Goal: Task Accomplishment & Management: Manage account settings

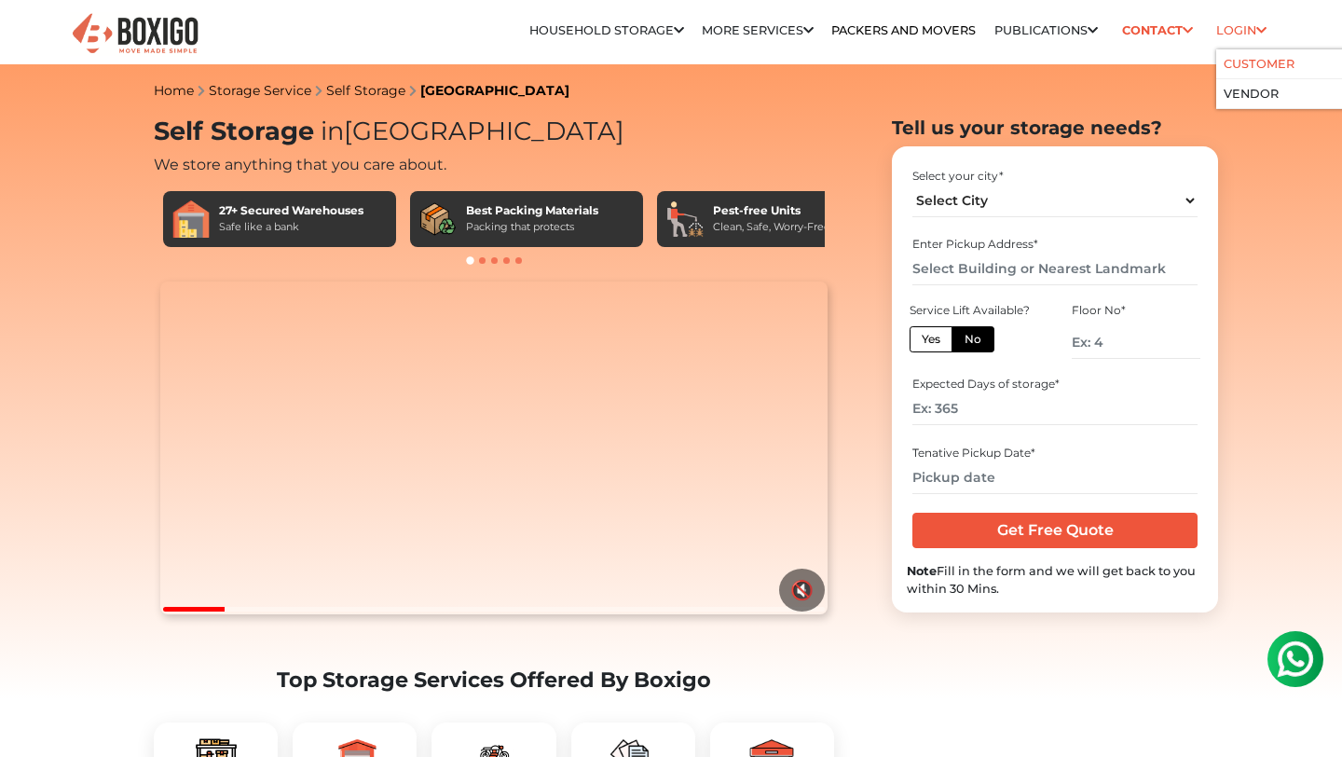
click at [1255, 63] on link "Customer" at bounding box center [1258, 64] width 71 height 14
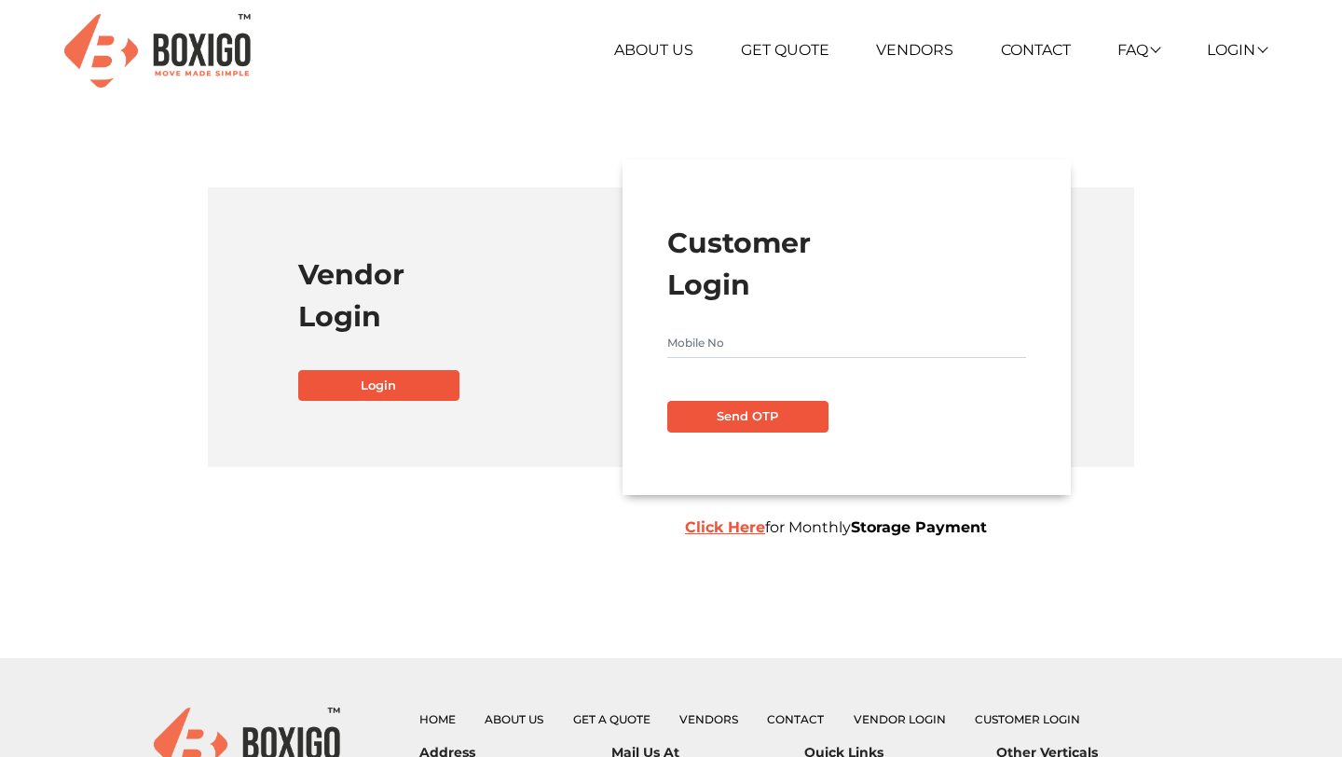
click at [739, 342] on input "text" at bounding box center [846, 343] width 359 height 30
type input "9880728523"
click at [747, 418] on button "Send OTP" at bounding box center [747, 417] width 161 height 32
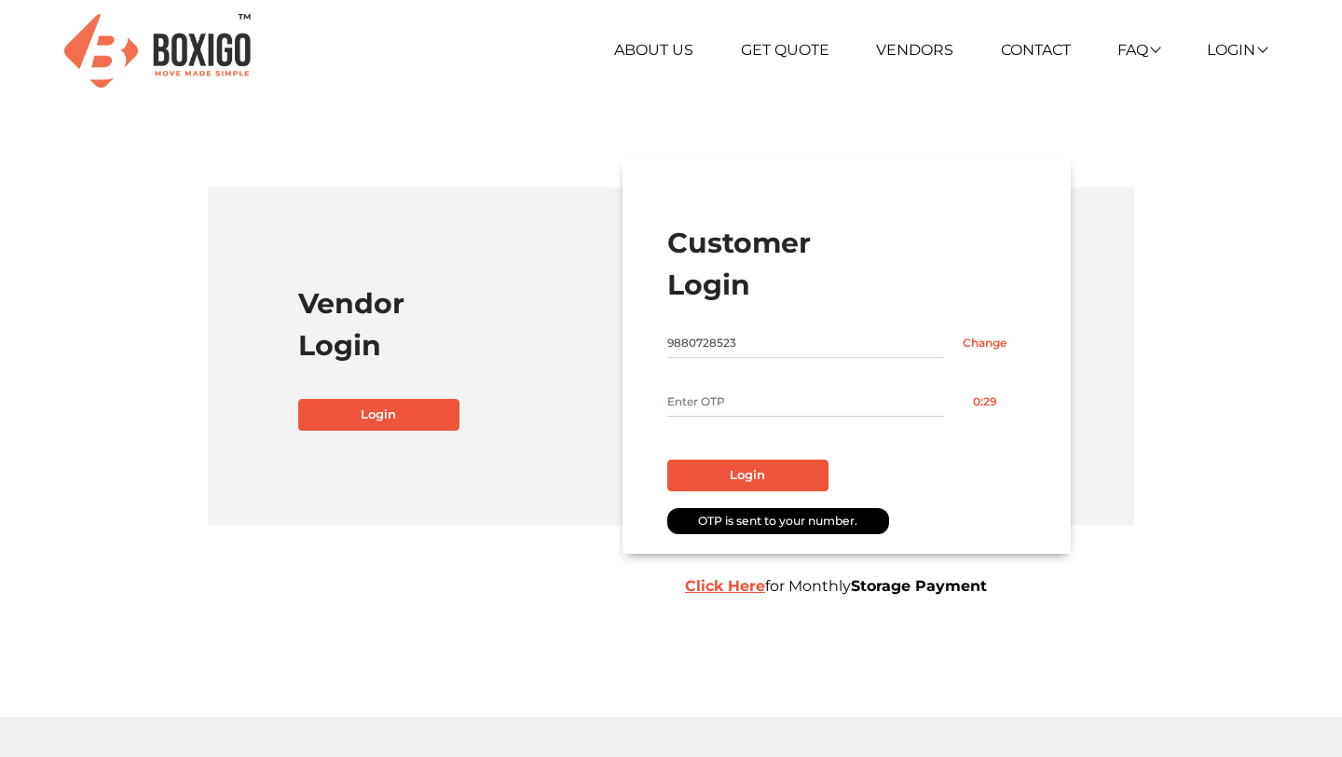
click at [743, 389] on input "text" at bounding box center [805, 402] width 277 height 30
type input "8807"
click at [760, 473] on button "Login" at bounding box center [747, 475] width 161 height 32
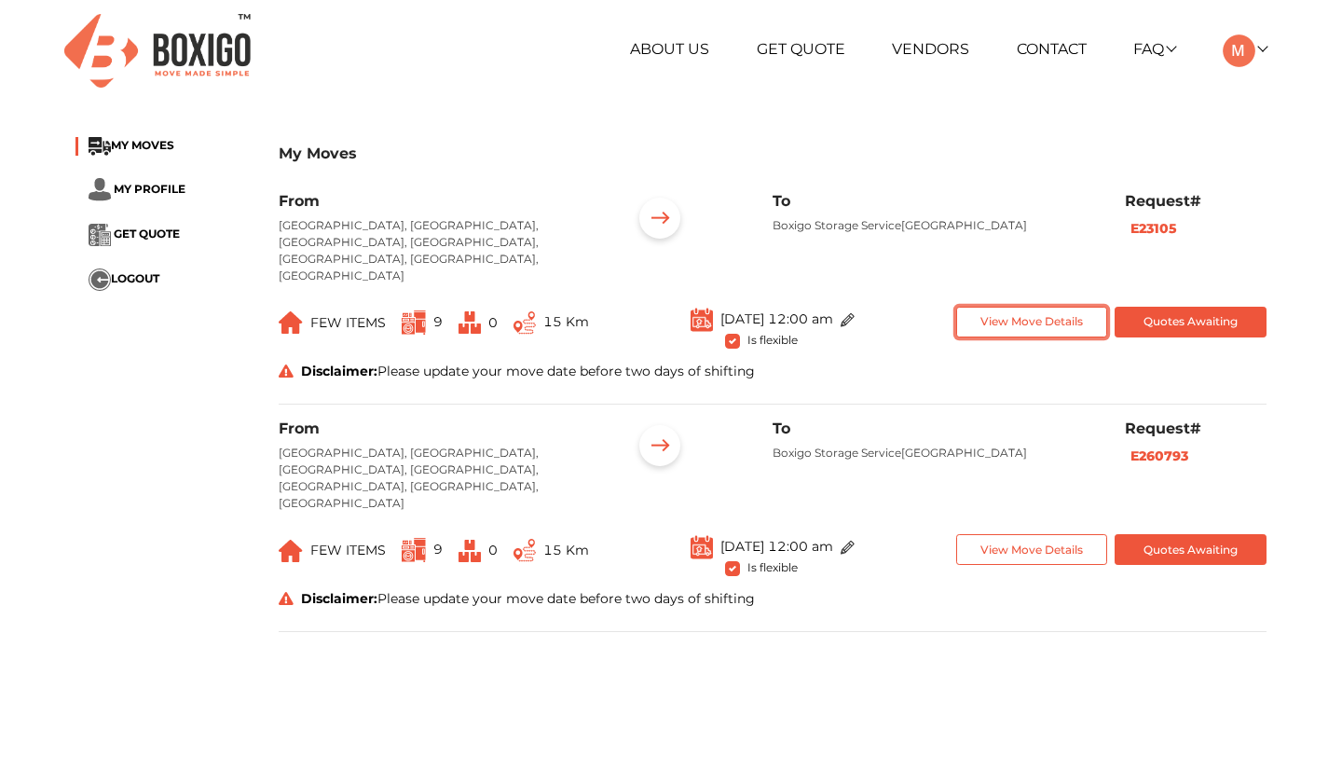
click at [1042, 307] on button "View Move Details" at bounding box center [1032, 322] width 152 height 31
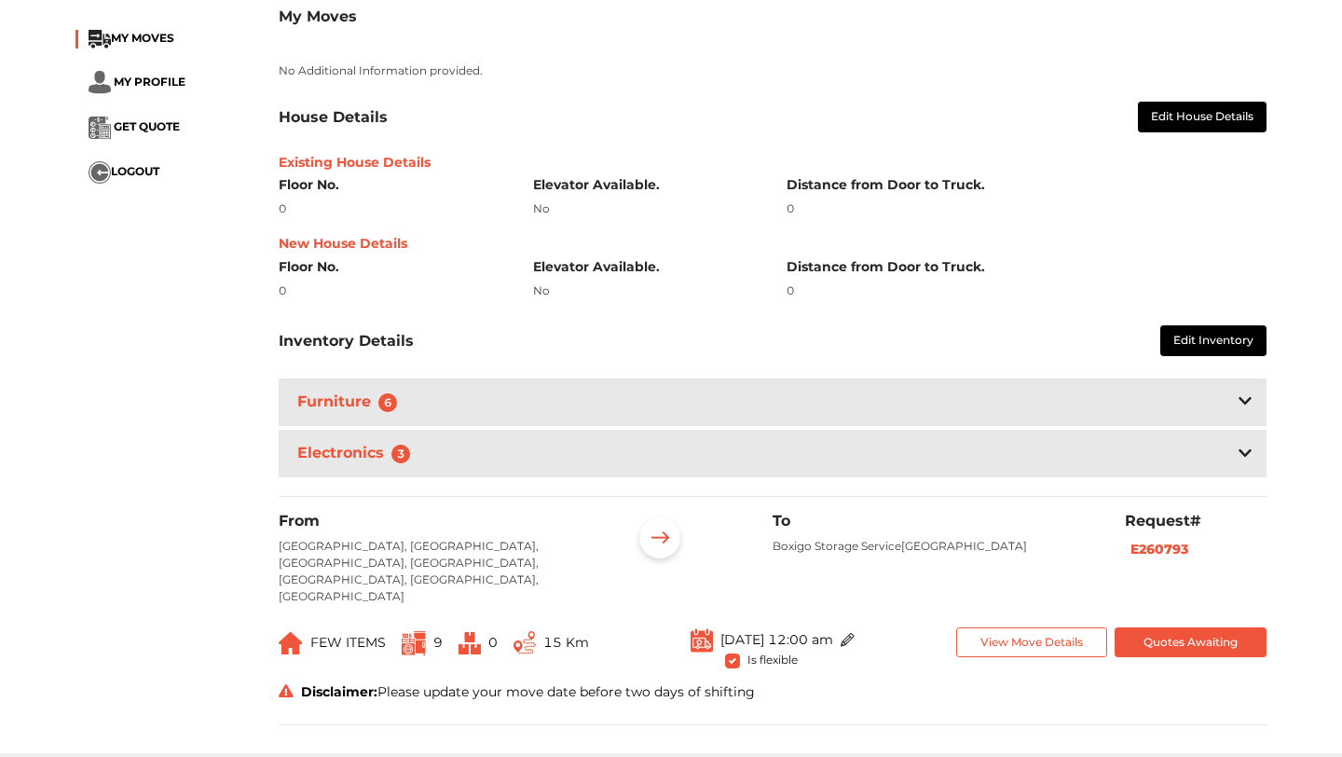
scroll to position [402, 0]
click at [1208, 324] on button "Edit Inventory" at bounding box center [1213, 339] width 106 height 31
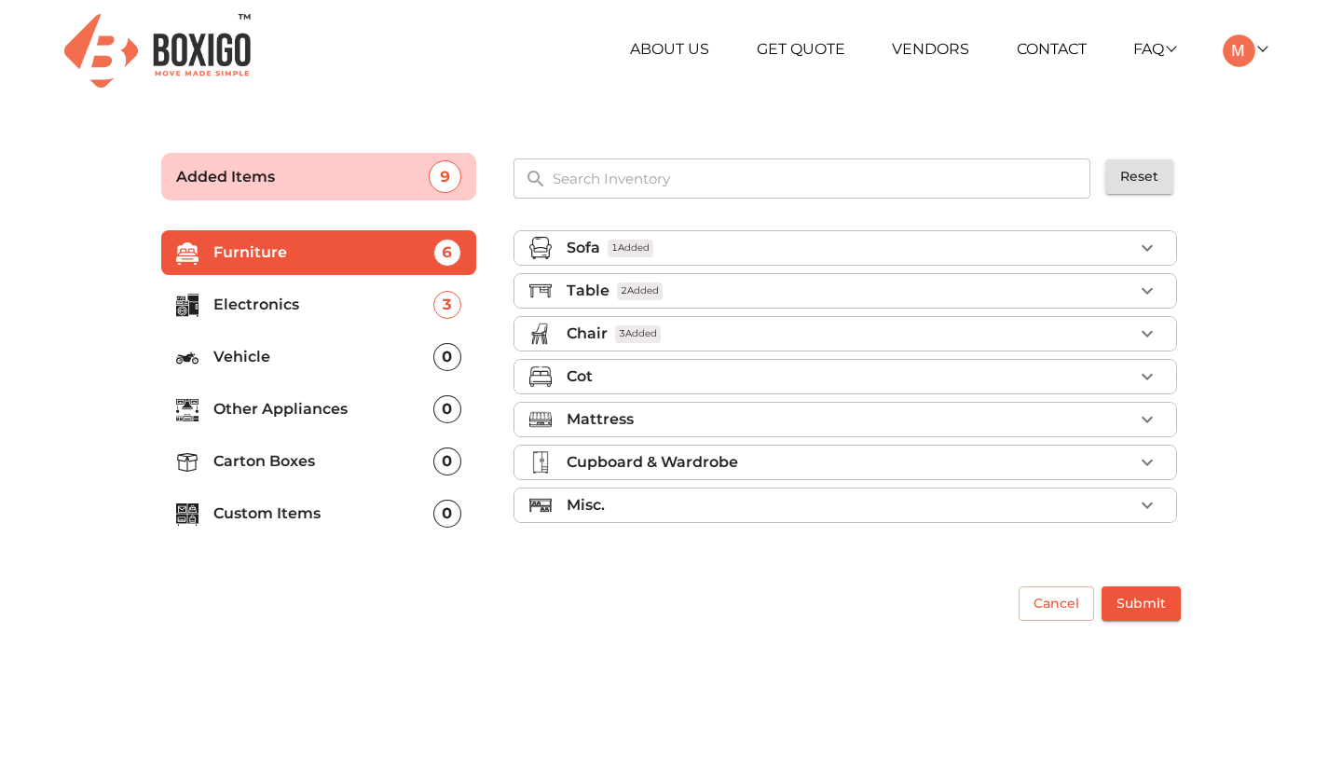
click at [780, 293] on div "Table 2 Added" at bounding box center [849, 290] width 566 height 22
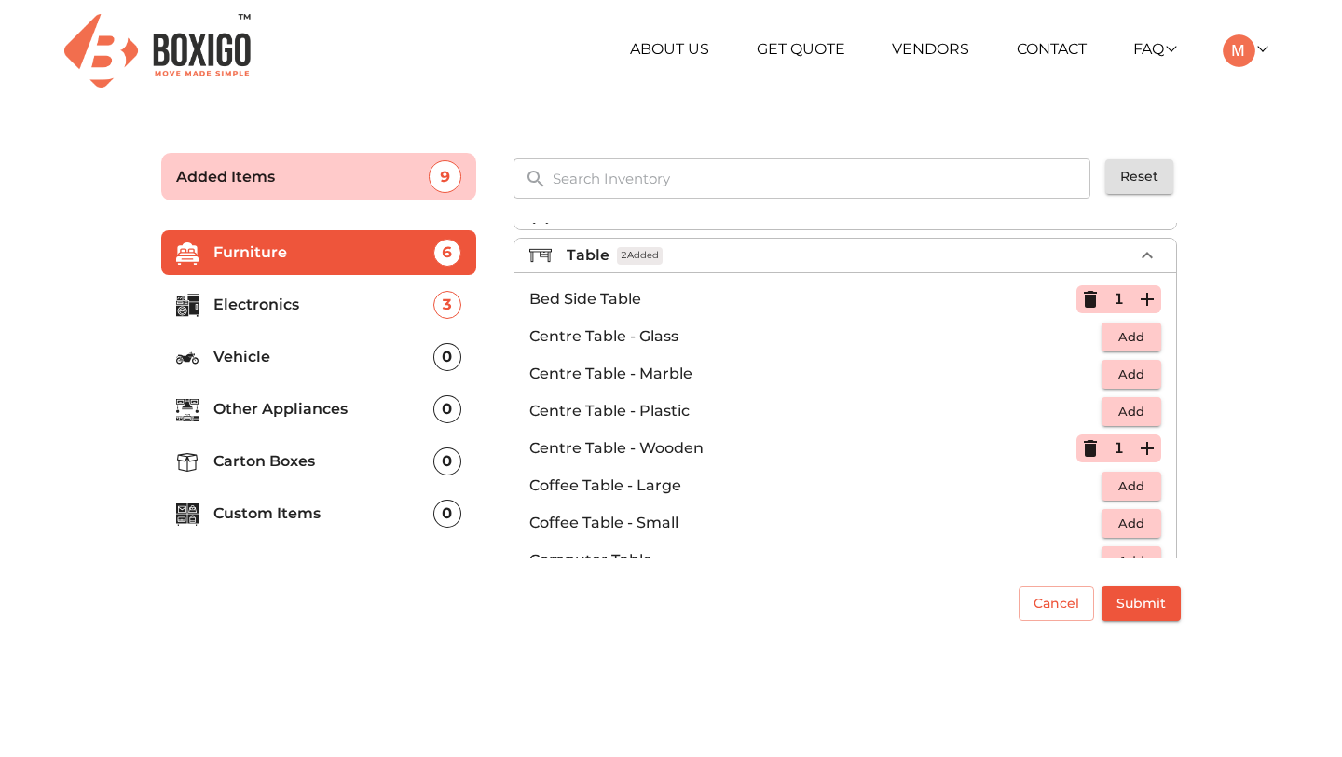
scroll to position [56, 0]
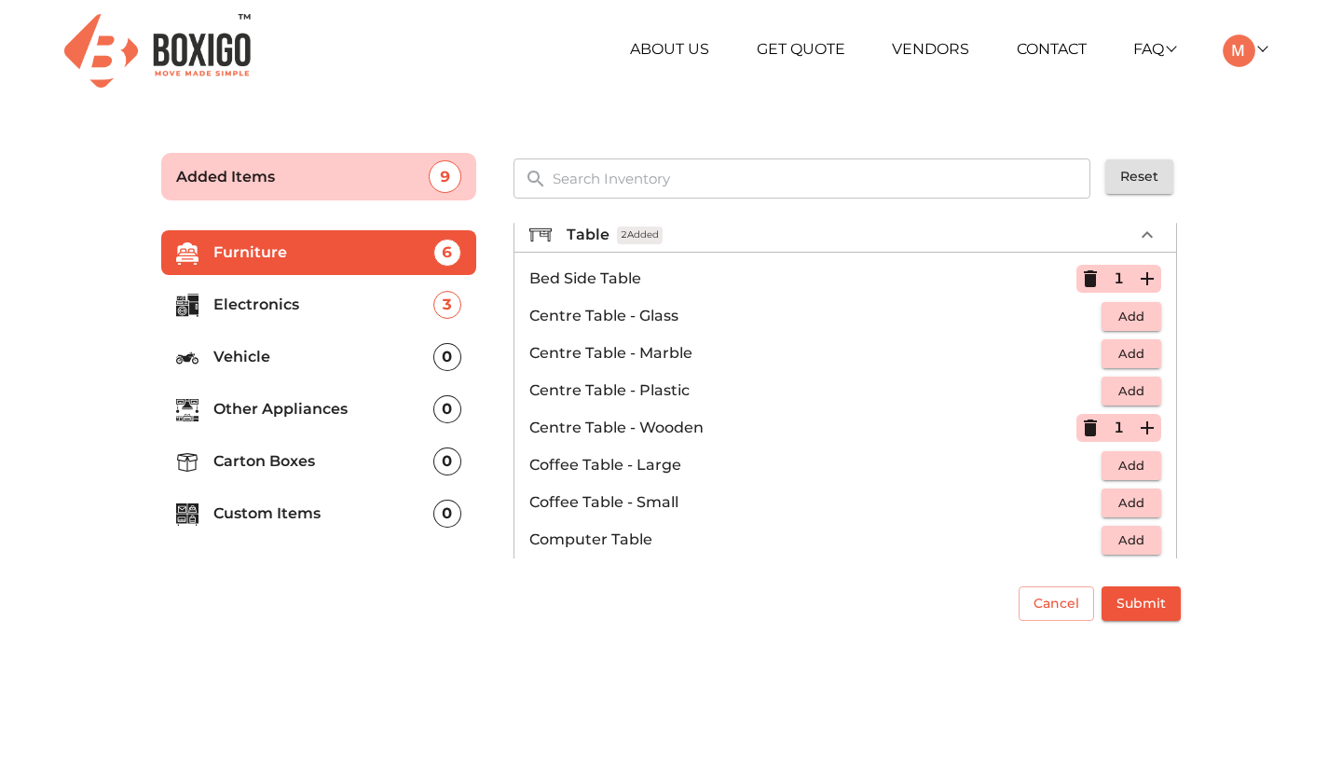
click at [1092, 286] on icon "button" at bounding box center [1090, 278] width 13 height 17
click at [1090, 429] on icon "button" at bounding box center [1090, 427] width 13 height 17
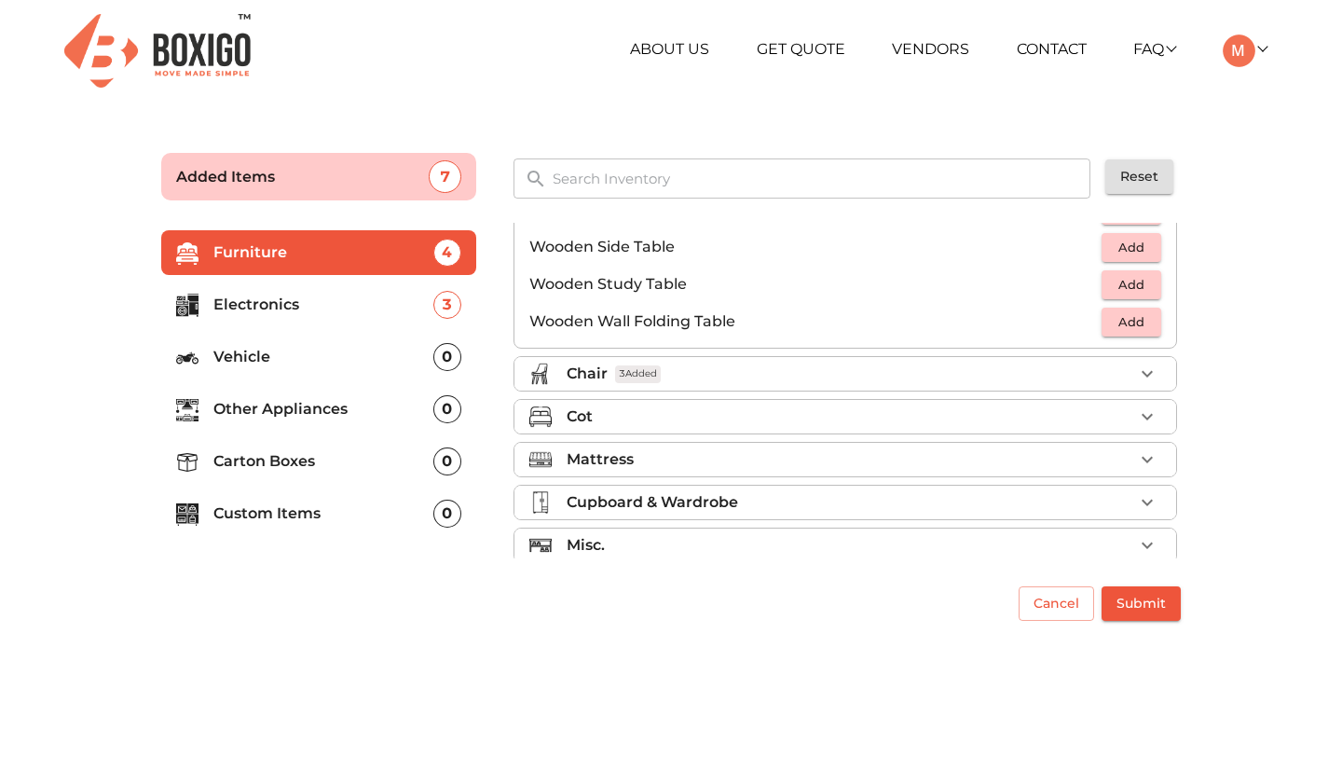
scroll to position [1300, 0]
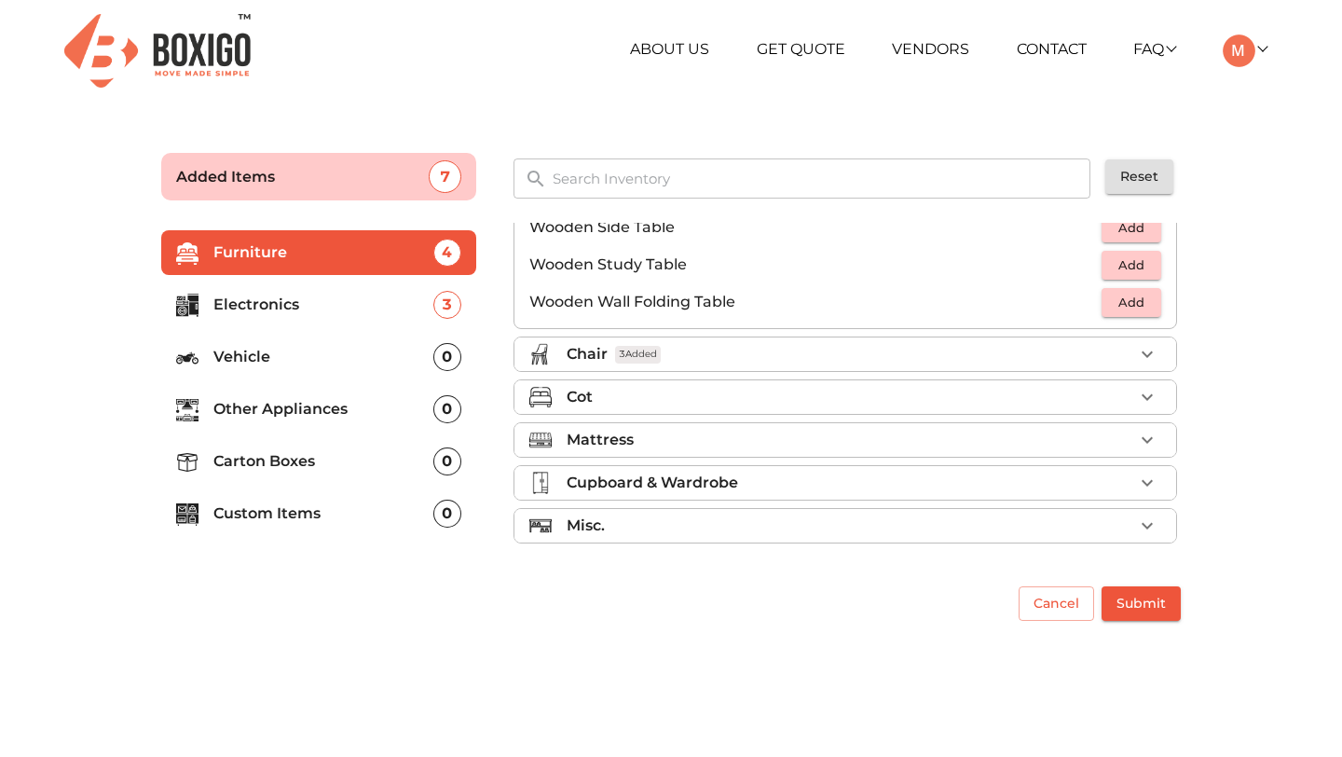
click at [1041, 442] on div "Mattress" at bounding box center [849, 440] width 566 height 22
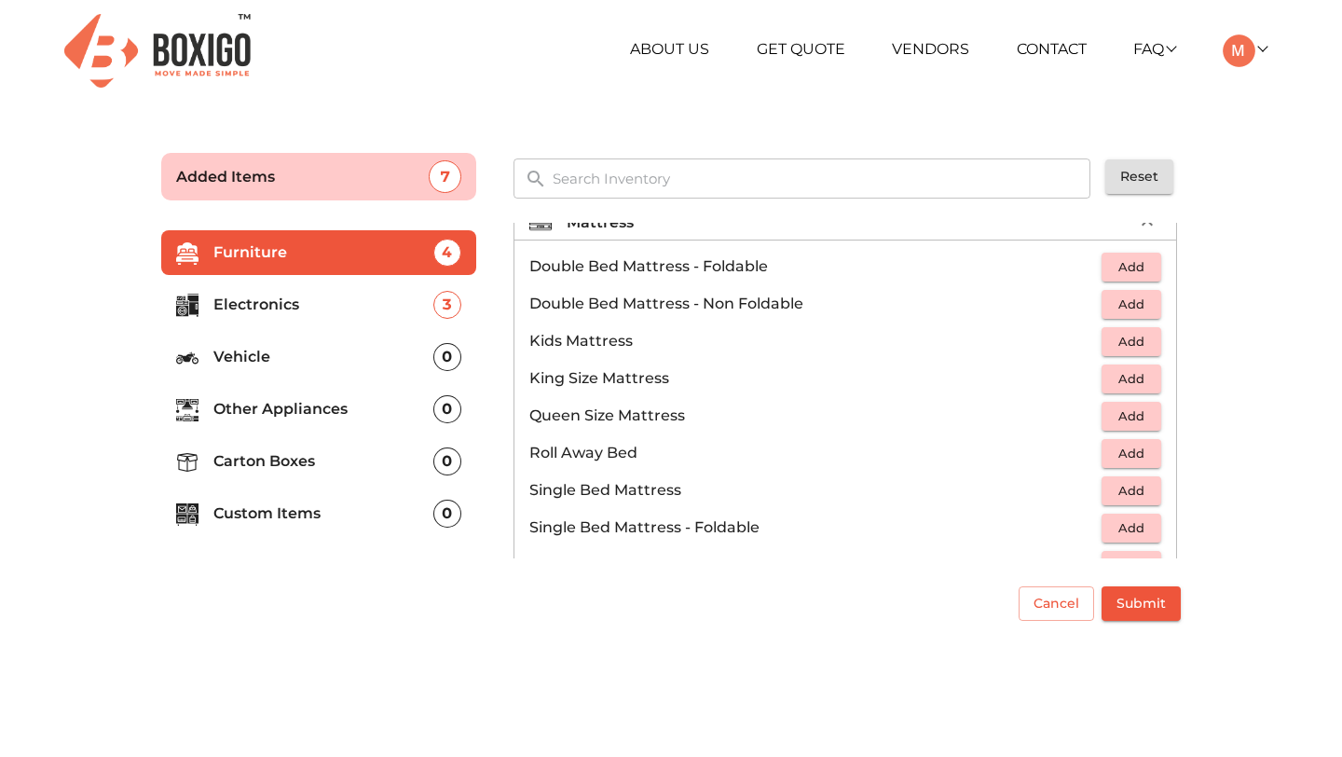
scroll to position [198, 0]
click at [1124, 381] on span "Add" at bounding box center [1131, 377] width 41 height 21
click at [1130, 418] on span "Add" at bounding box center [1131, 414] width 41 height 21
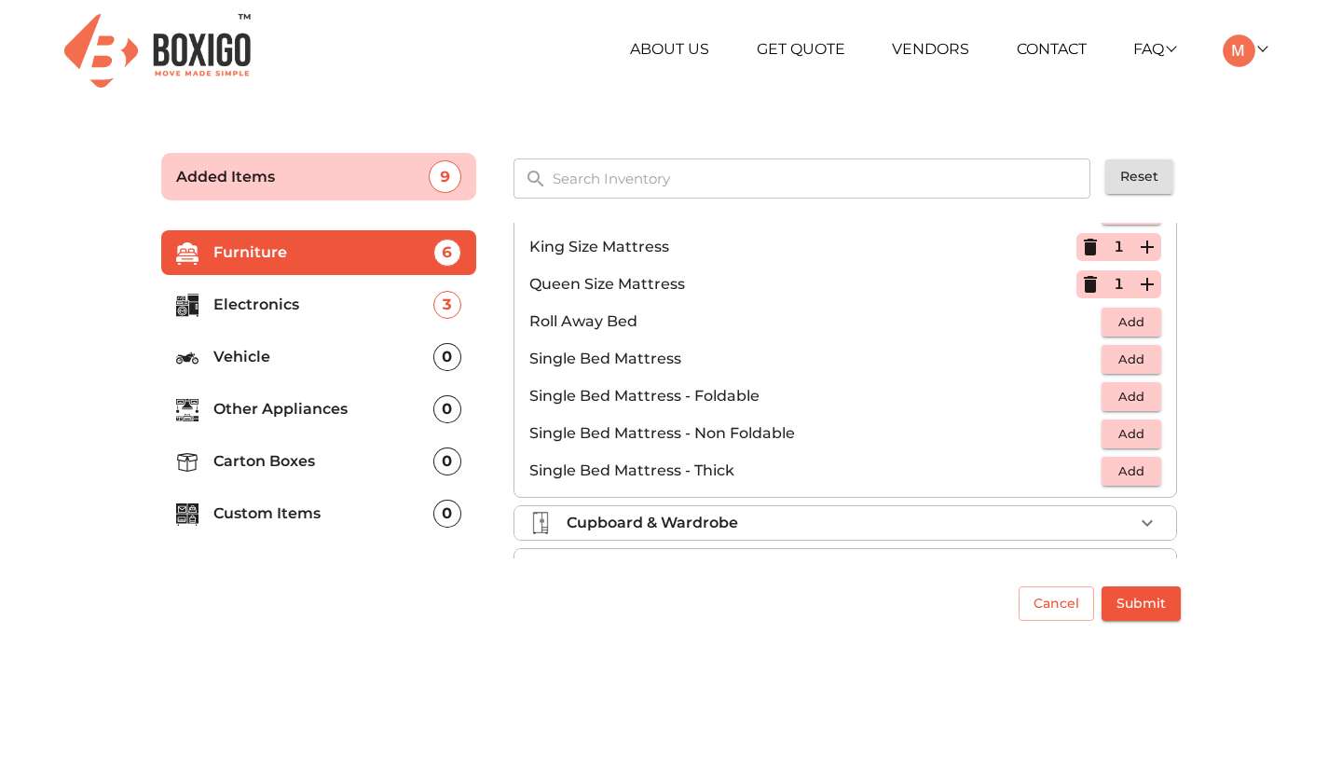
scroll to position [368, 0]
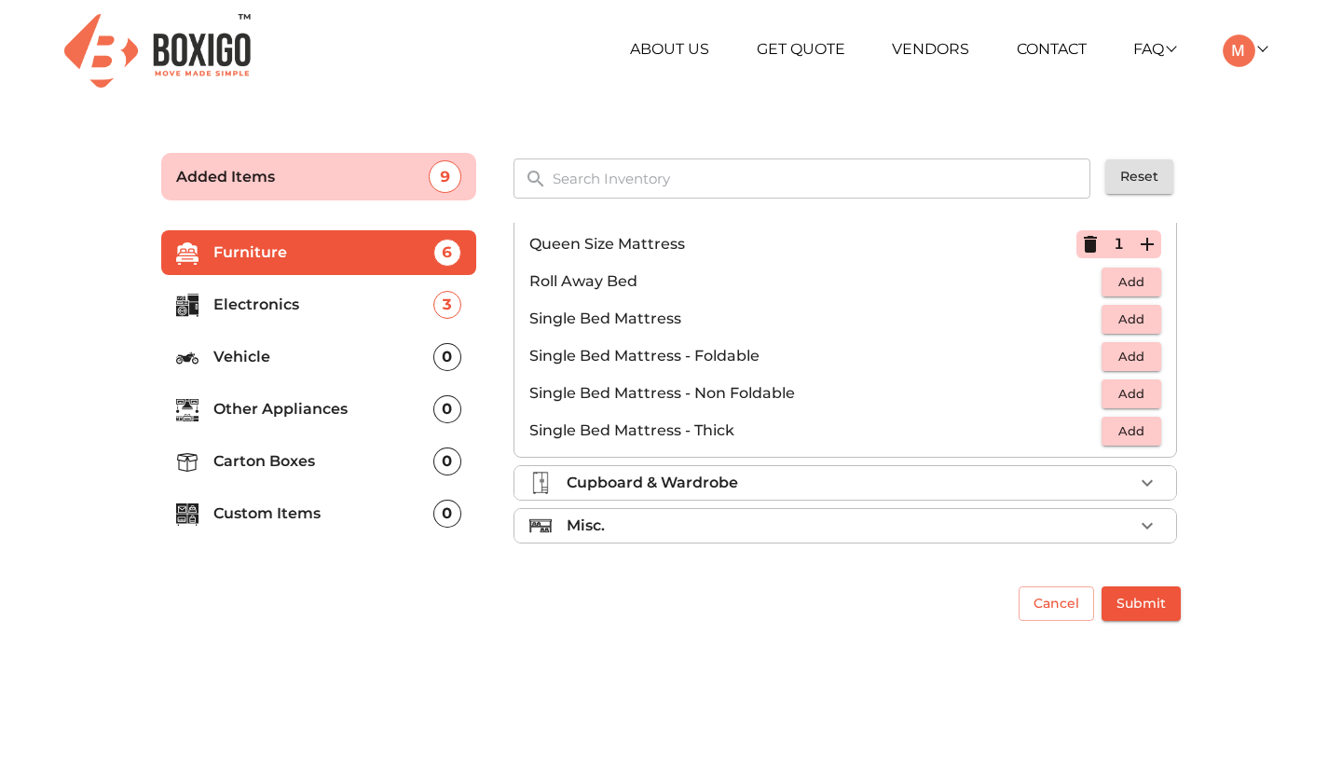
click at [283, 294] on p "Electronics" at bounding box center [323, 304] width 220 height 22
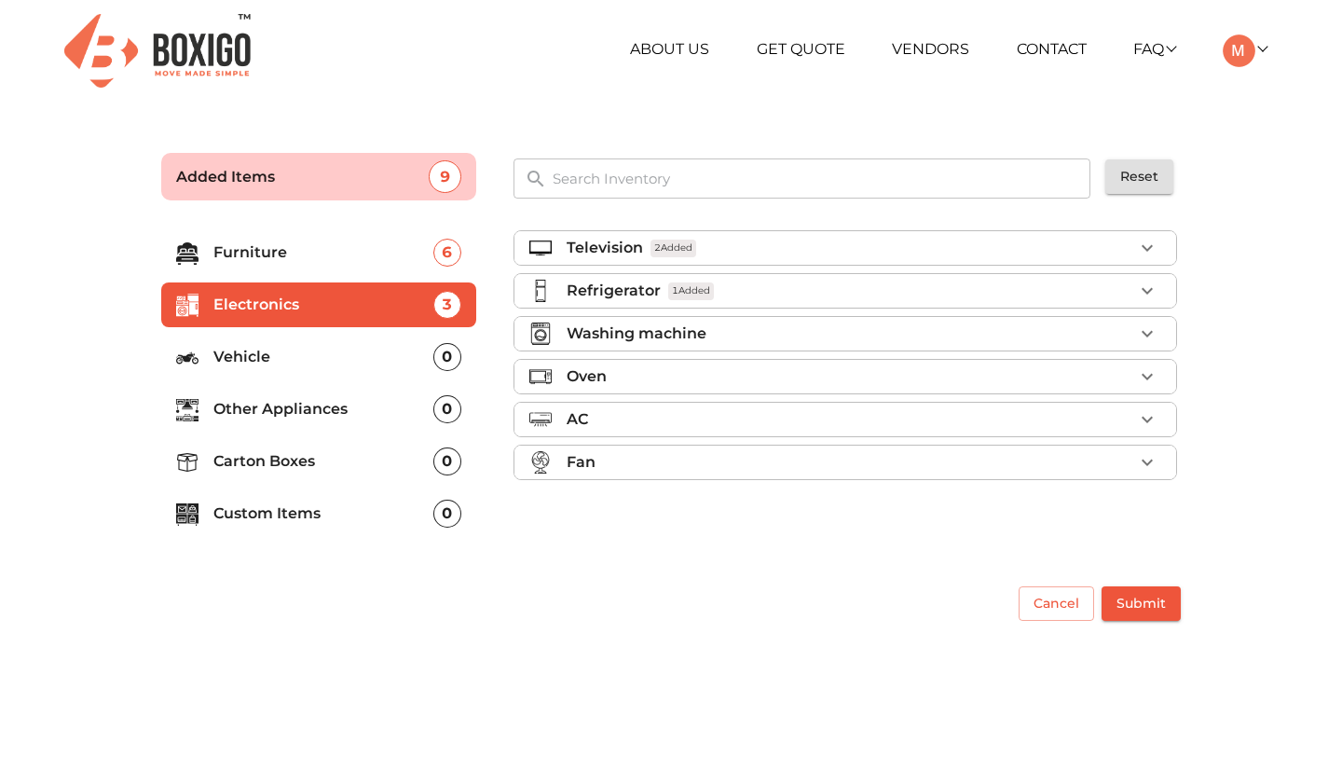
scroll to position [0, 0]
click at [1144, 242] on icon "button" at bounding box center [1147, 248] width 22 height 22
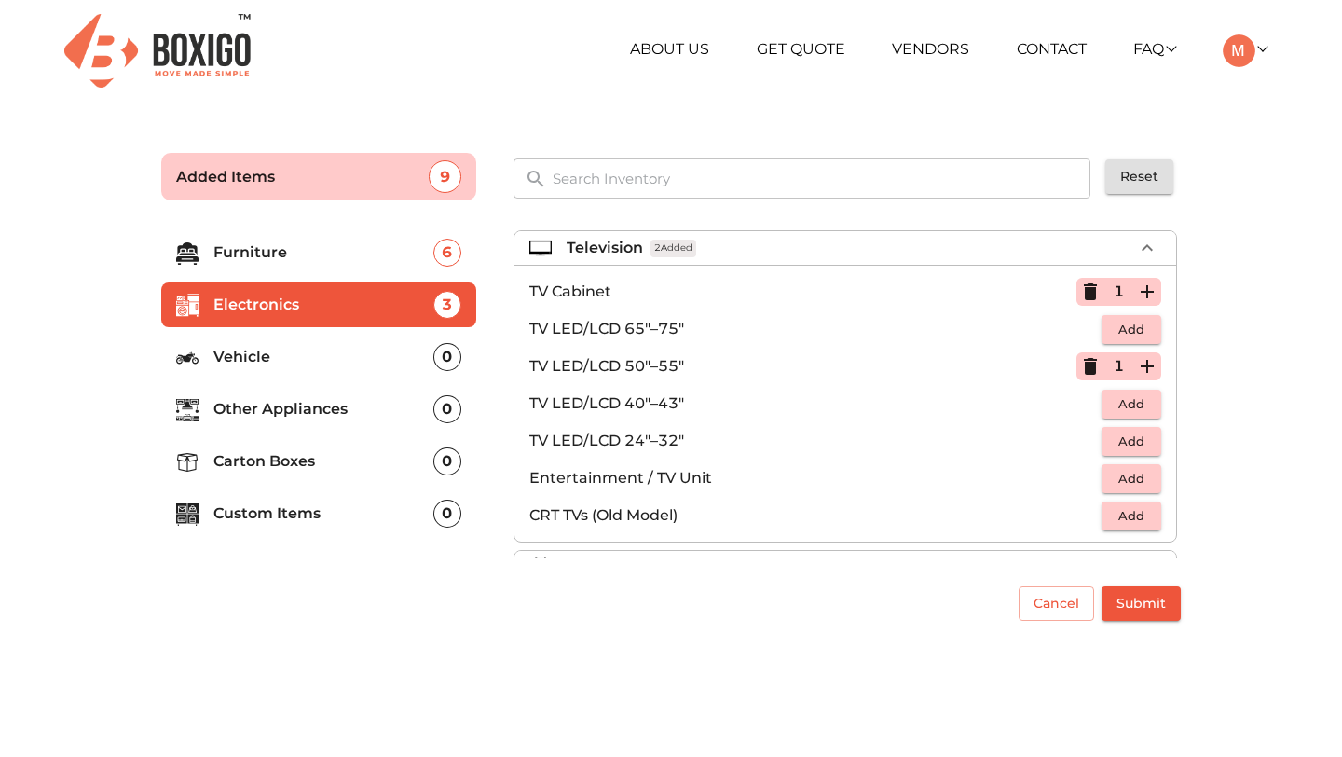
click at [1089, 293] on icon "button" at bounding box center [1090, 291] width 13 height 17
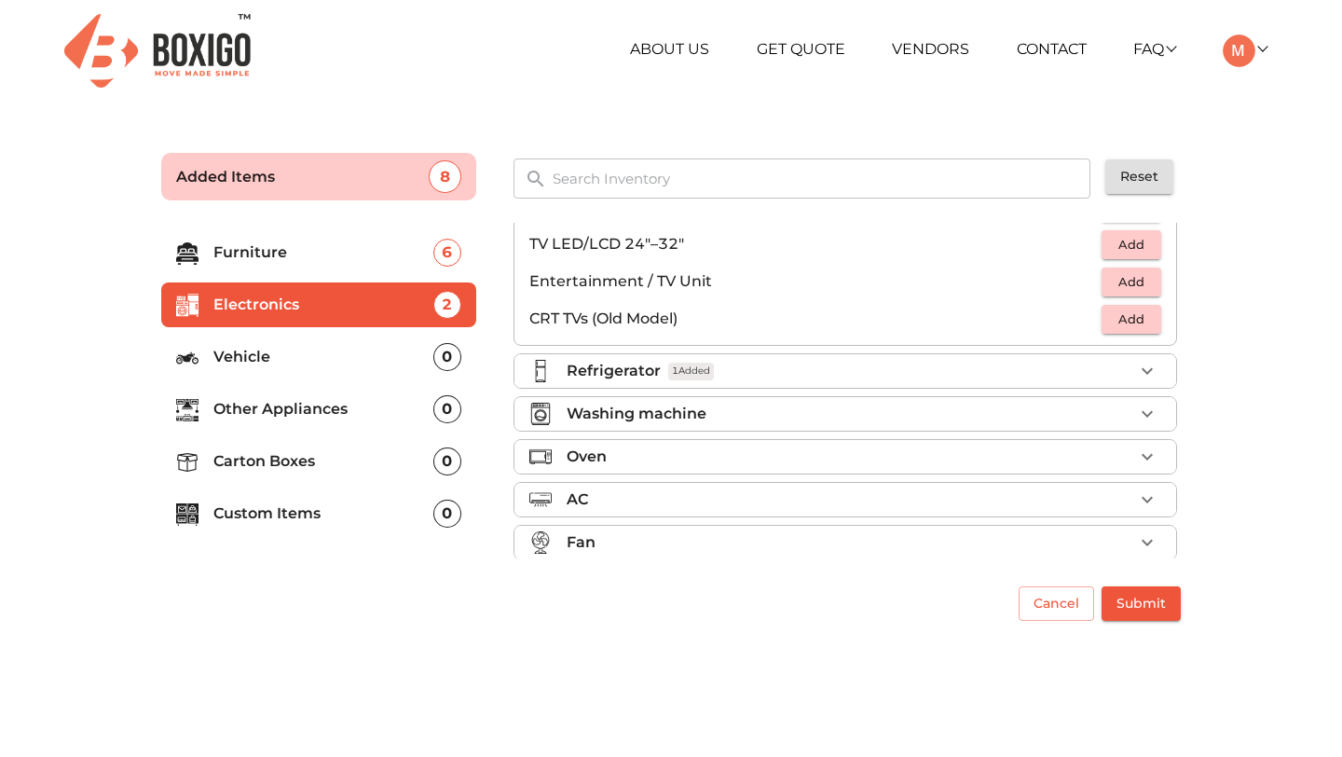
scroll to position [213, 0]
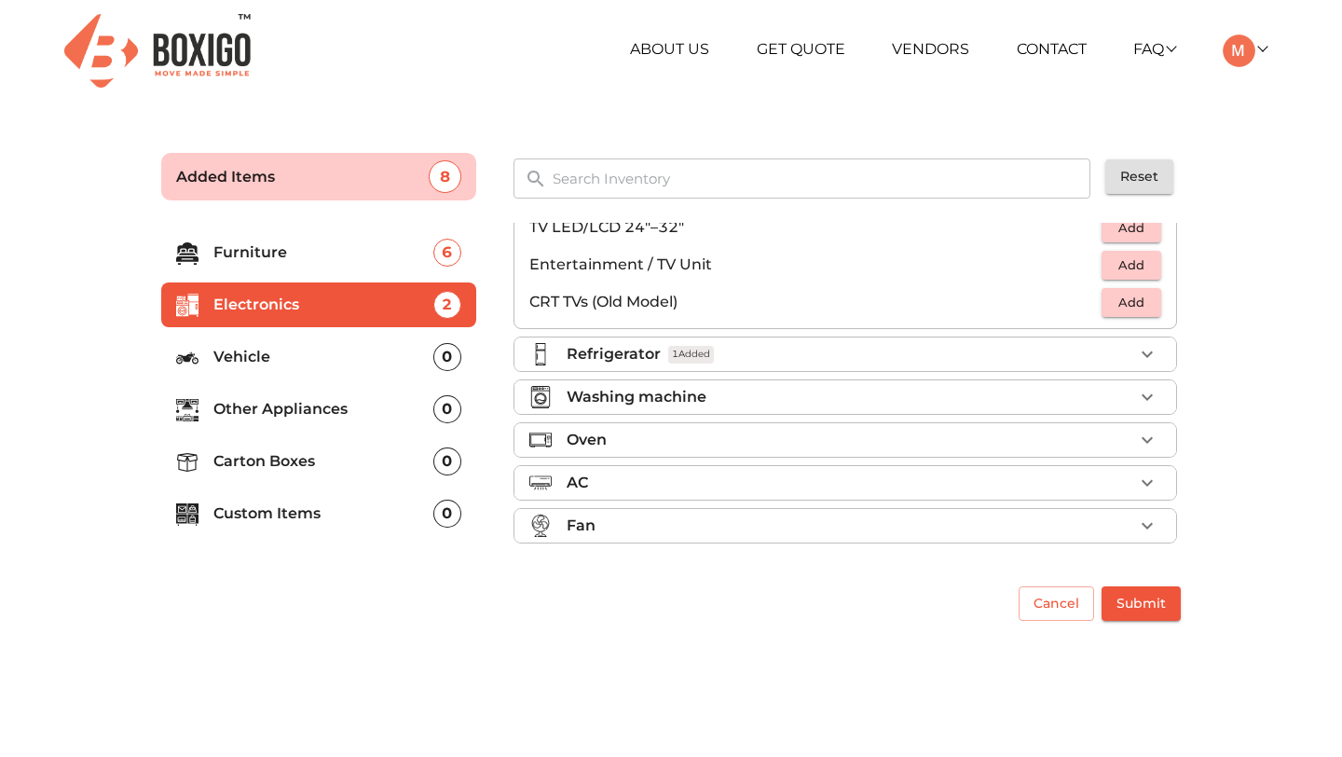
click at [1142, 353] on icon "button" at bounding box center [1146, 354] width 11 height 7
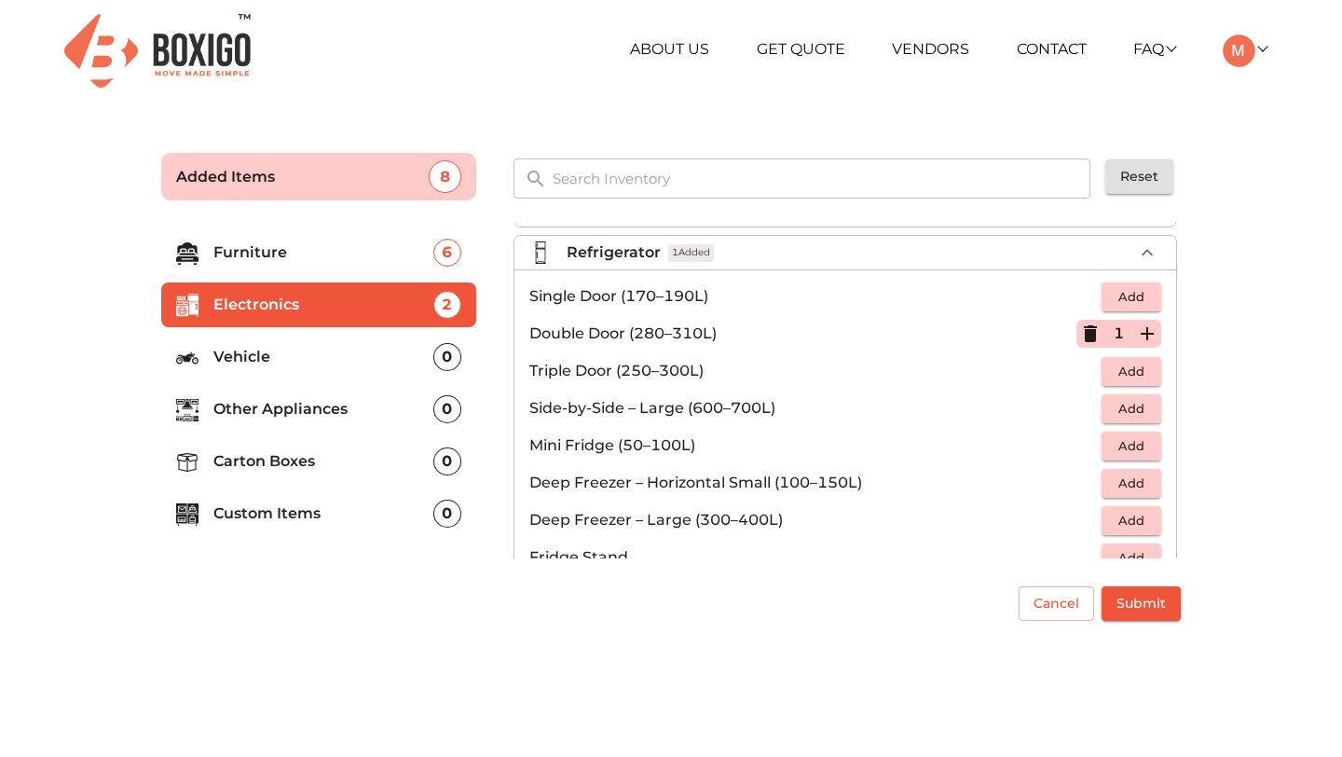
scroll to position [0, 0]
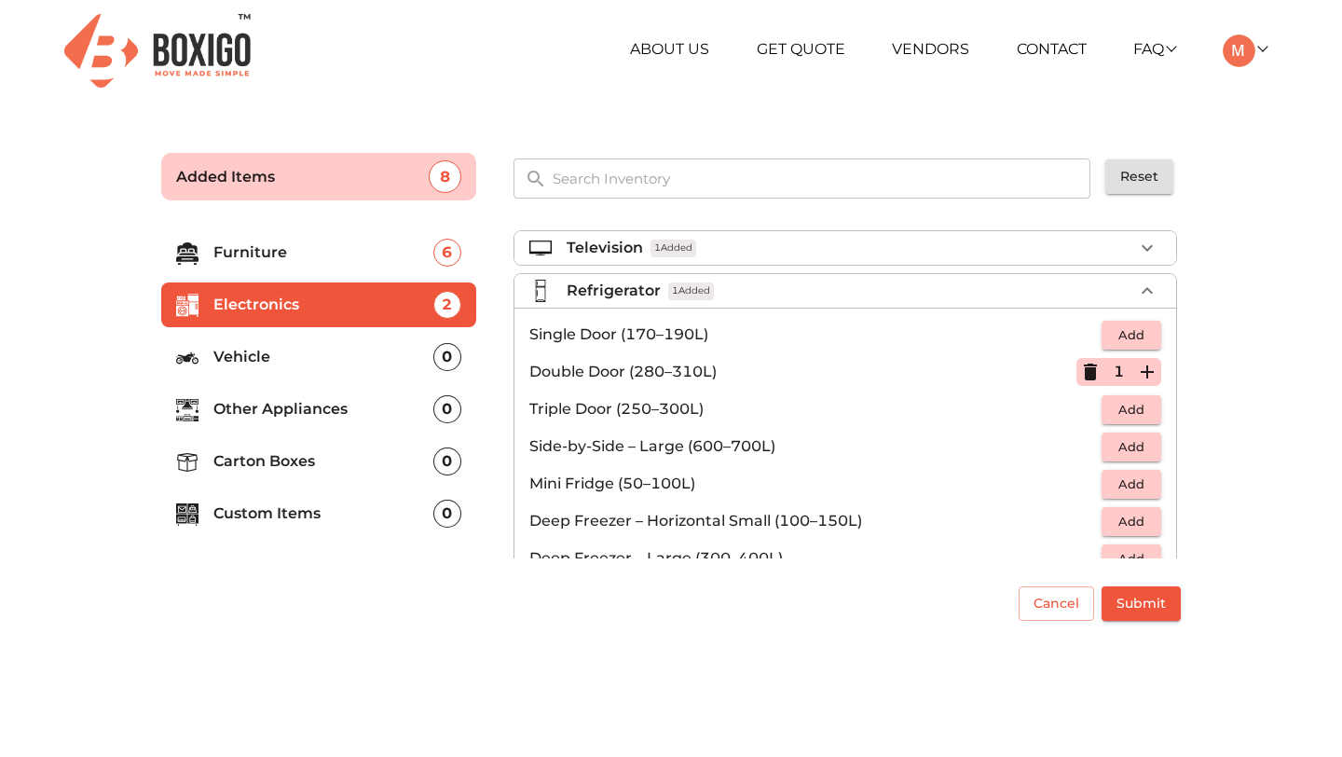
click at [1084, 380] on icon "button" at bounding box center [1090, 372] width 22 height 22
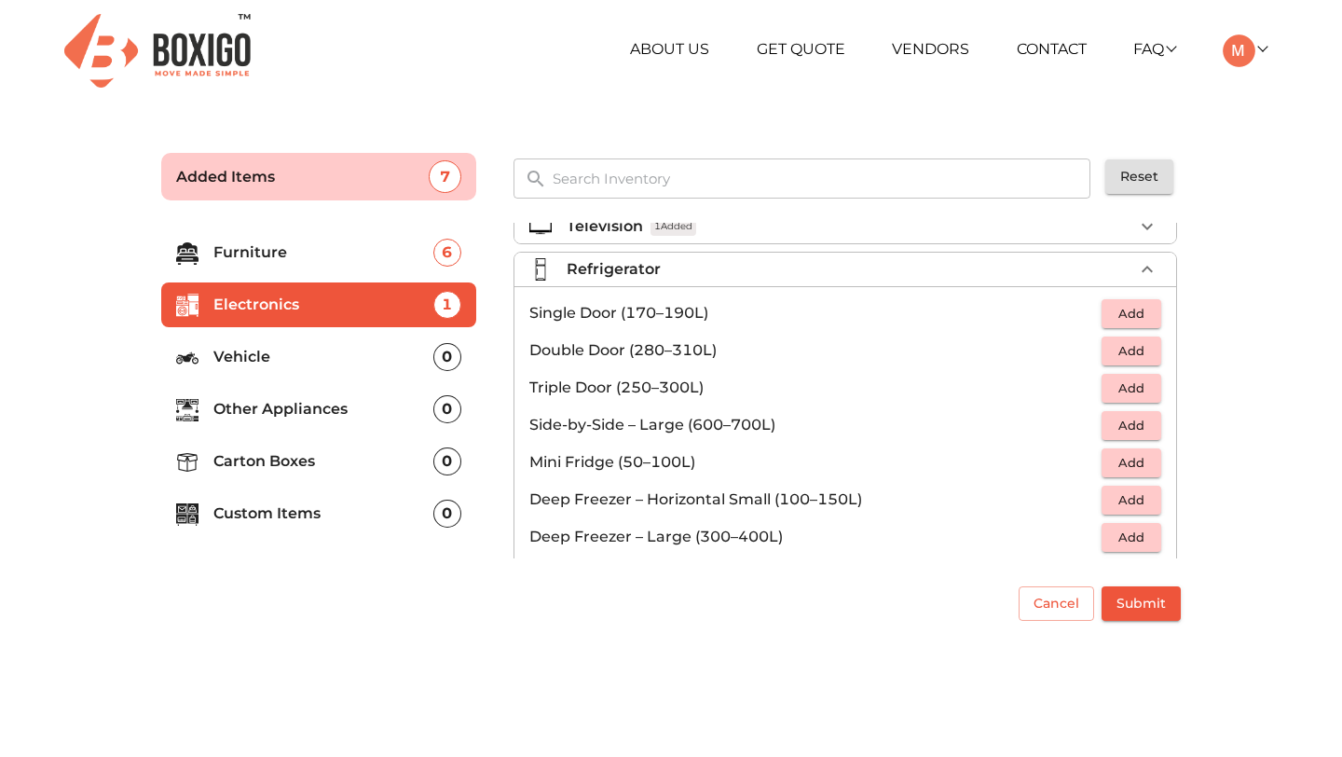
scroll to position [24, 0]
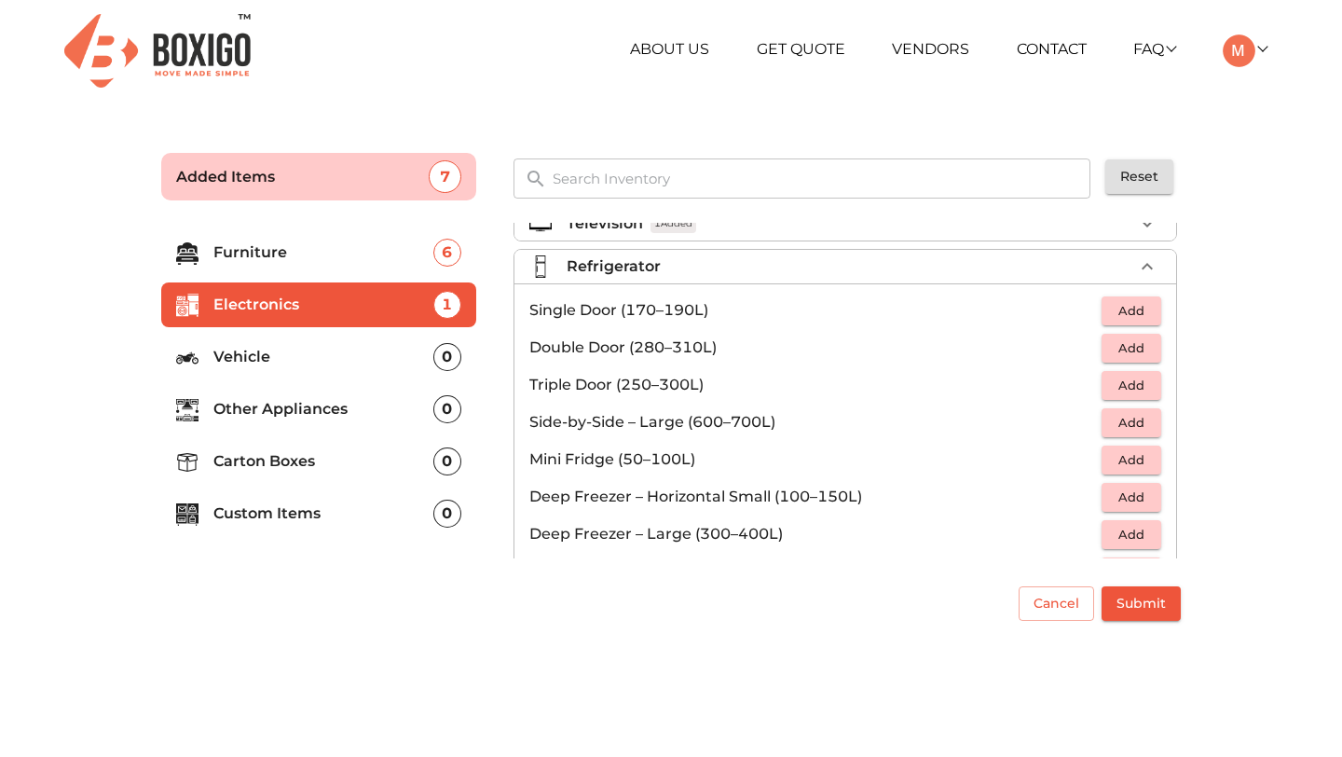
click at [1140, 266] on icon "button" at bounding box center [1147, 266] width 22 height 22
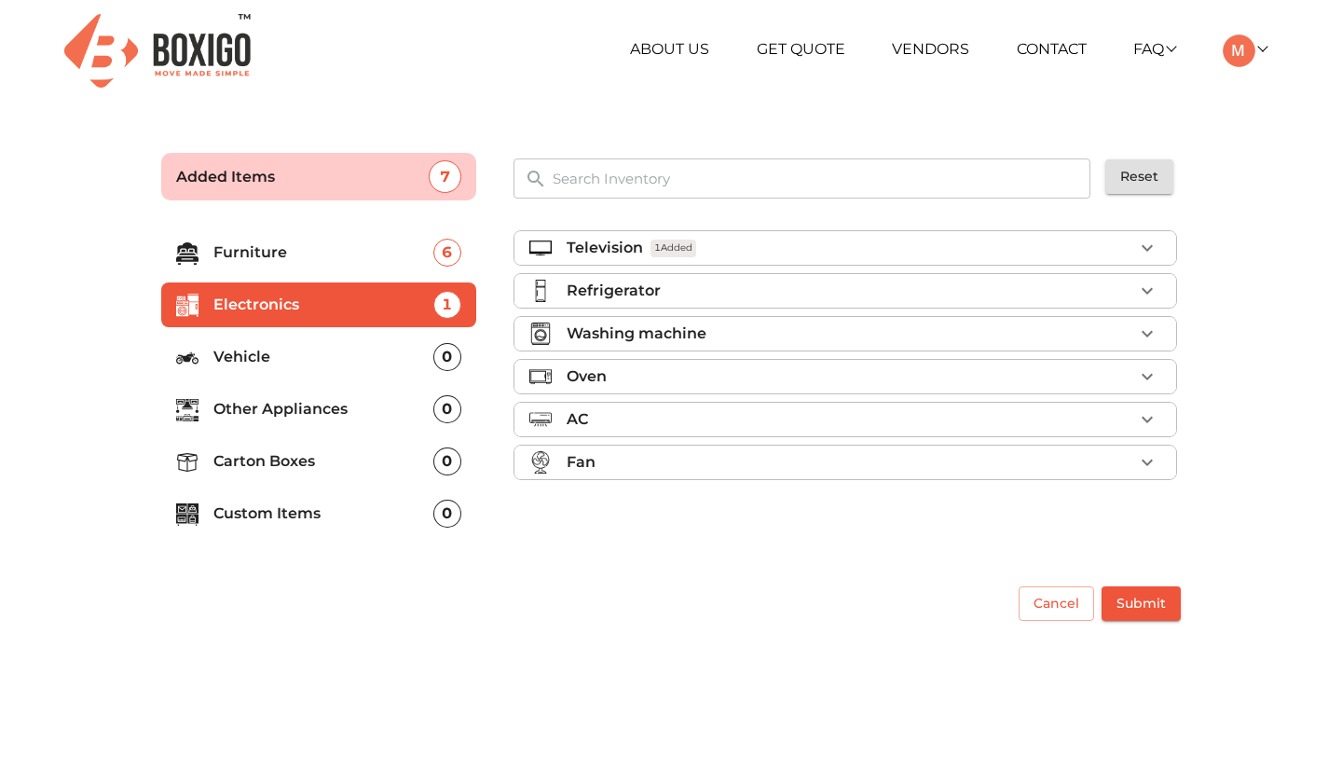
scroll to position [0, 0]
click at [274, 258] on p "Furniture" at bounding box center [323, 252] width 220 height 22
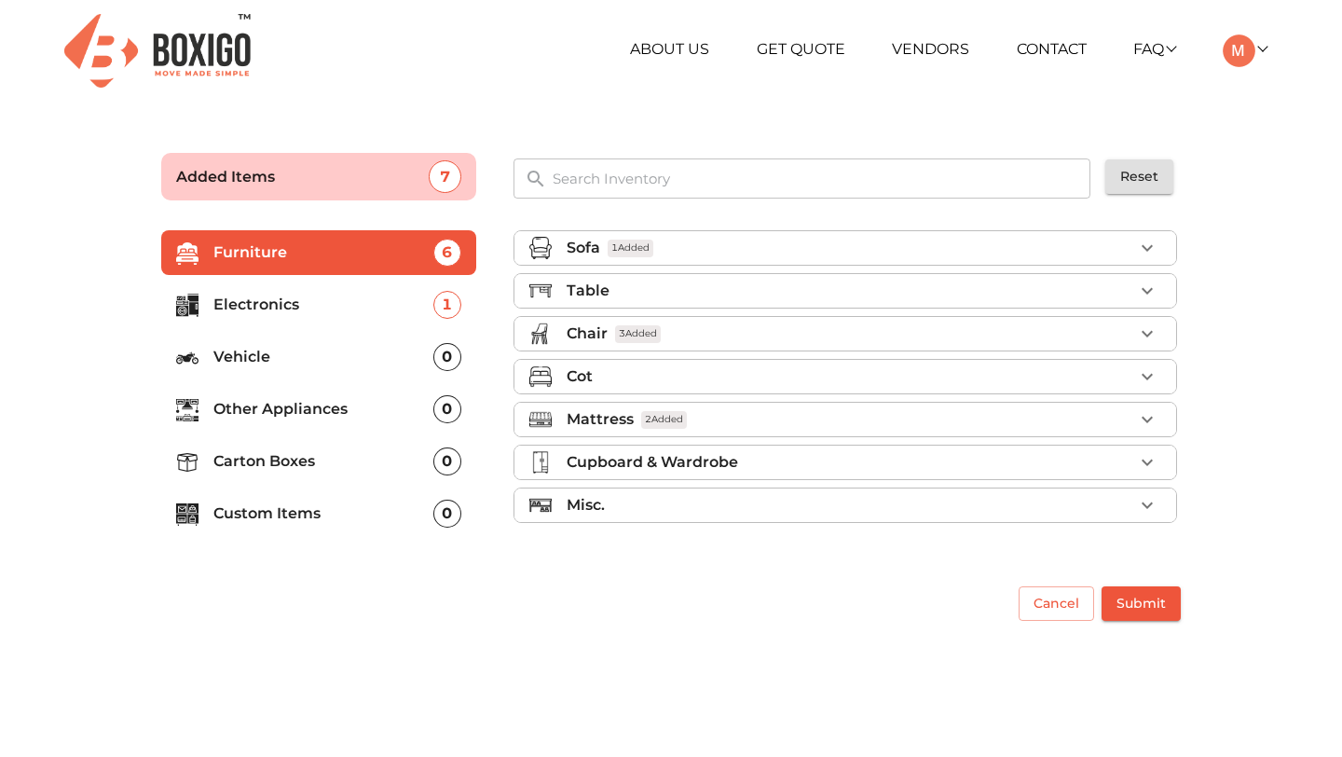
click at [1144, 334] on icon "button" at bounding box center [1146, 334] width 11 height 7
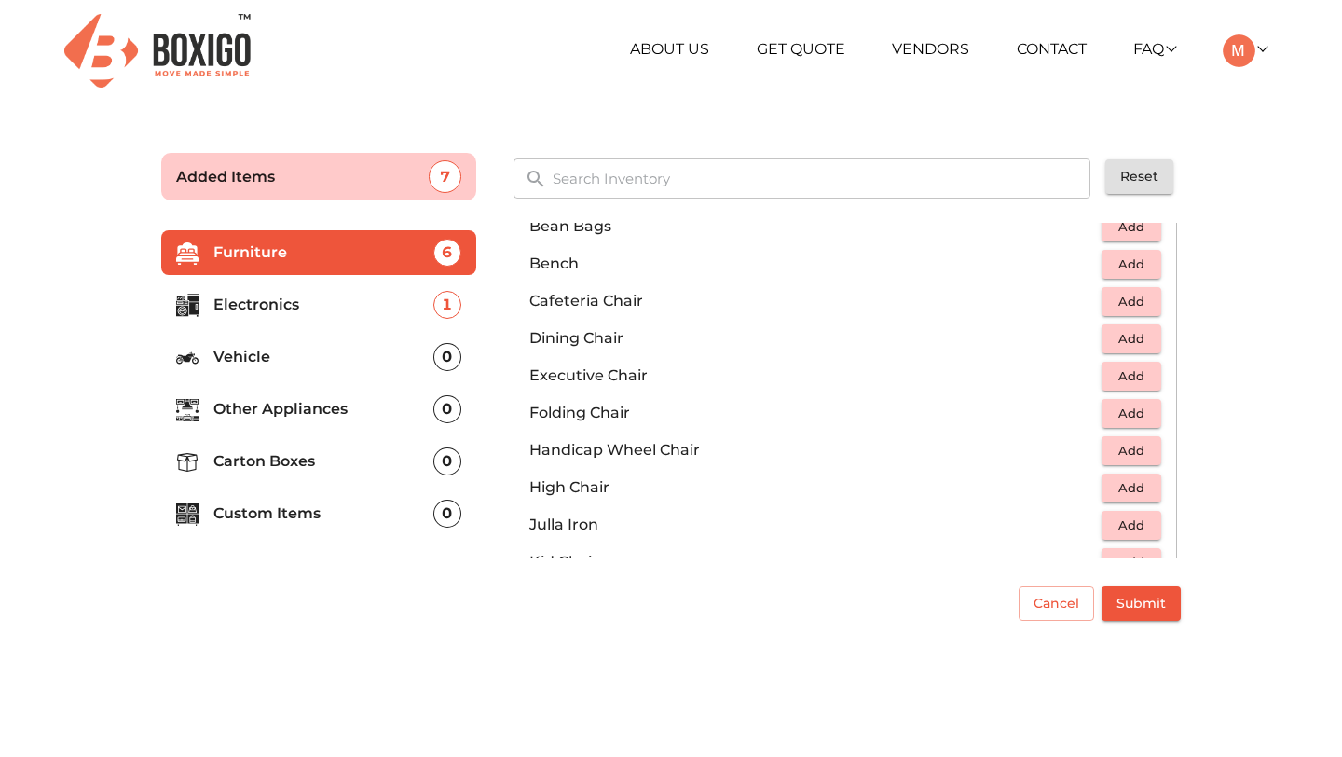
scroll to position [264, 0]
click at [1136, 373] on span "Add" at bounding box center [1131, 374] width 41 height 21
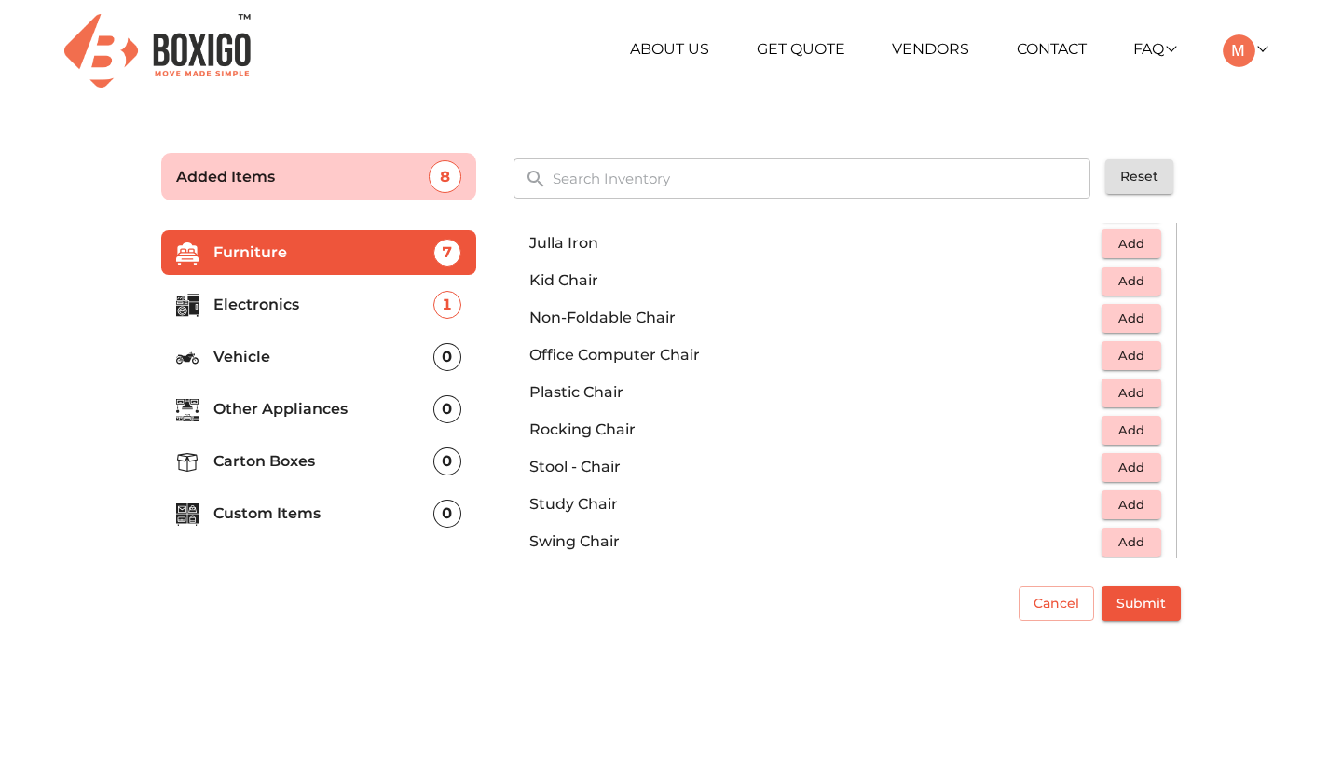
scroll to position [545, 0]
click at [1127, 283] on span "Add" at bounding box center [1131, 279] width 41 height 21
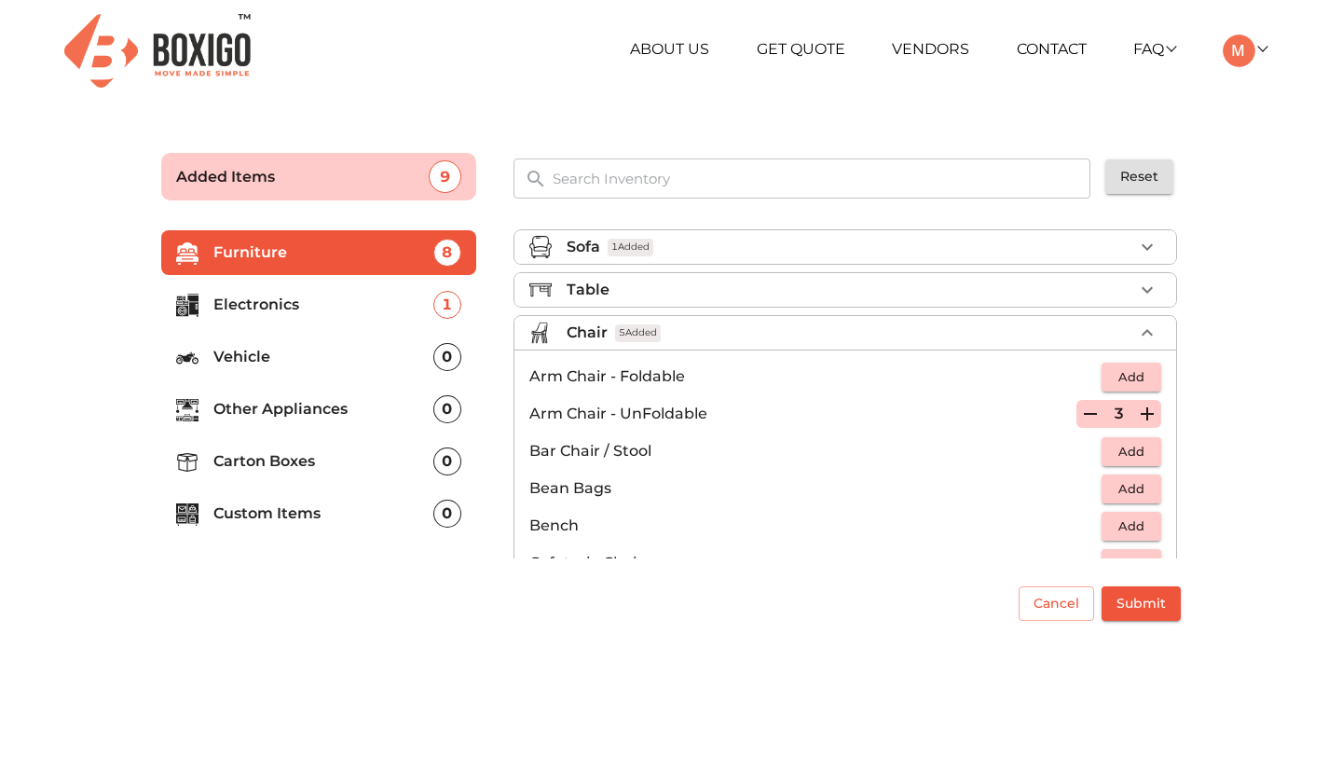
scroll to position [0, 0]
click at [928, 335] on div "Chair 5 Added" at bounding box center [849, 333] width 566 height 22
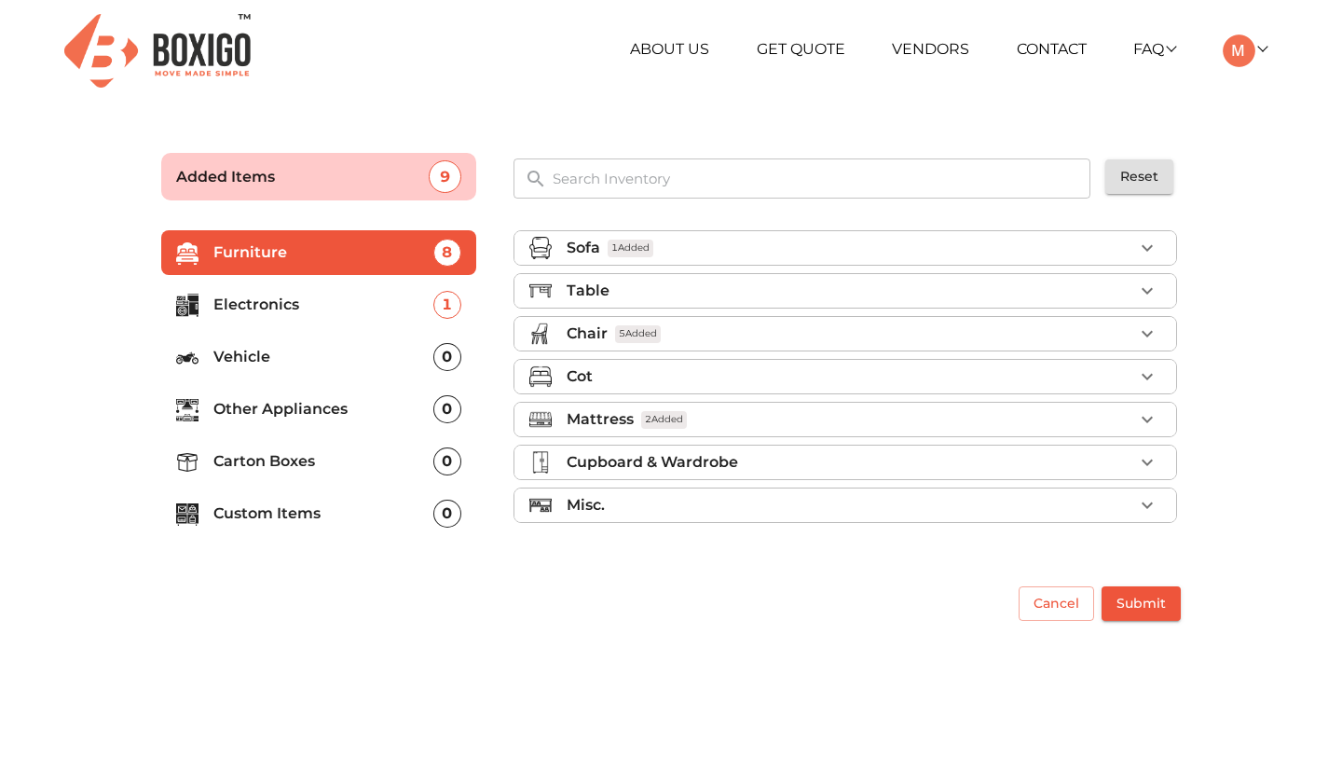
click at [1149, 289] on icon "button" at bounding box center [1146, 291] width 11 height 7
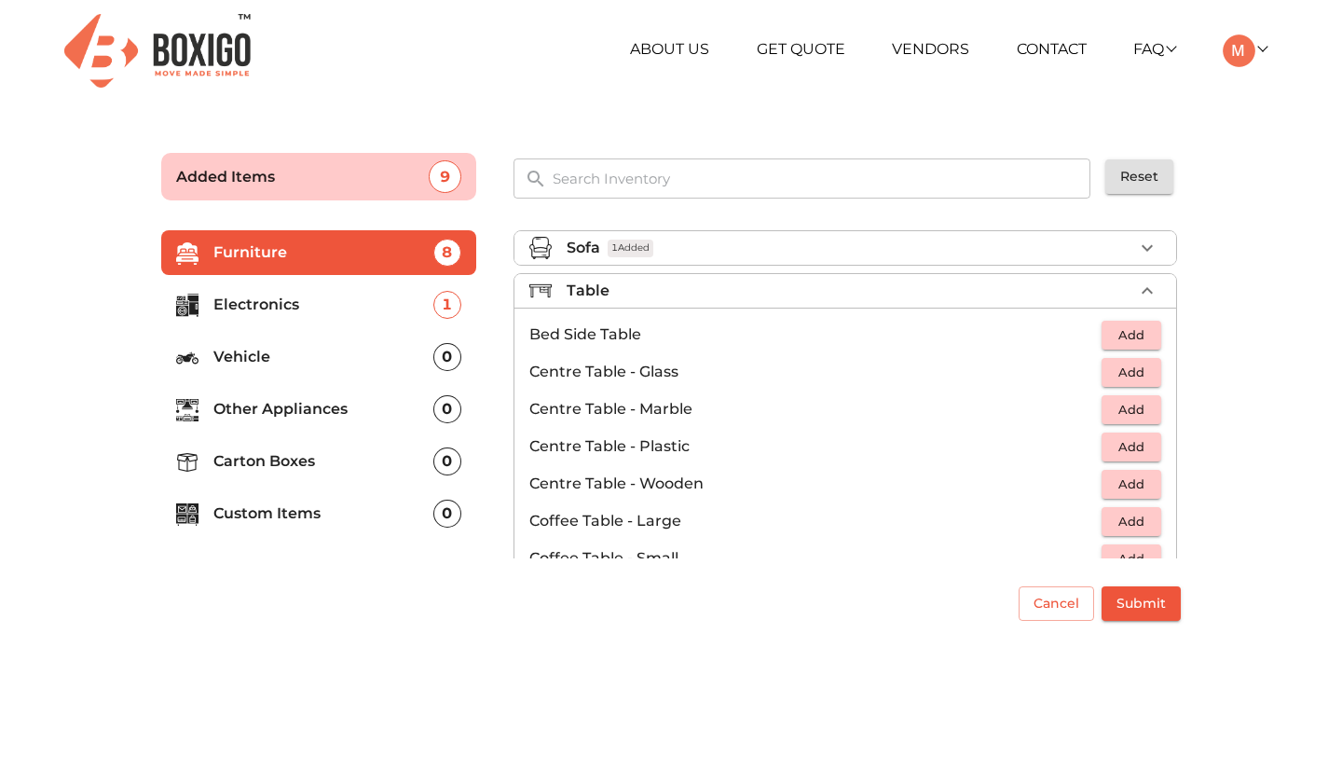
click at [1143, 292] on icon "button" at bounding box center [1146, 290] width 11 height 7
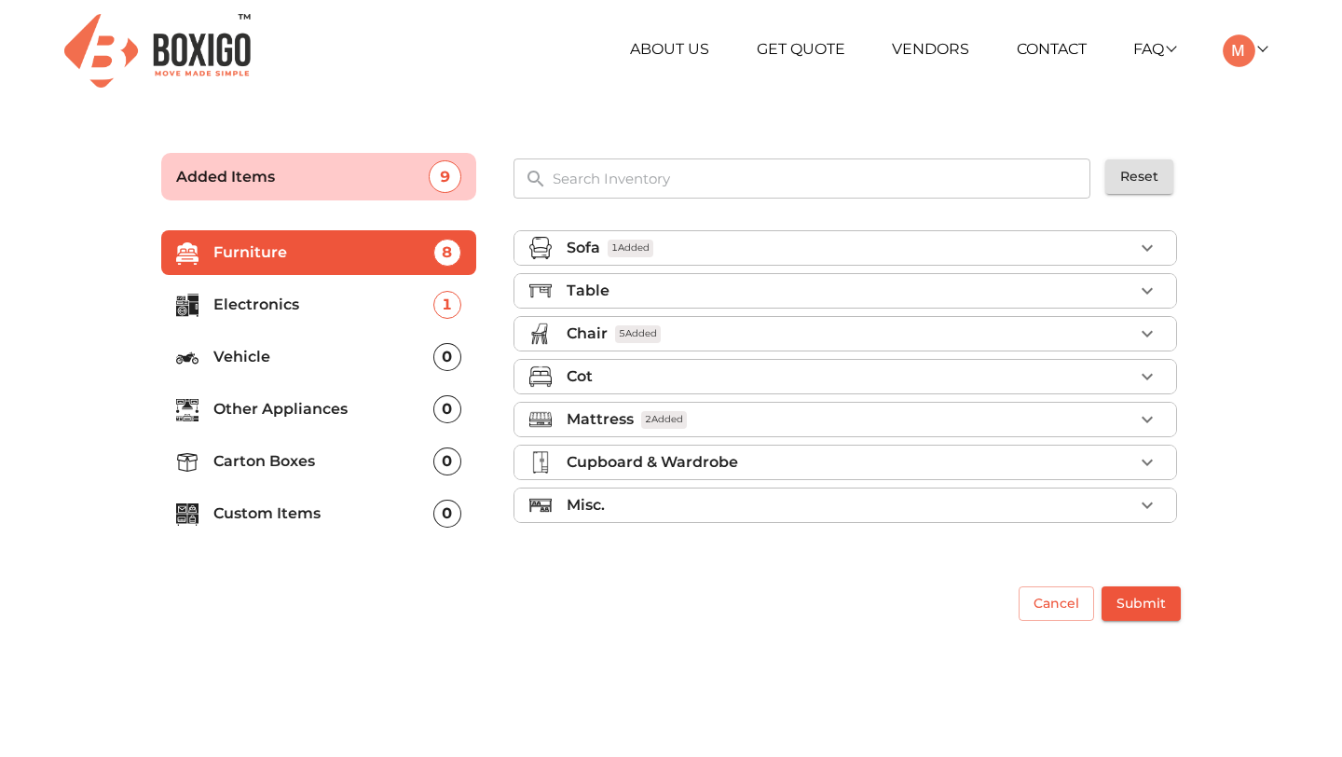
click at [869, 373] on div "Cot" at bounding box center [849, 376] width 566 height 22
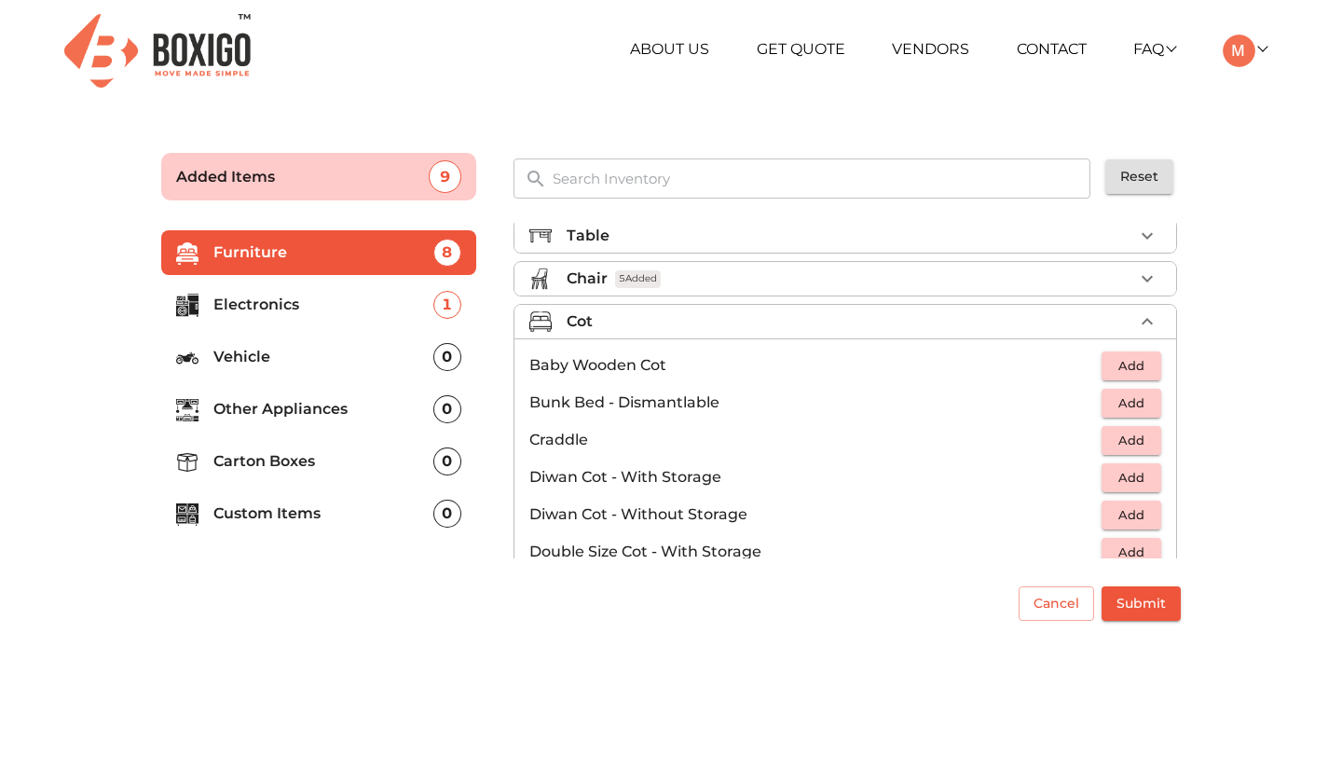
scroll to position [49, 0]
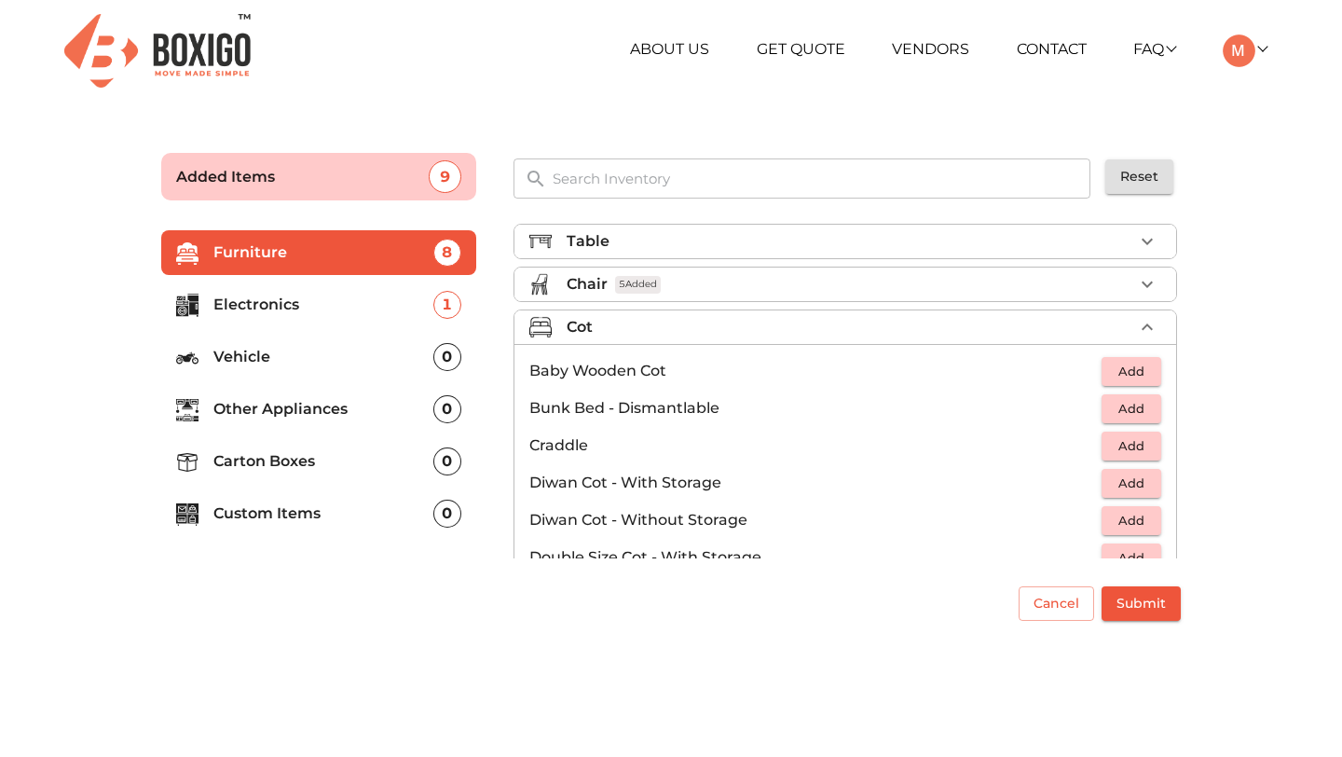
click at [1147, 320] on icon "button" at bounding box center [1147, 327] width 22 height 22
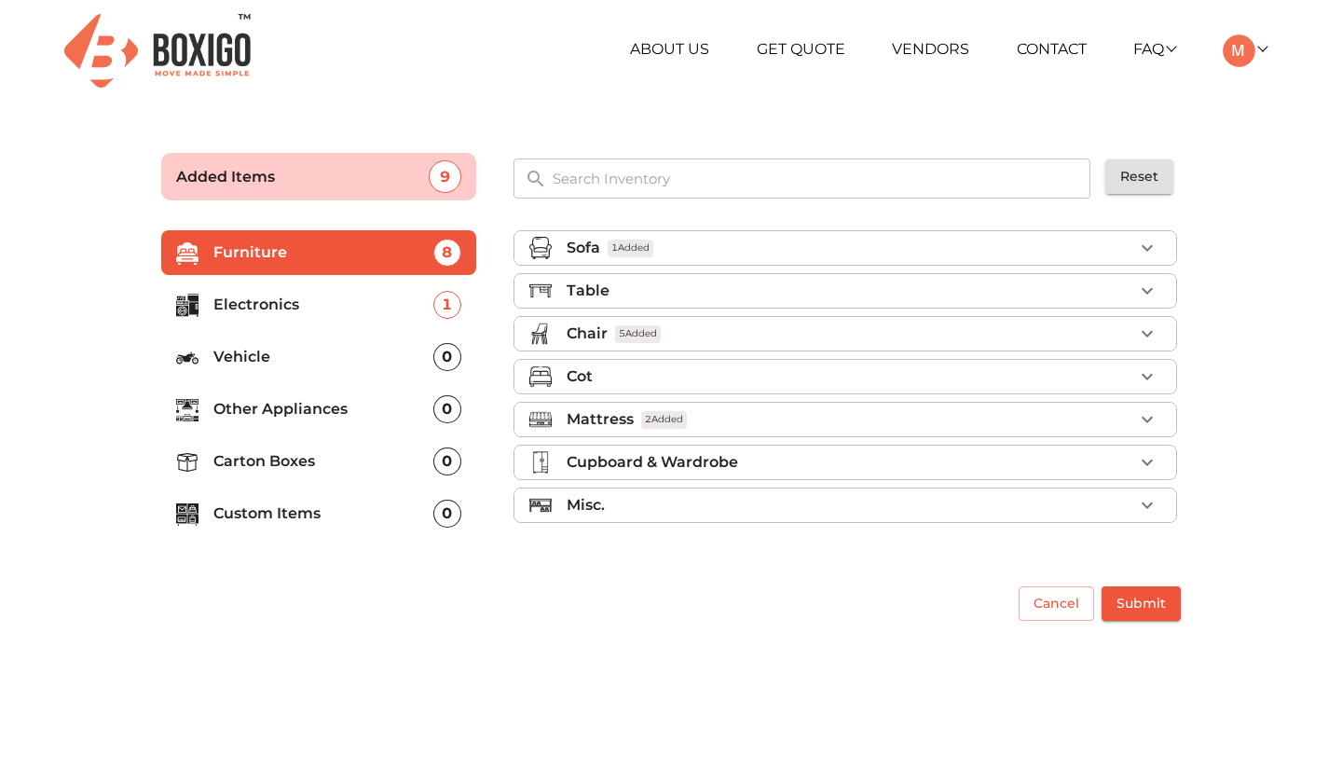
scroll to position [0, 0]
click at [895, 507] on div "Misc." at bounding box center [849, 505] width 566 height 22
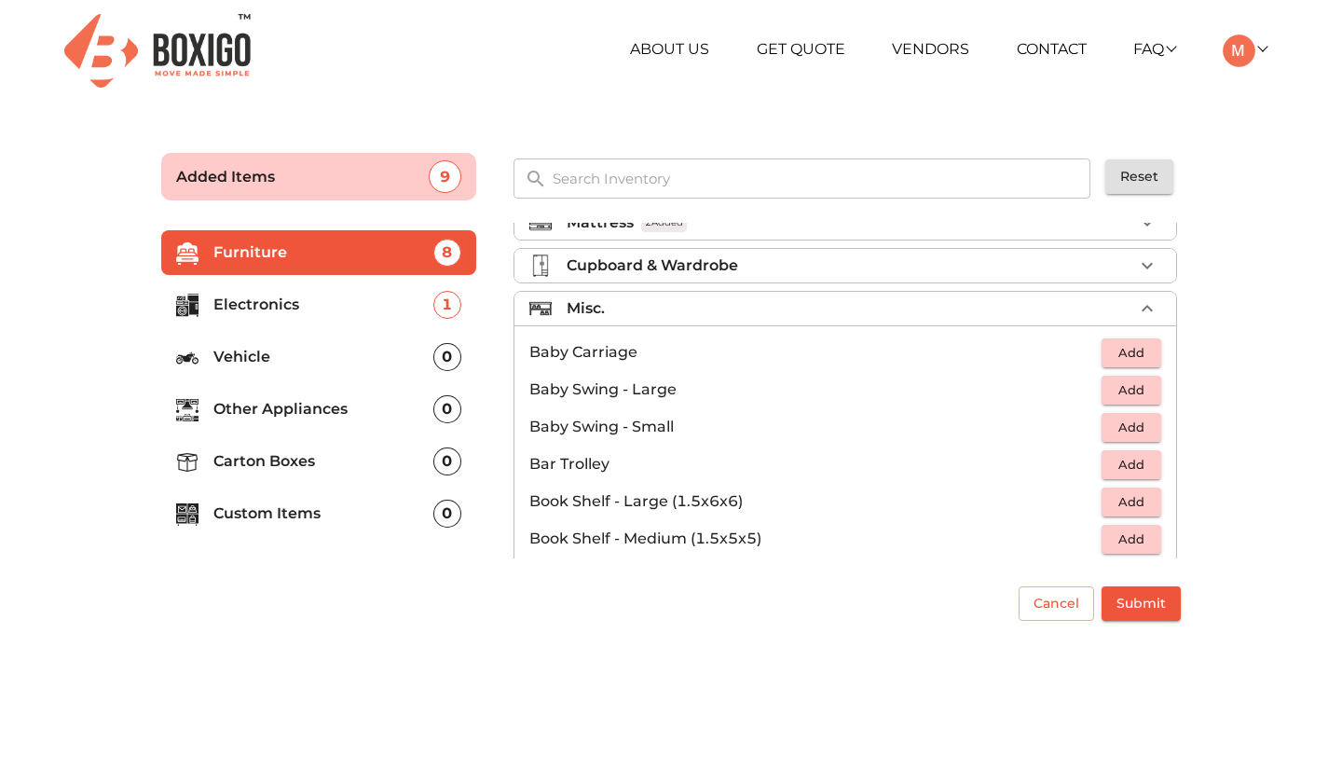
scroll to position [170, 0]
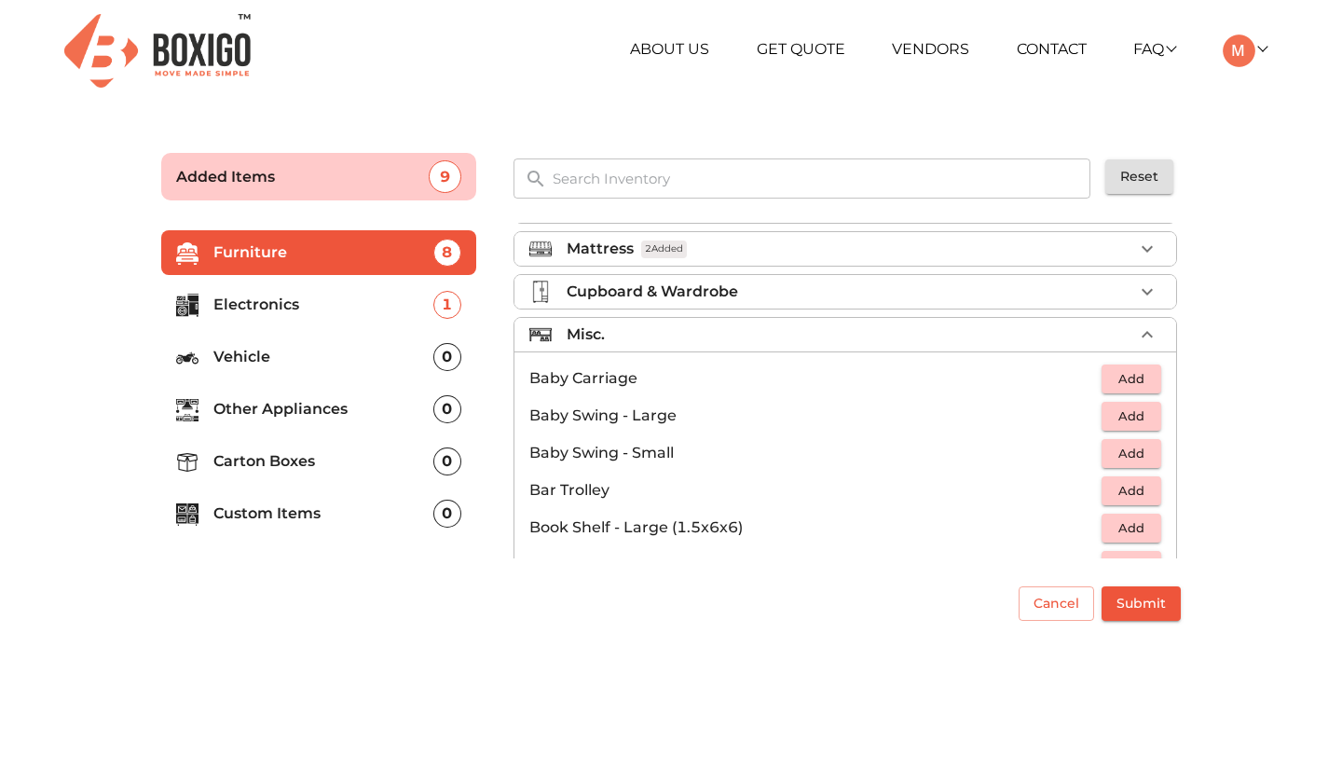
click at [1150, 336] on icon "button" at bounding box center [1146, 334] width 11 height 7
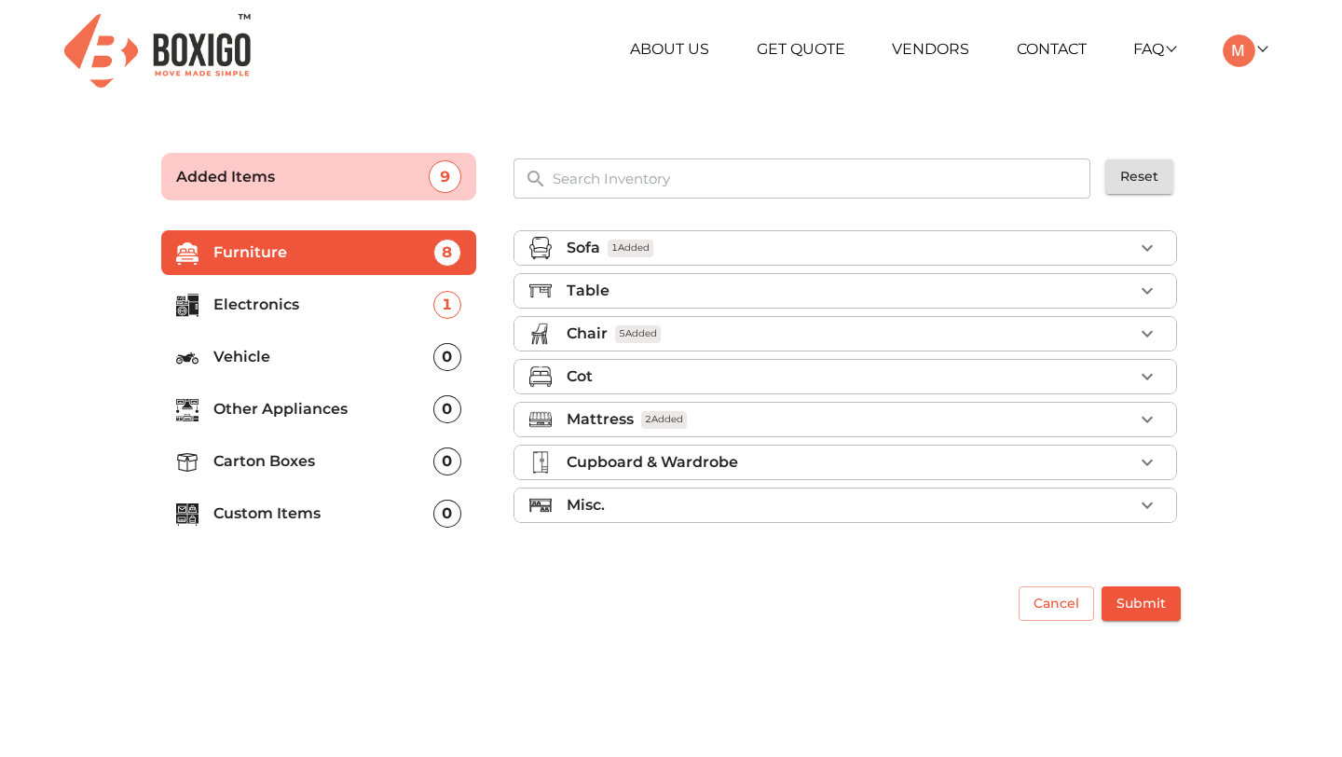
scroll to position [0, 0]
click at [266, 401] on p "Other Appliances" at bounding box center [323, 409] width 220 height 22
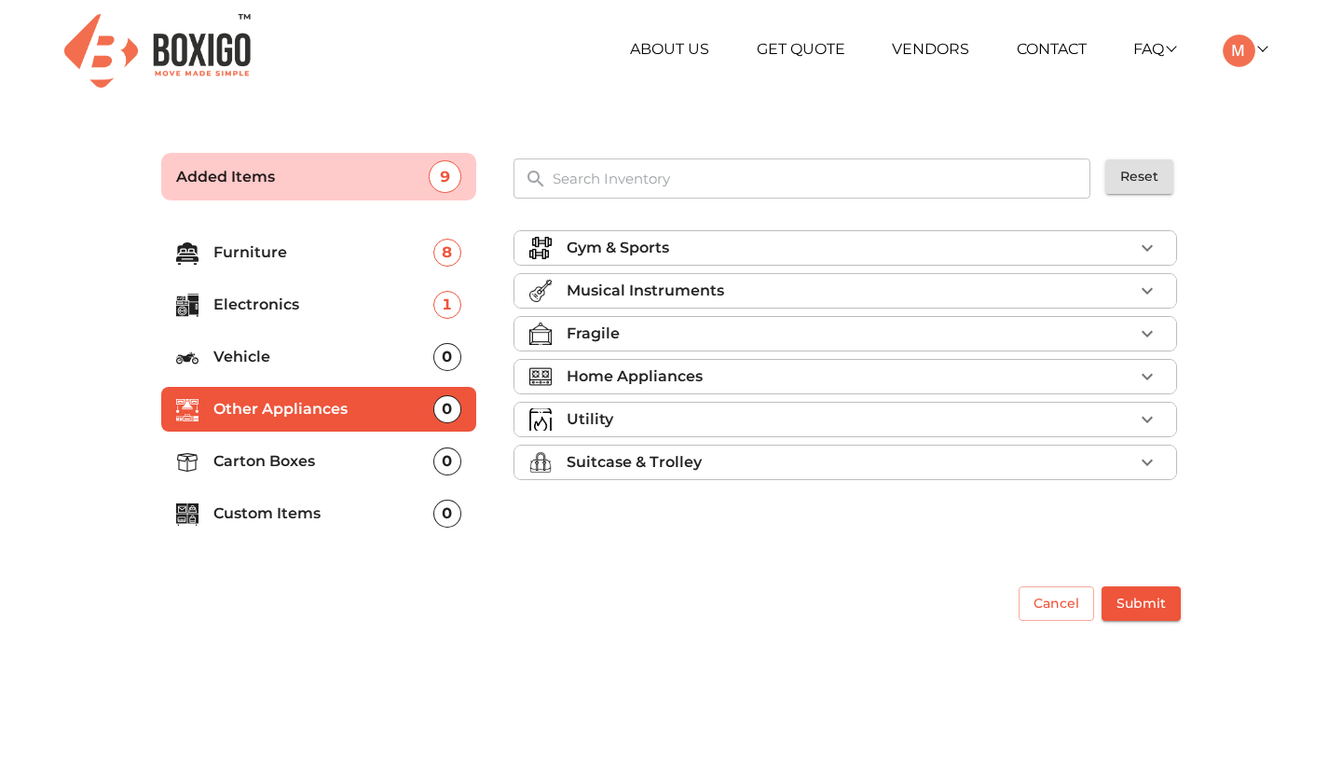
click at [818, 377] on div "Home Appliances" at bounding box center [849, 376] width 566 height 22
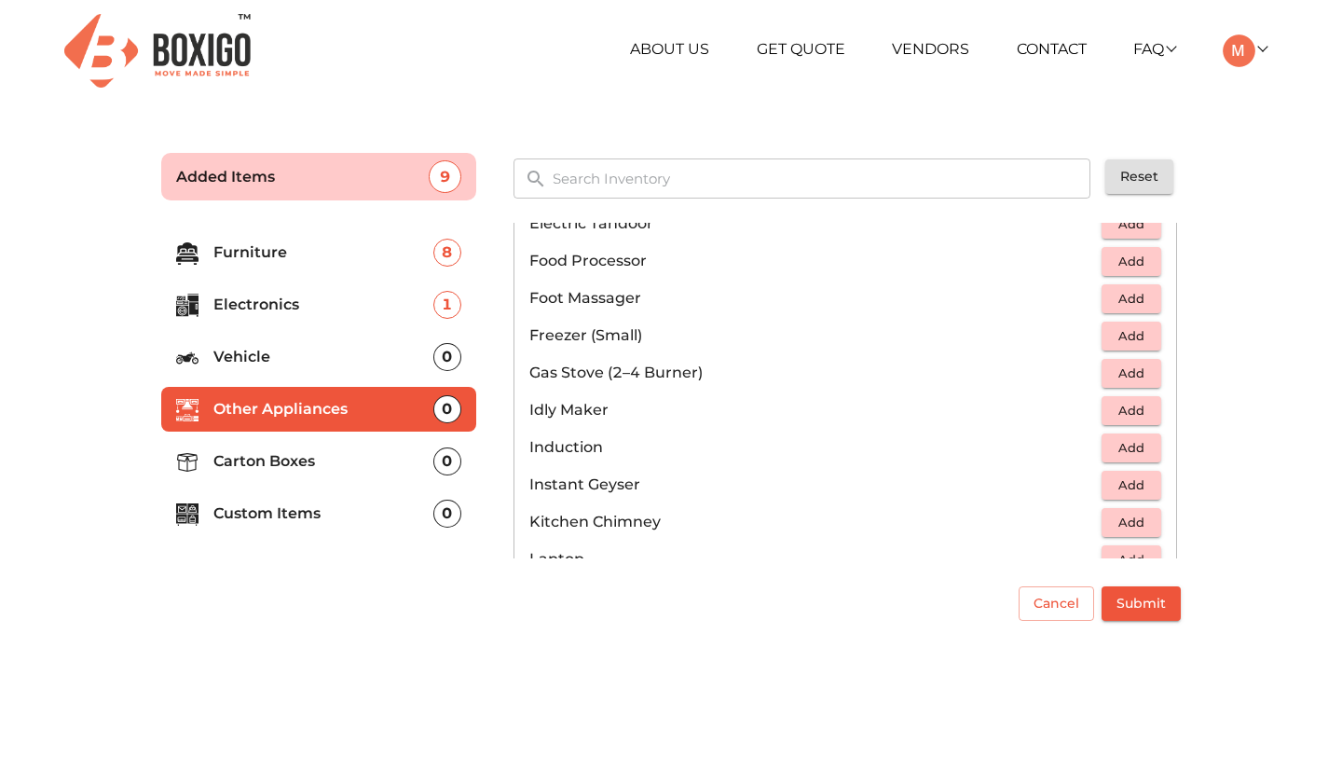
scroll to position [702, 0]
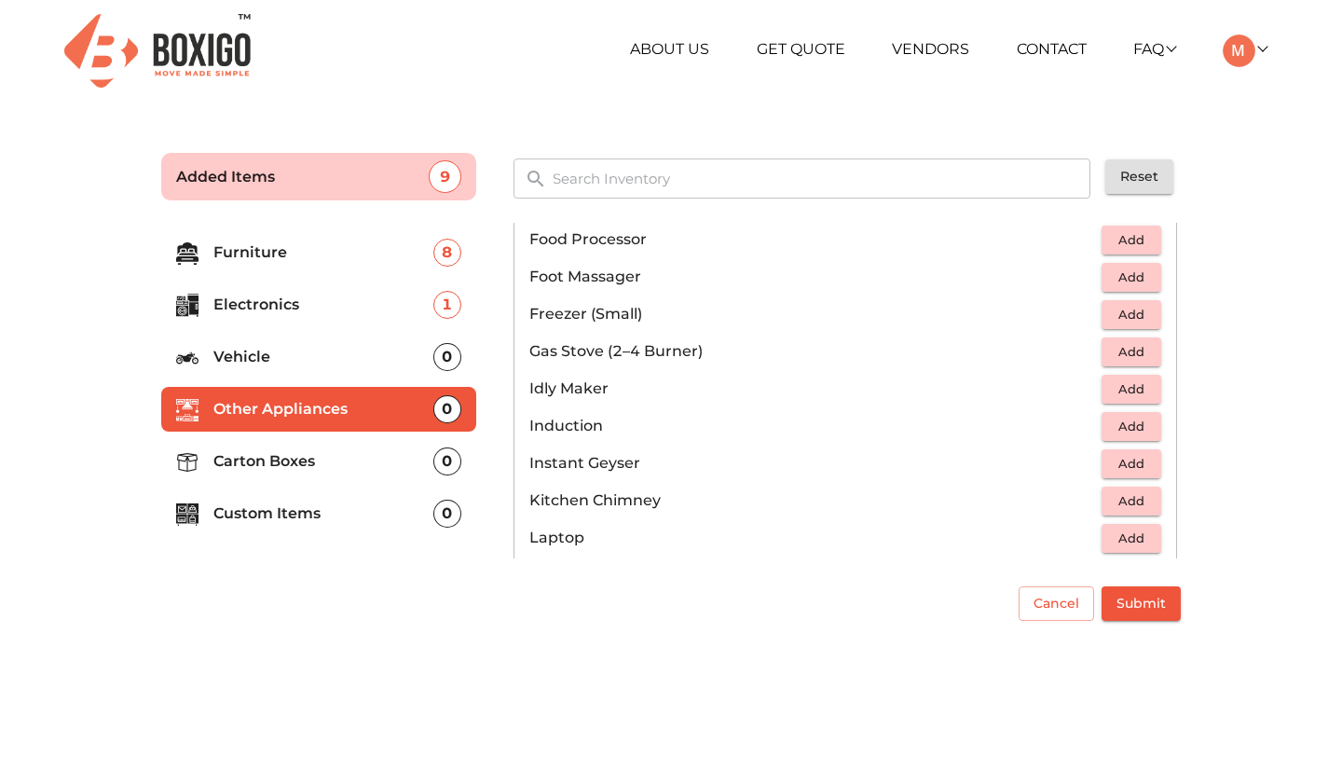
click at [1140, 348] on span "Add" at bounding box center [1131, 351] width 41 height 21
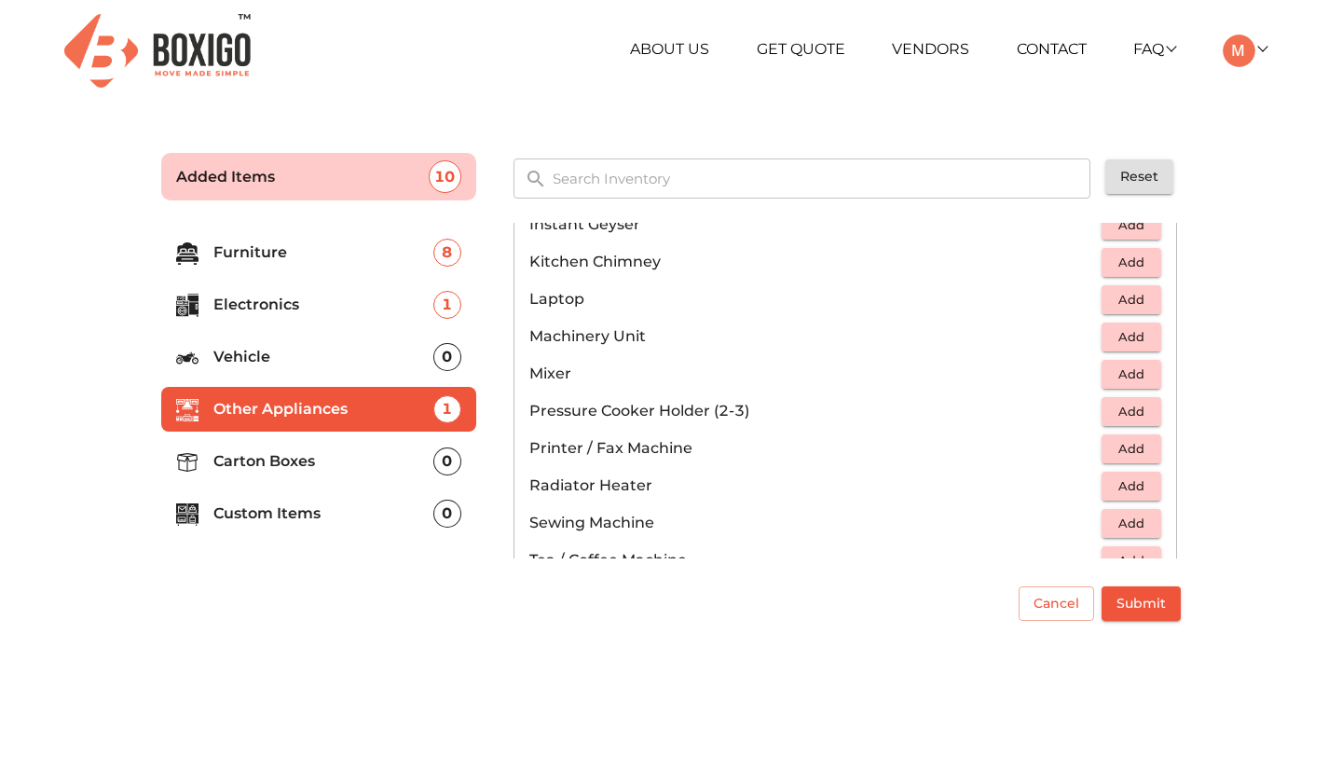
click at [1138, 372] on span "Add" at bounding box center [1131, 373] width 41 height 21
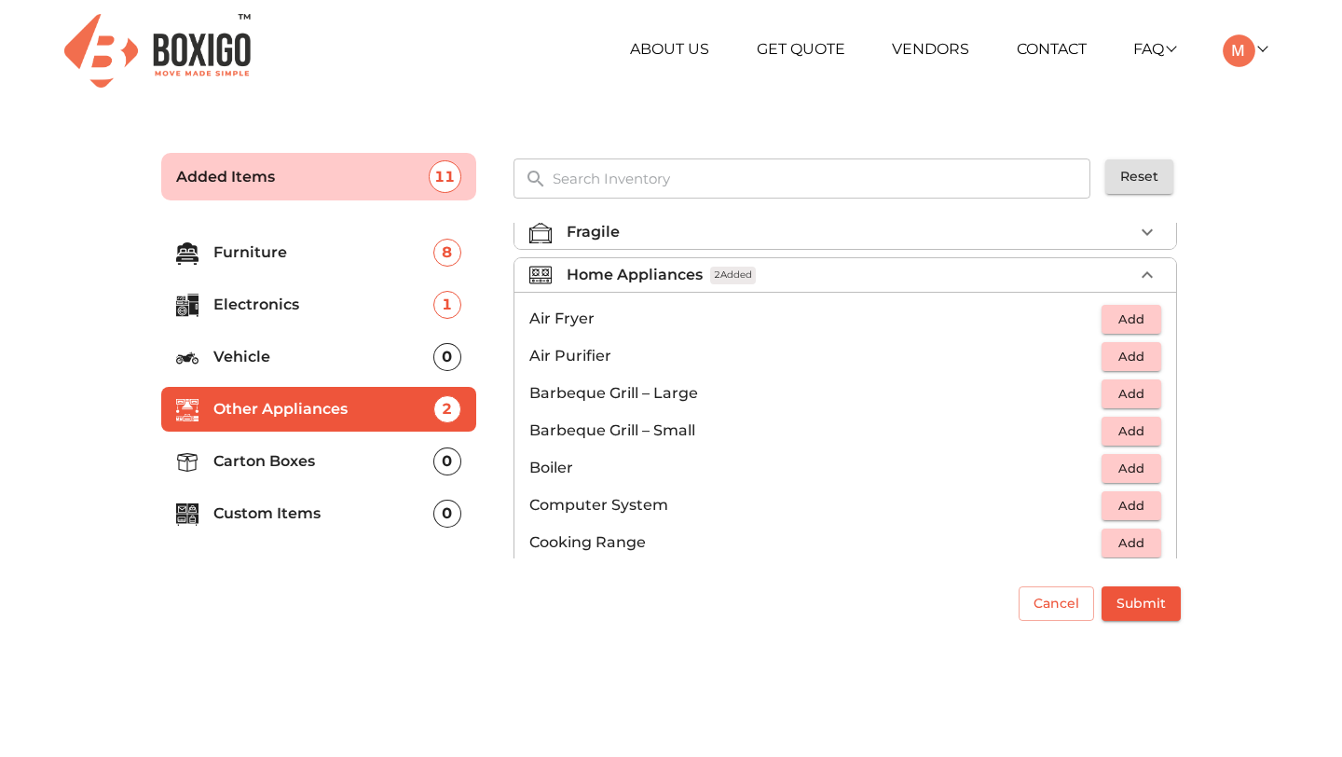
scroll to position [98, 0]
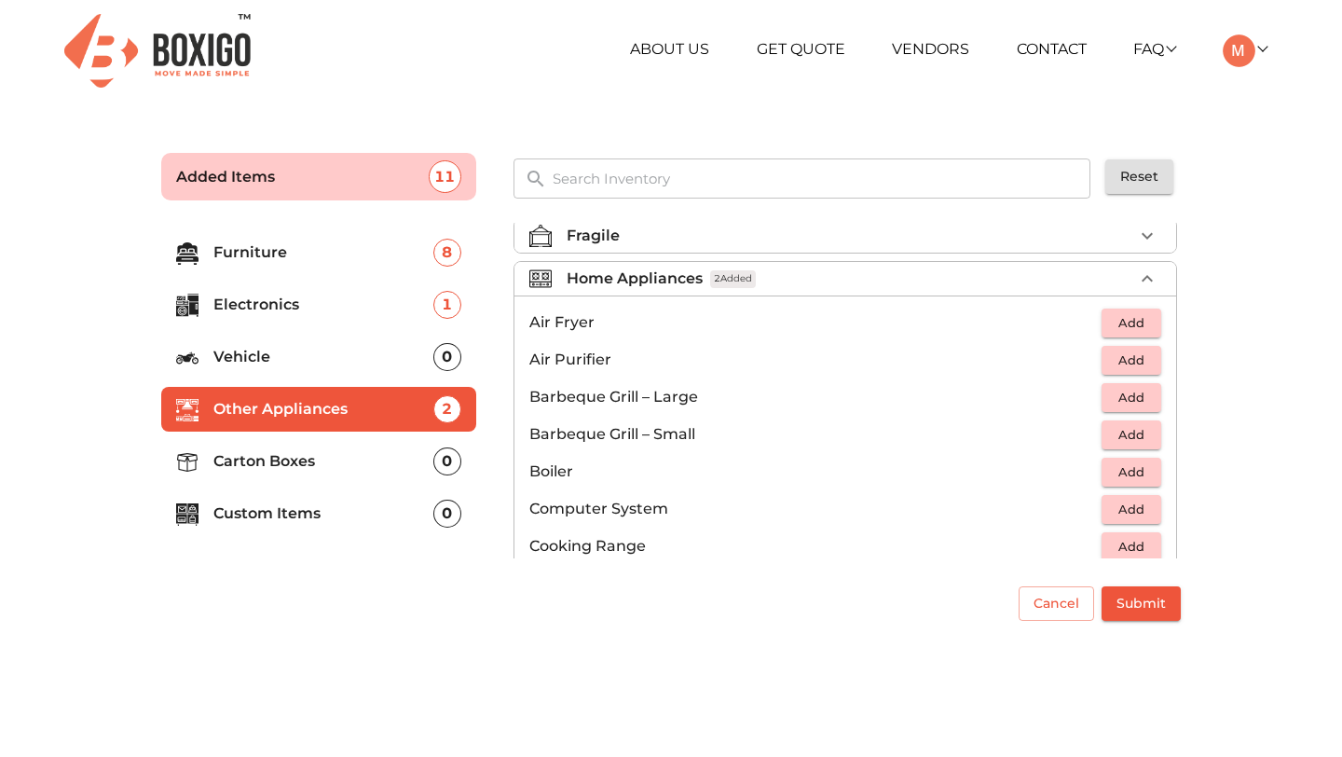
click at [689, 180] on input "text" at bounding box center [822, 178] width 562 height 40
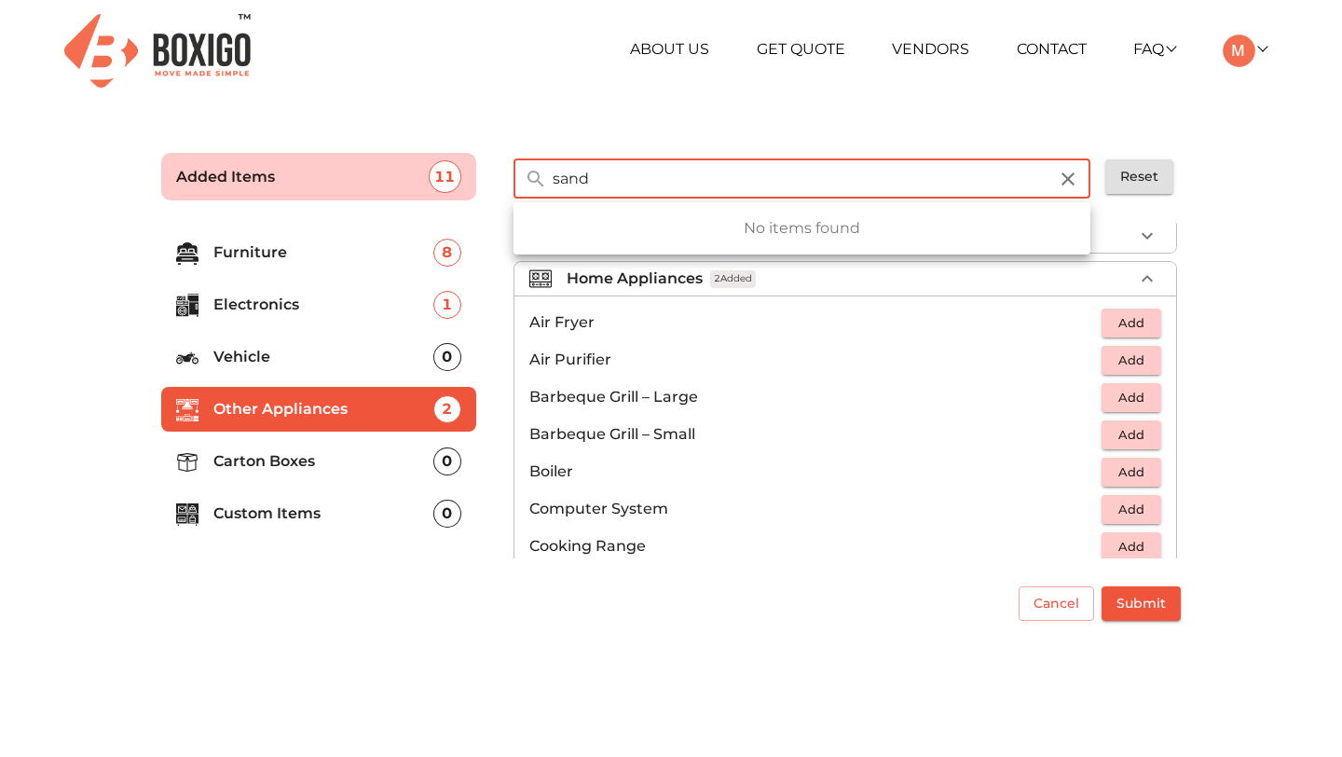
type input "sand"
click at [698, 114] on div "[PHONE_NUMBER] RELOCATION STORAGE SPACE About Us Get Quote Vendors Contact FAQ …" at bounding box center [671, 319] width 1342 height 639
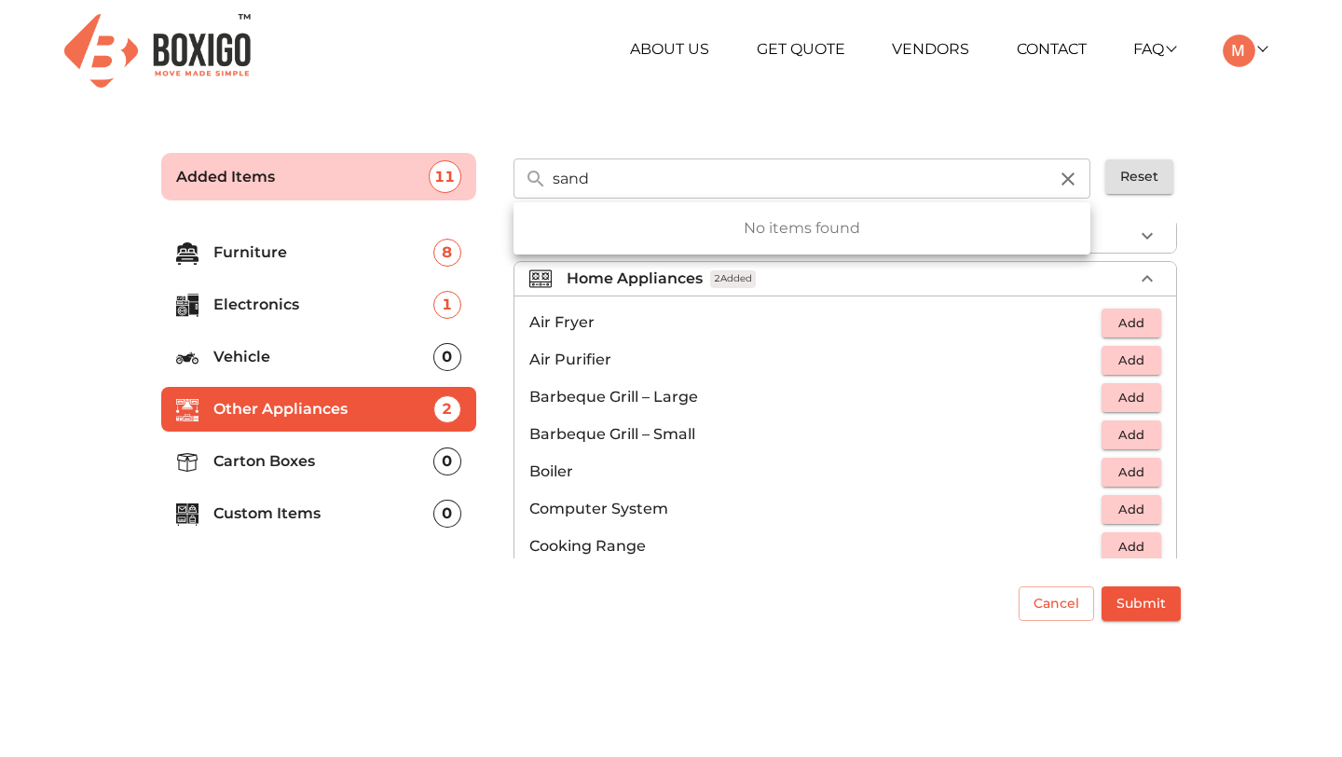
click at [1067, 178] on icon "button" at bounding box center [1067, 178] width 13 height 13
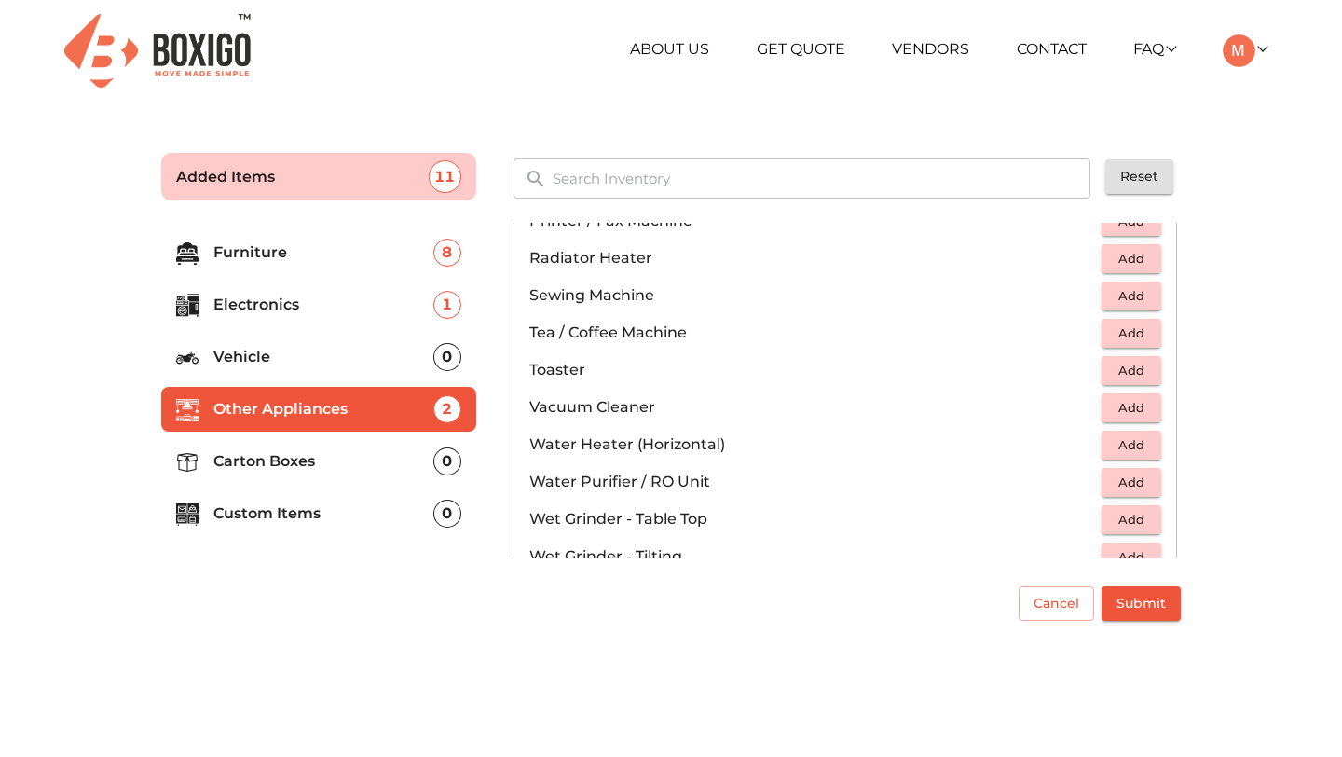
scroll to position [1173, 0]
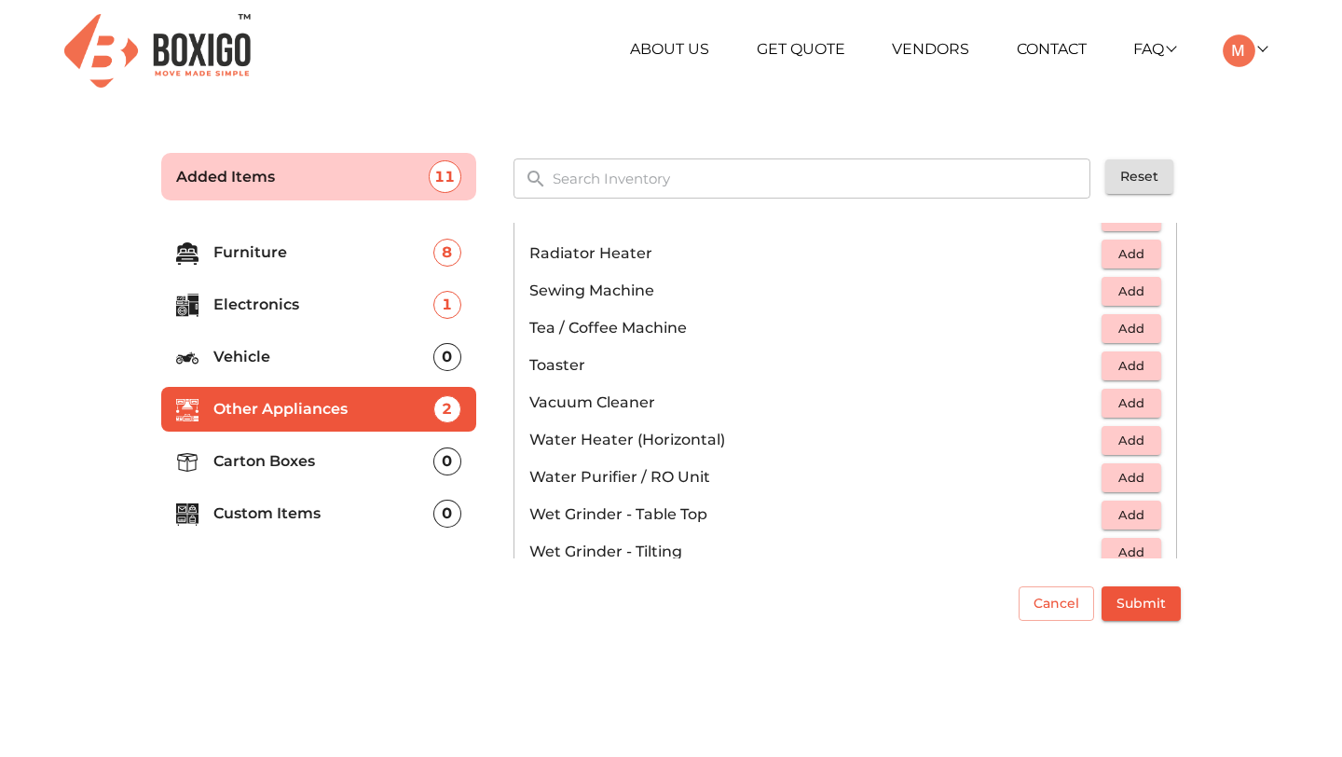
click at [1130, 360] on span "Add" at bounding box center [1131, 365] width 41 height 21
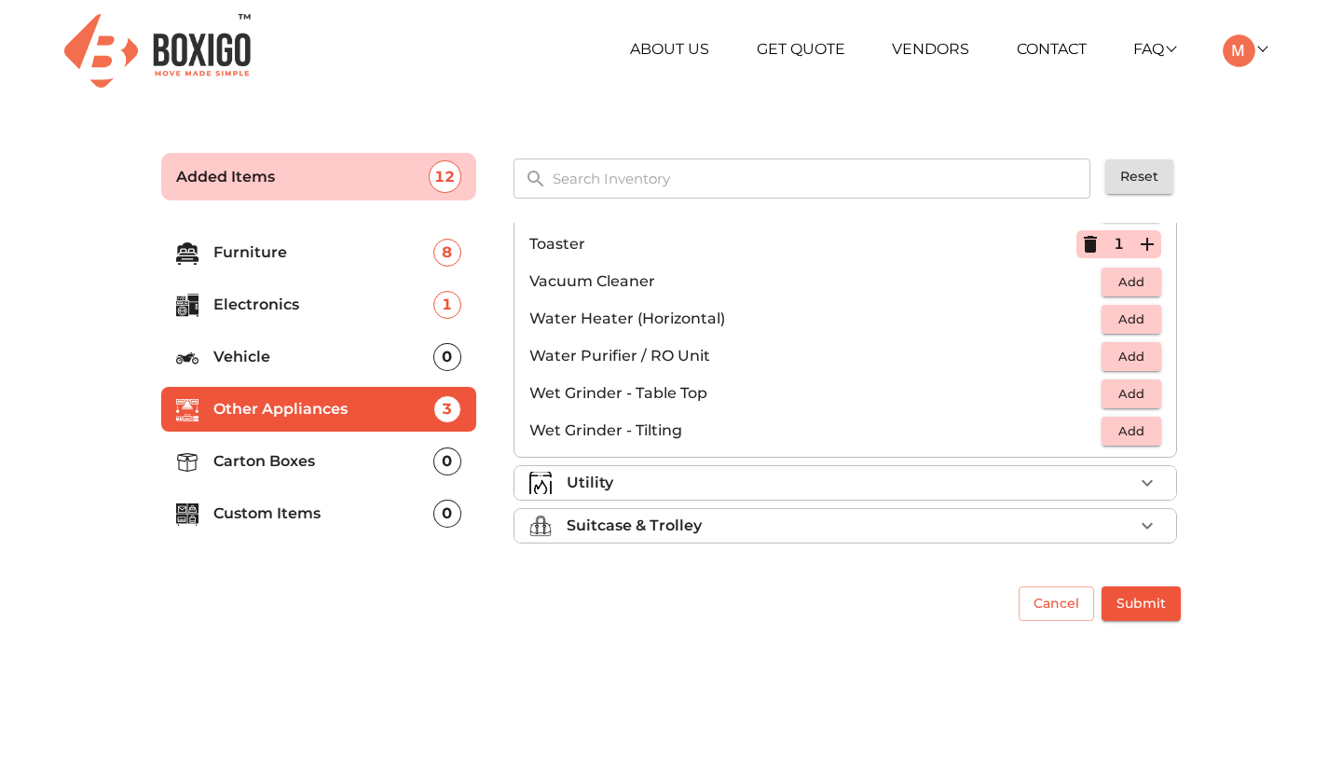
click at [816, 483] on div "Utility" at bounding box center [849, 482] width 566 height 22
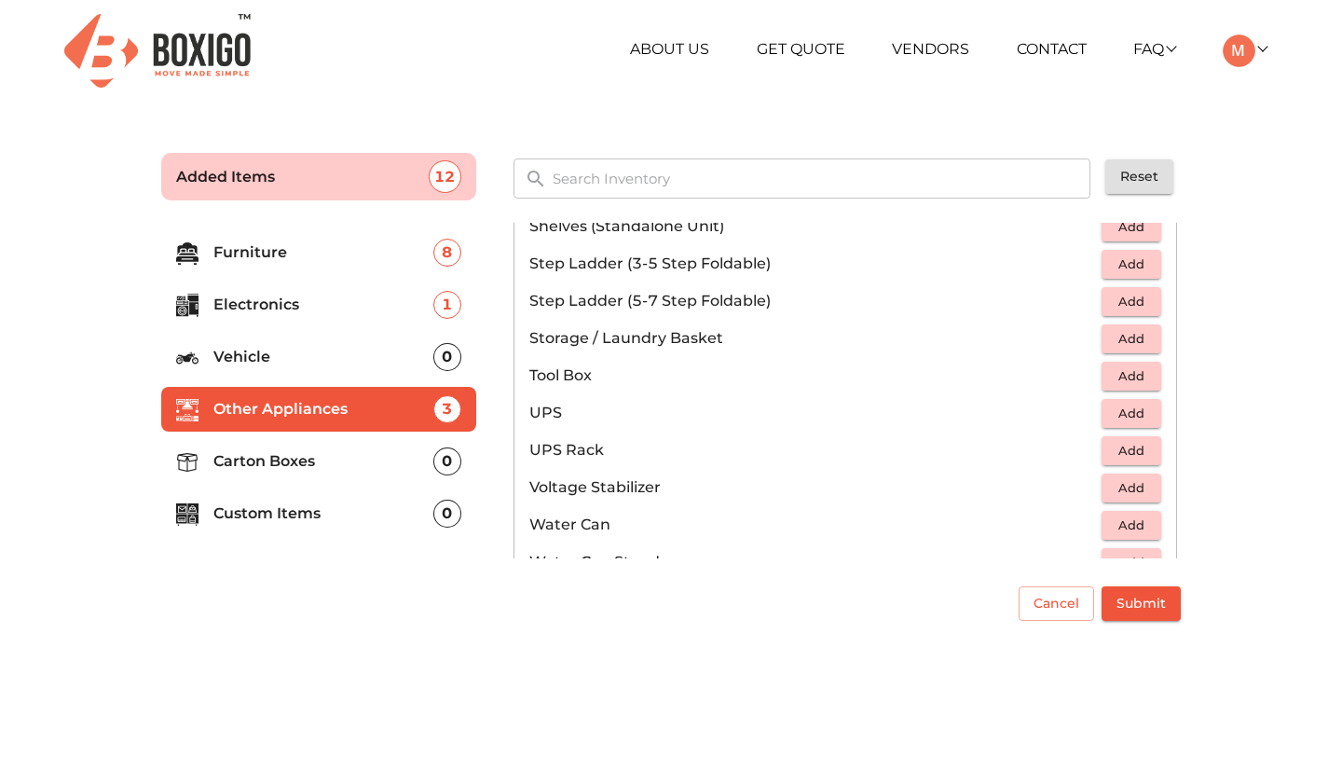
scroll to position [1126, 0]
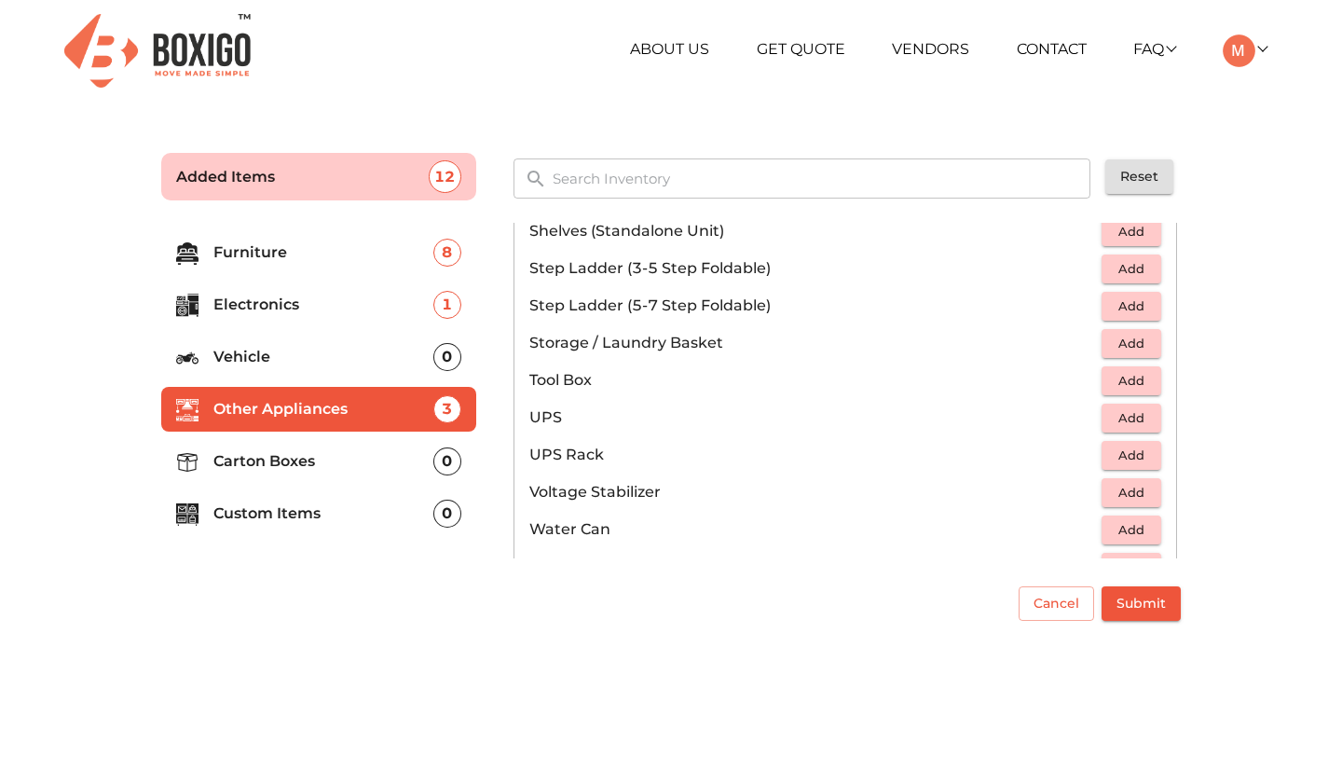
click at [1125, 423] on span "Add" at bounding box center [1131, 417] width 41 height 21
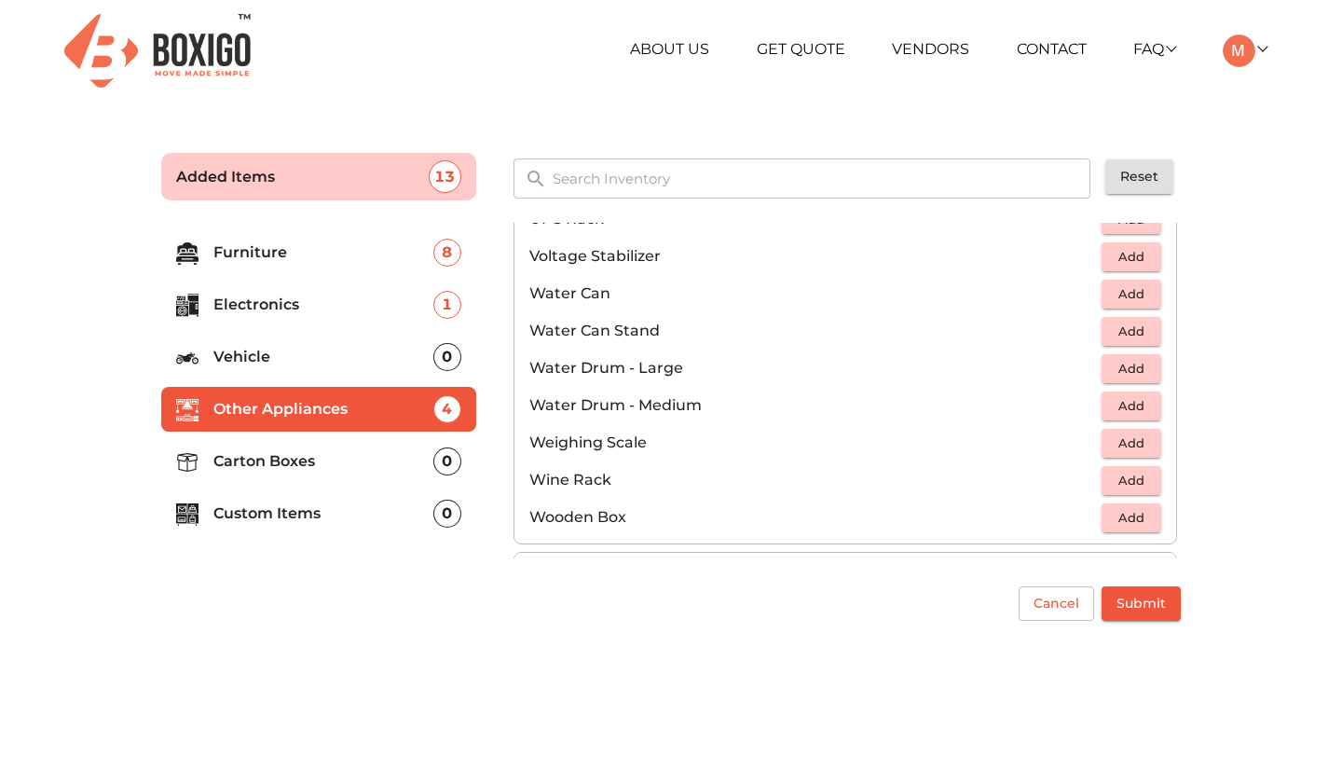
scroll to position [1406, 0]
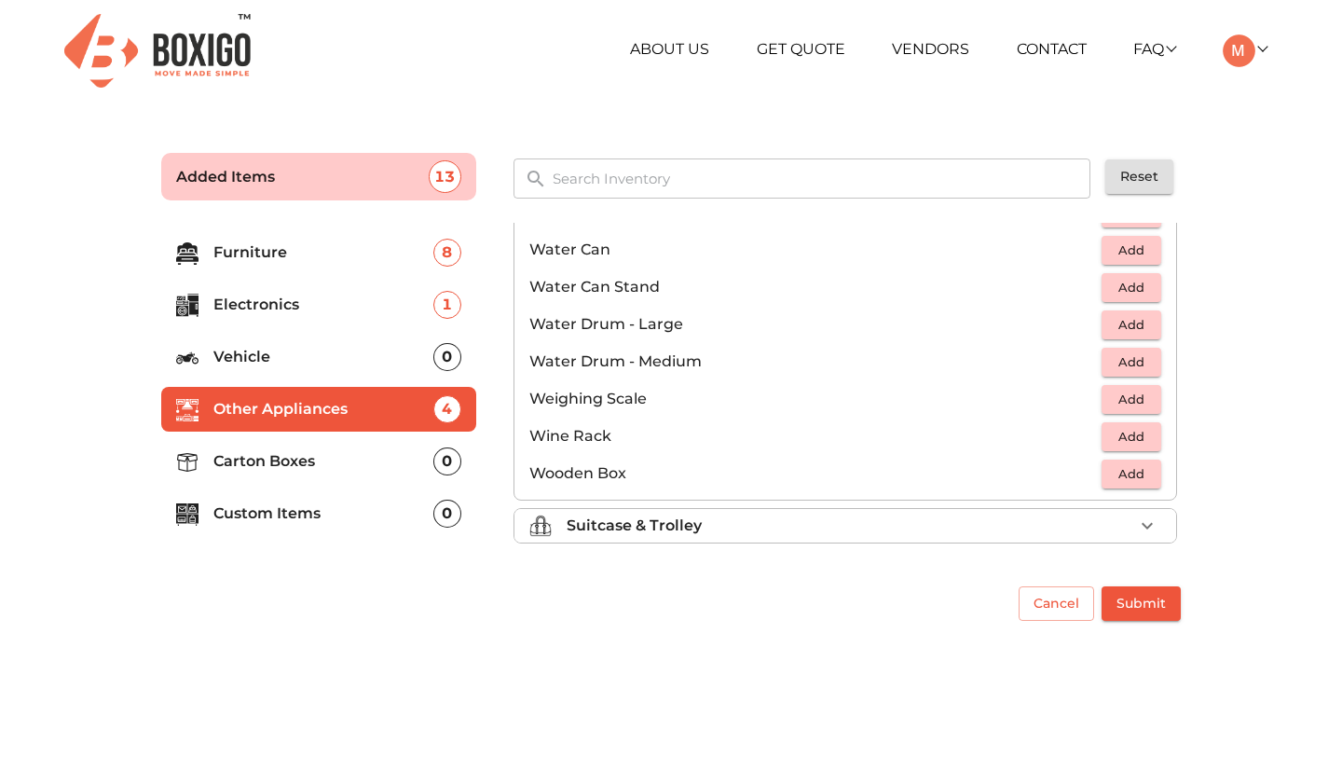
click at [873, 526] on div "Suitcase & Trolley" at bounding box center [849, 525] width 566 height 22
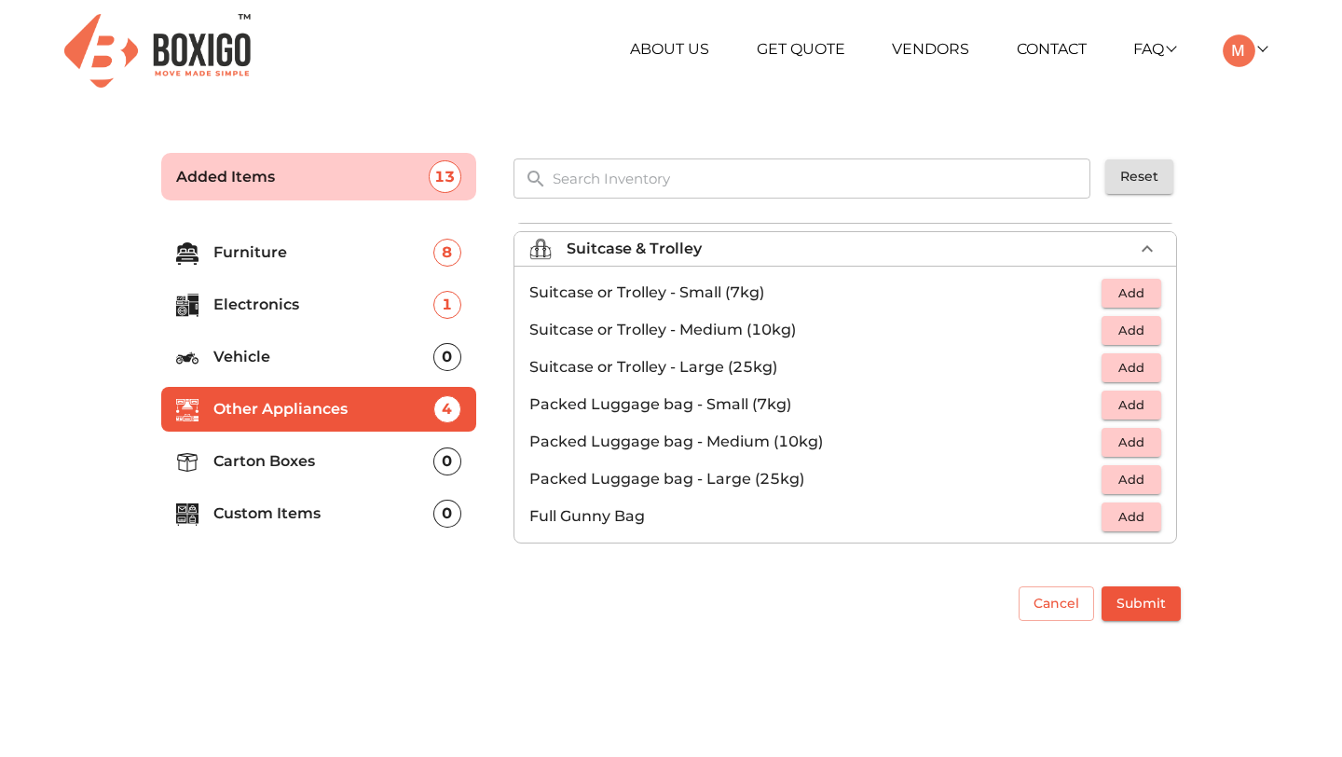
scroll to position [213, 0]
click at [679, 183] on input "text" at bounding box center [822, 178] width 562 height 40
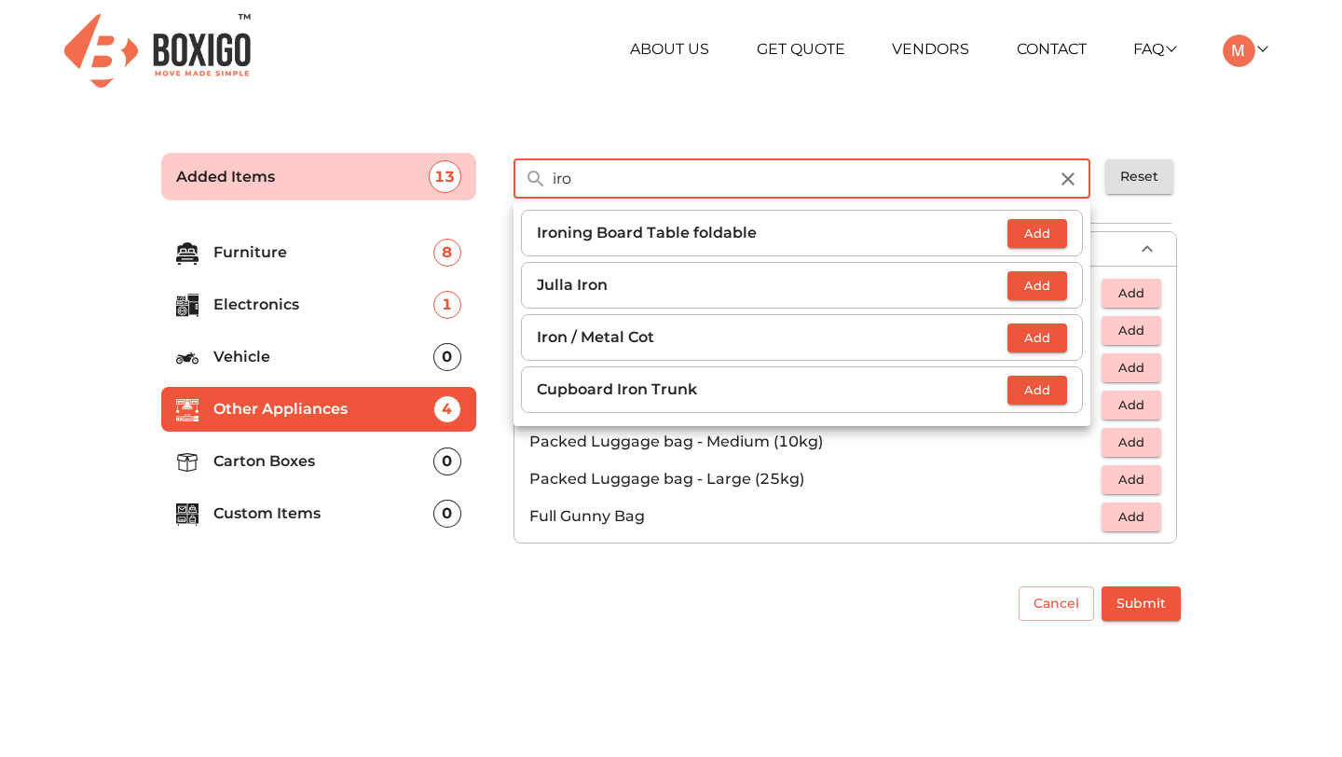
type input "iro"
click at [1036, 230] on span "Add" at bounding box center [1036, 233] width 41 height 21
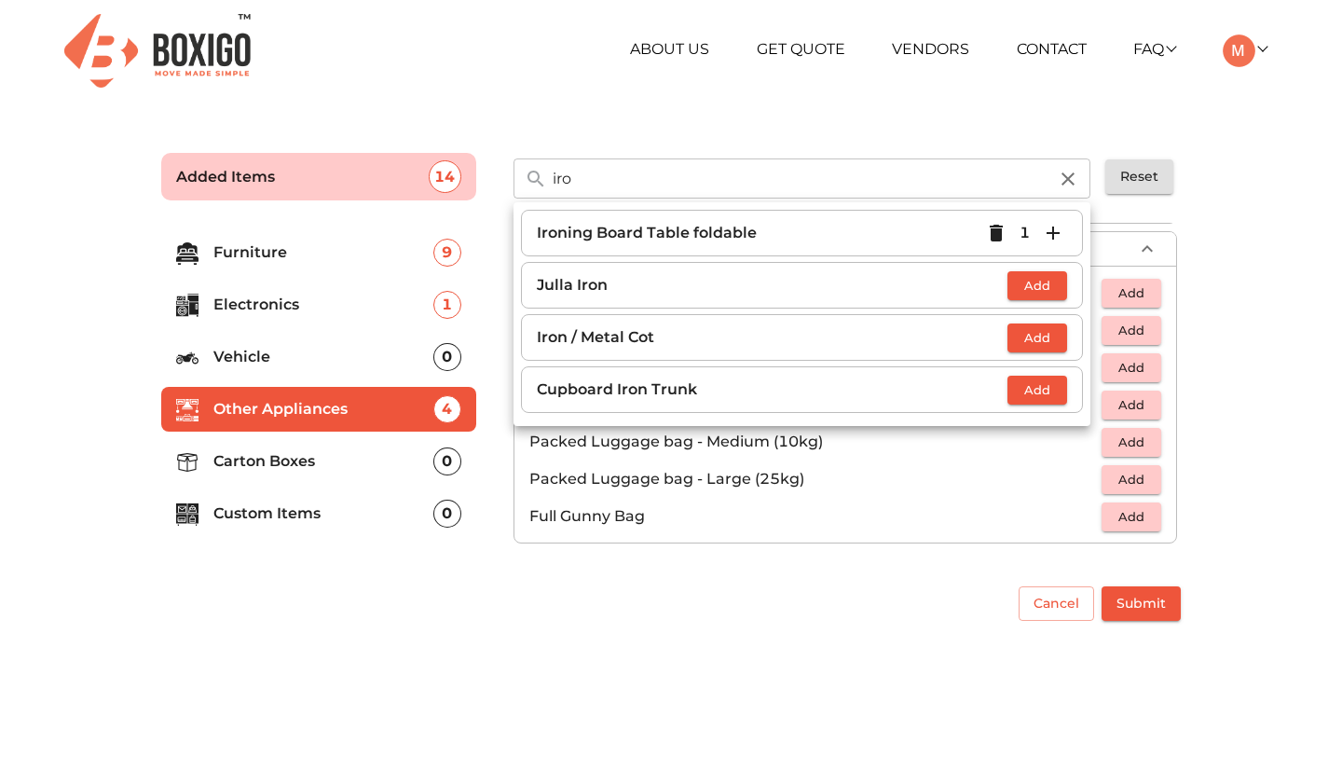
click at [1239, 224] on main "Added Items 14 iro ​ Ironing Board Table foldable 1 Julla Iron Add Iron / Metal…" at bounding box center [671, 383] width 1342 height 512
click at [1069, 171] on icon "button" at bounding box center [1068, 179] width 22 height 22
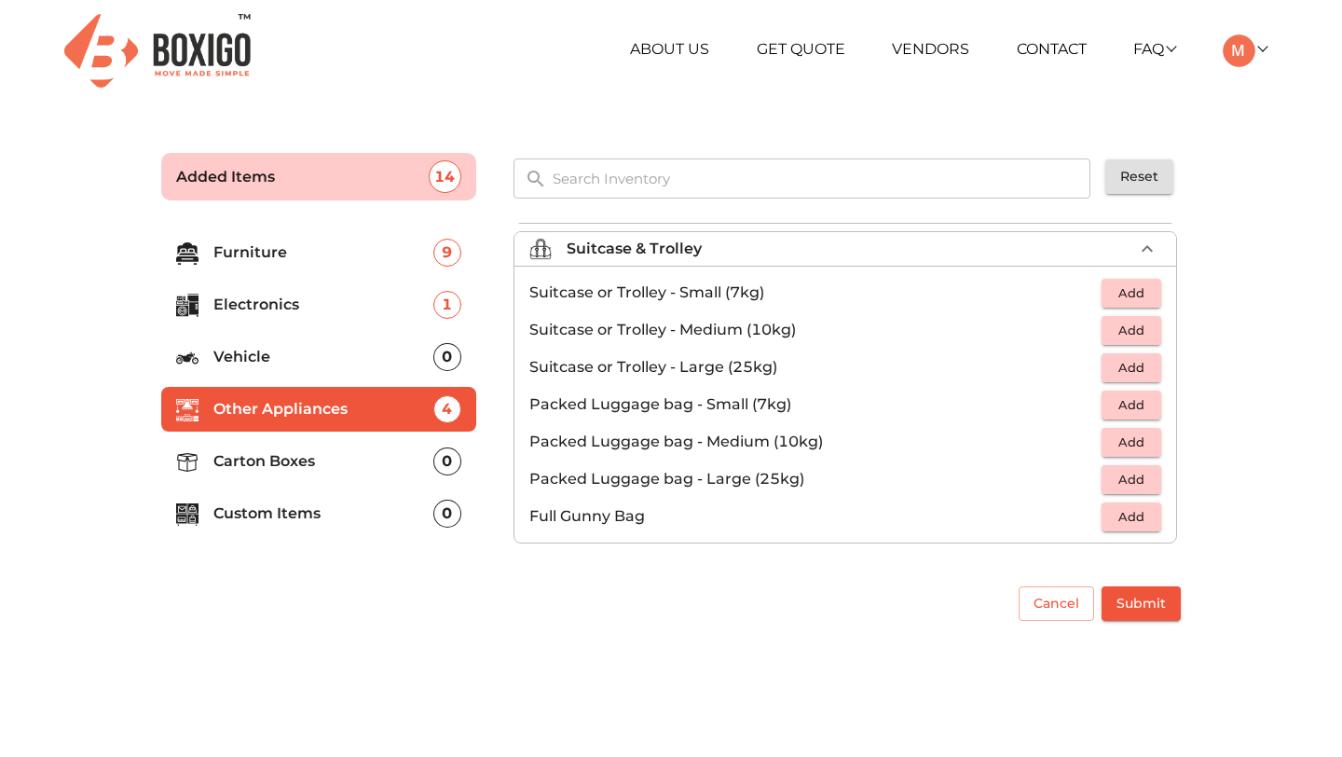
click at [693, 175] on input "text" at bounding box center [822, 178] width 562 height 40
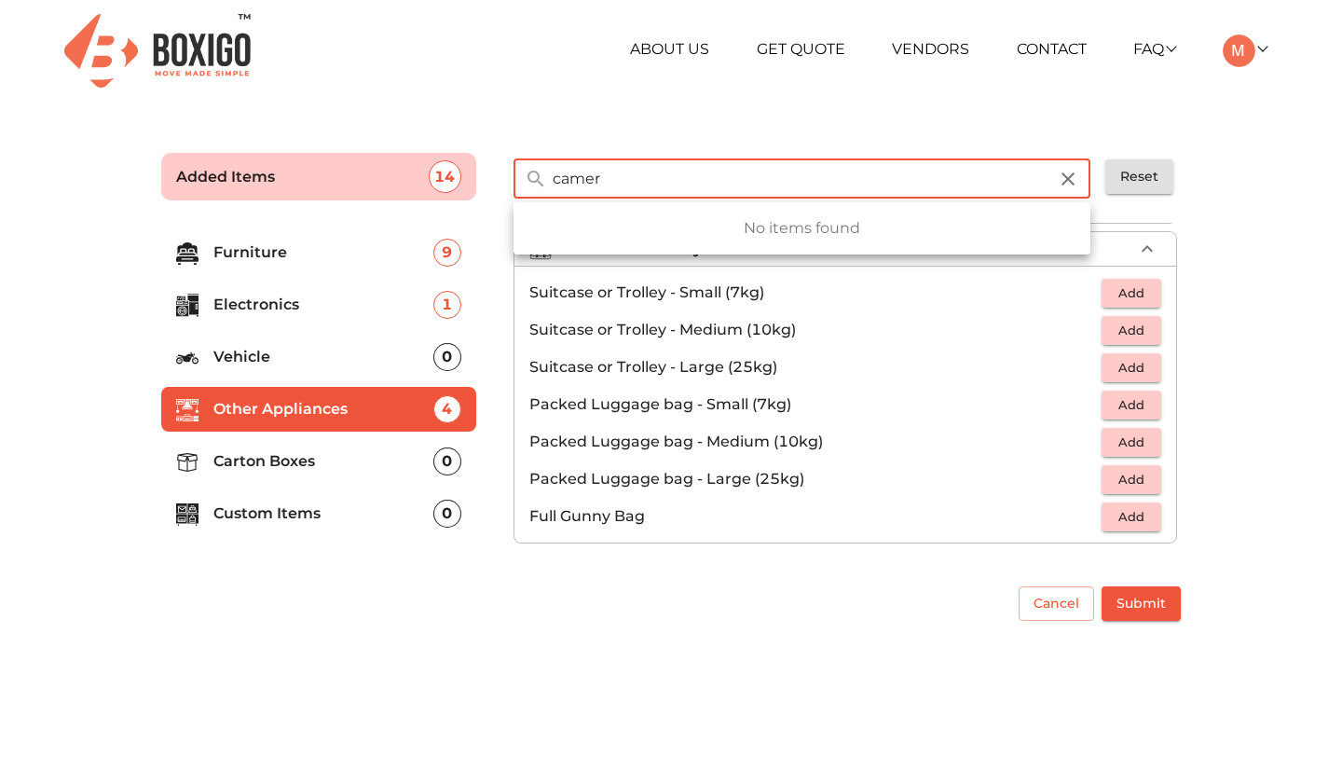
type input "camera"
click at [591, 182] on input "camera" at bounding box center [799, 178] width 517 height 40
click at [1019, 130] on div "Added Items 14 ​ Reset" at bounding box center [671, 171] width 1057 height 89
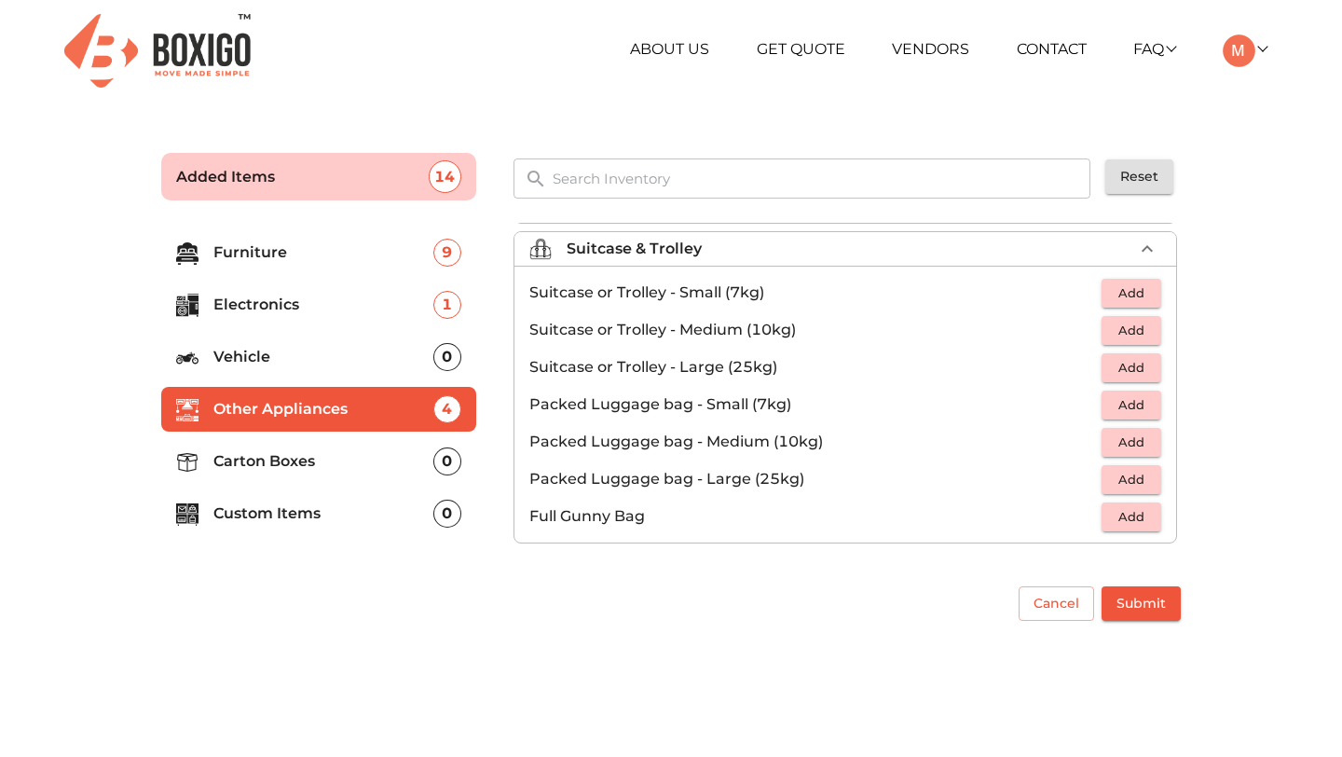
click at [273, 459] on p "Carton Boxes" at bounding box center [323, 461] width 220 height 22
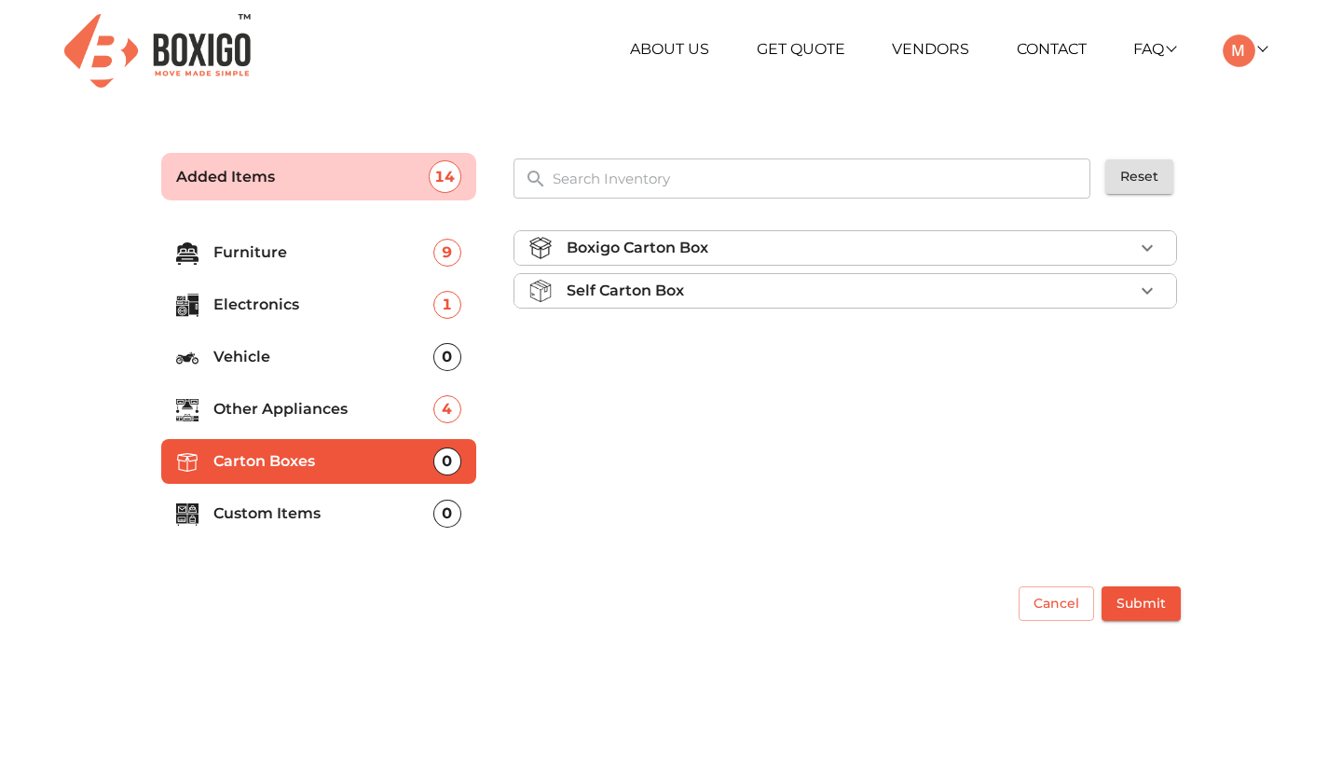
scroll to position [0, 0]
click at [950, 252] on div "Boxigo Carton Box" at bounding box center [849, 248] width 566 height 22
click at [925, 298] on div "Self Carton Box" at bounding box center [849, 290] width 566 height 22
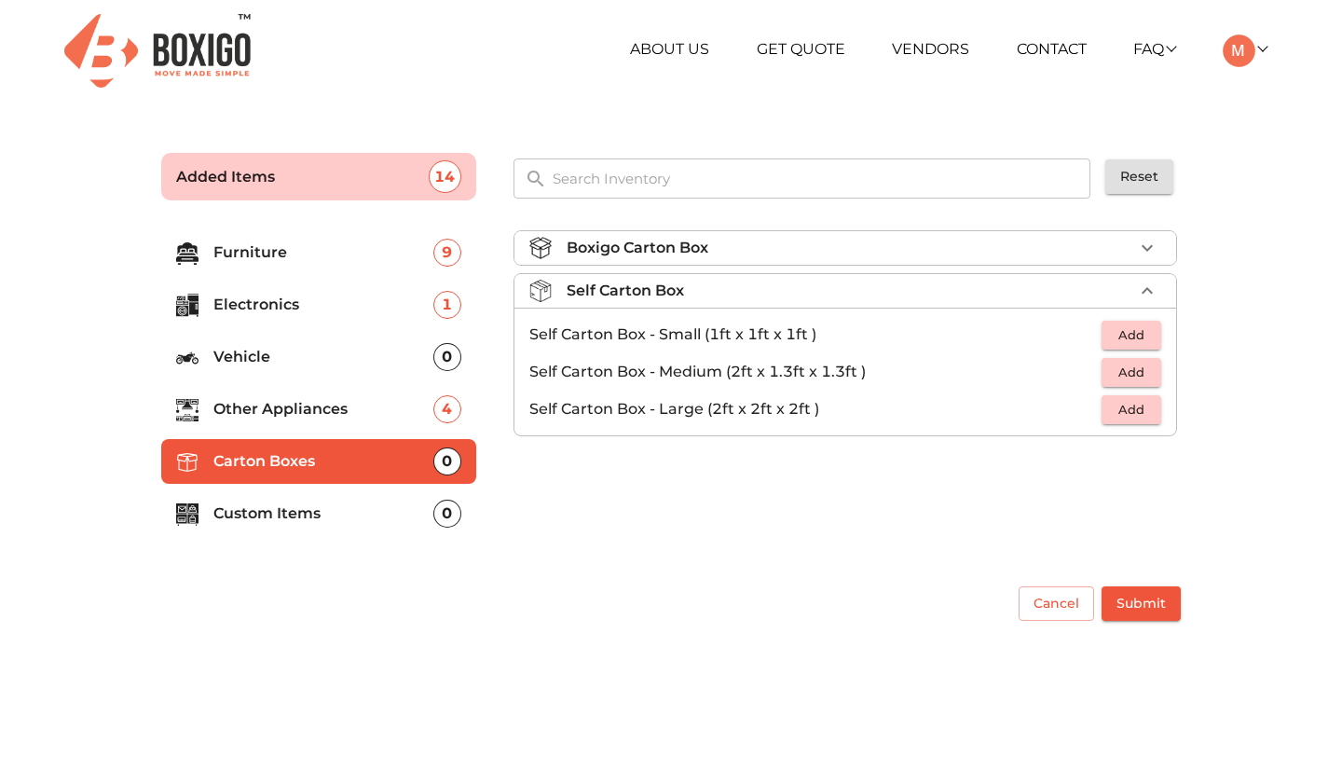
click at [1131, 416] on span "Add" at bounding box center [1131, 409] width 41 height 21
click at [1148, 414] on icon "button" at bounding box center [1147, 409] width 22 height 22
click at [295, 516] on p "Custom Items" at bounding box center [323, 513] width 220 height 22
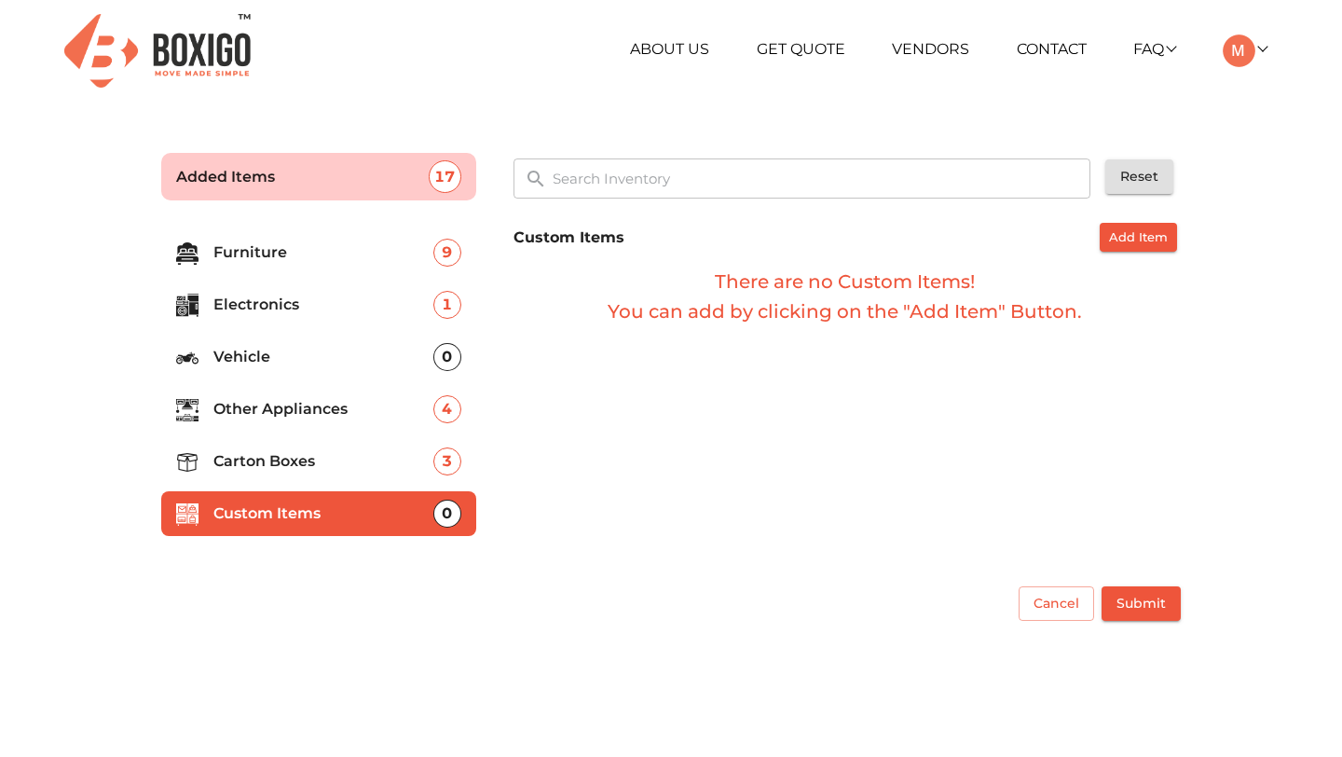
click at [289, 480] on li "Carton Boxes 3" at bounding box center [318, 461] width 315 height 45
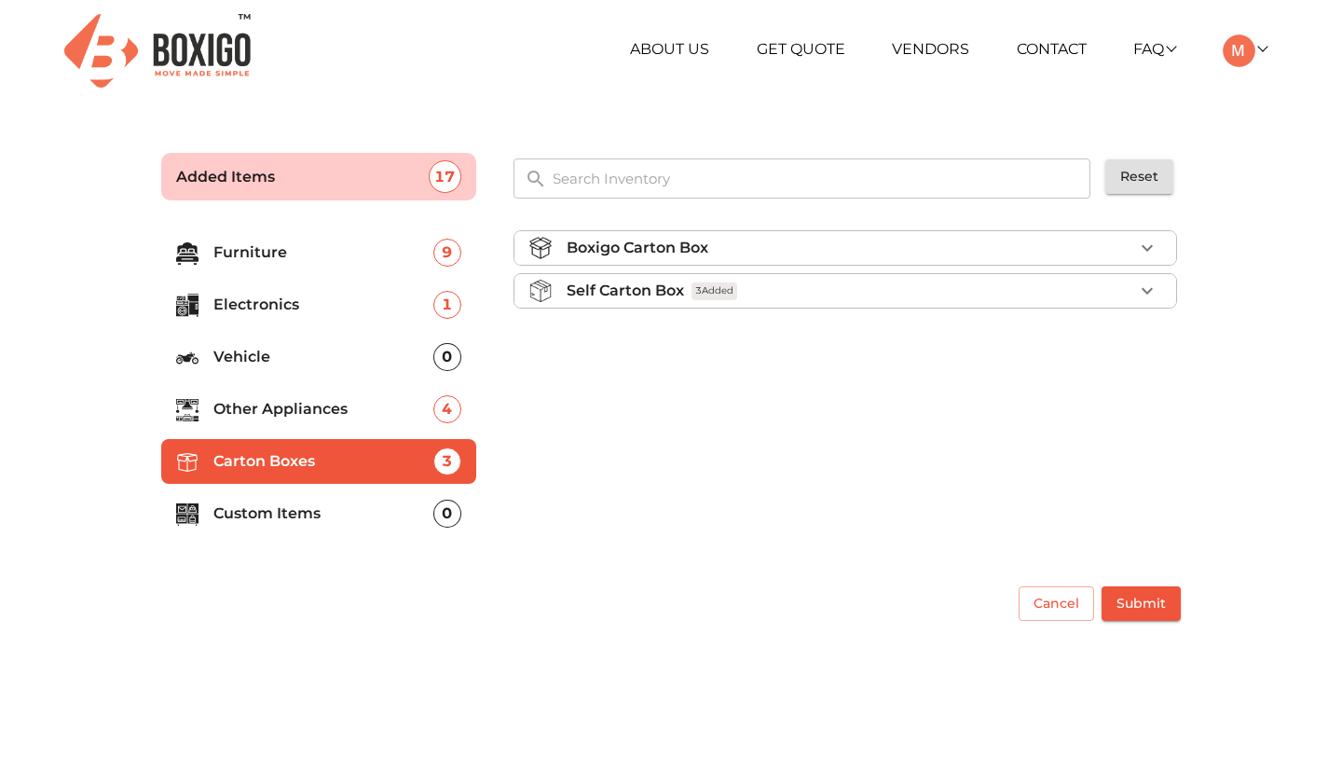
click at [289, 412] on p "Other Appliances" at bounding box center [323, 409] width 220 height 22
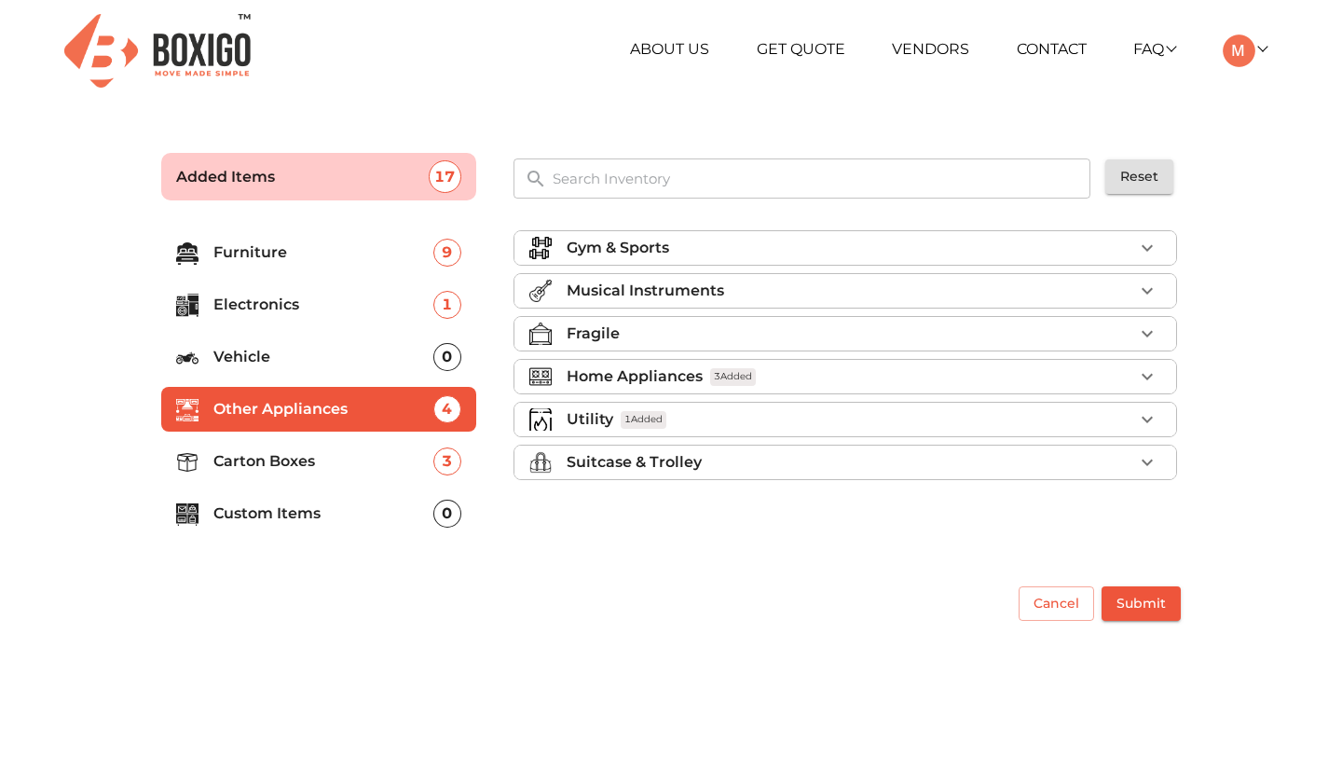
click at [837, 333] on div "Fragile" at bounding box center [849, 333] width 566 height 22
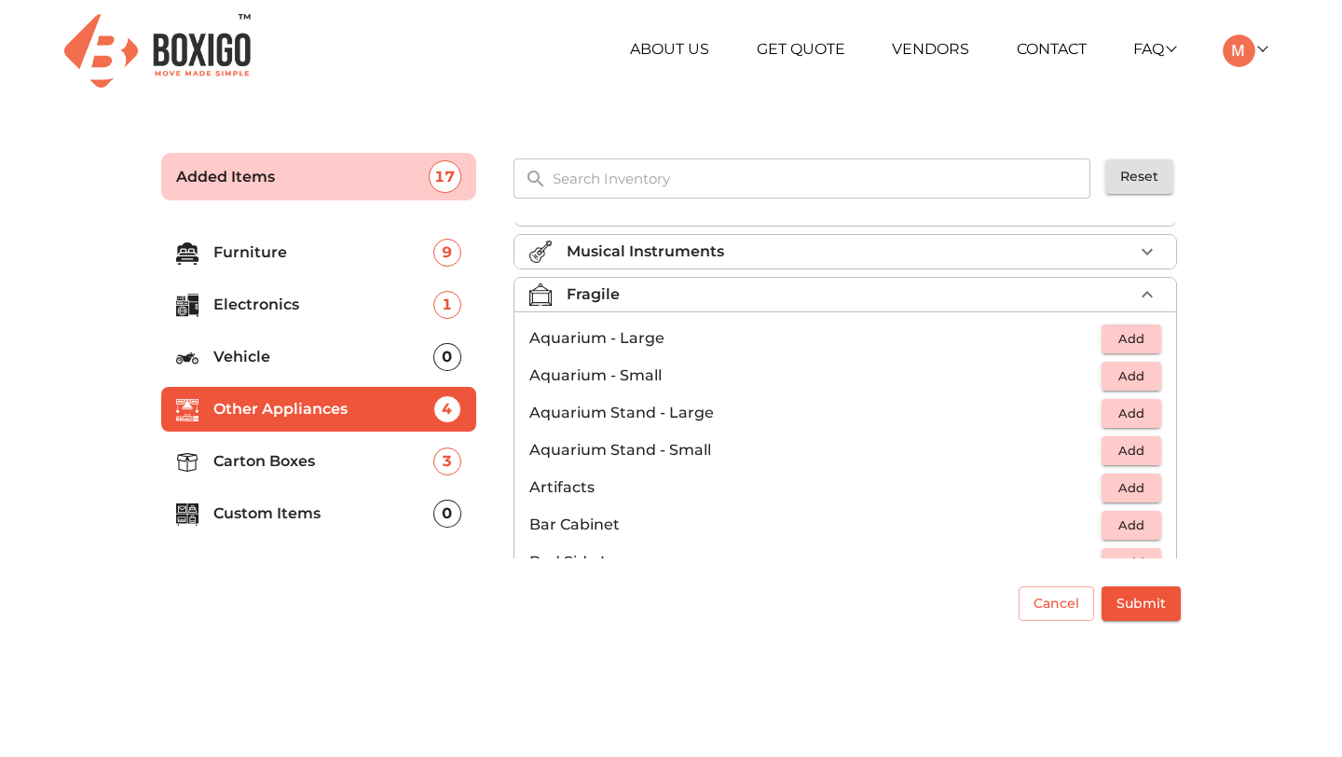
scroll to position [40, 0]
click at [834, 291] on div "Fragile" at bounding box center [849, 293] width 566 height 22
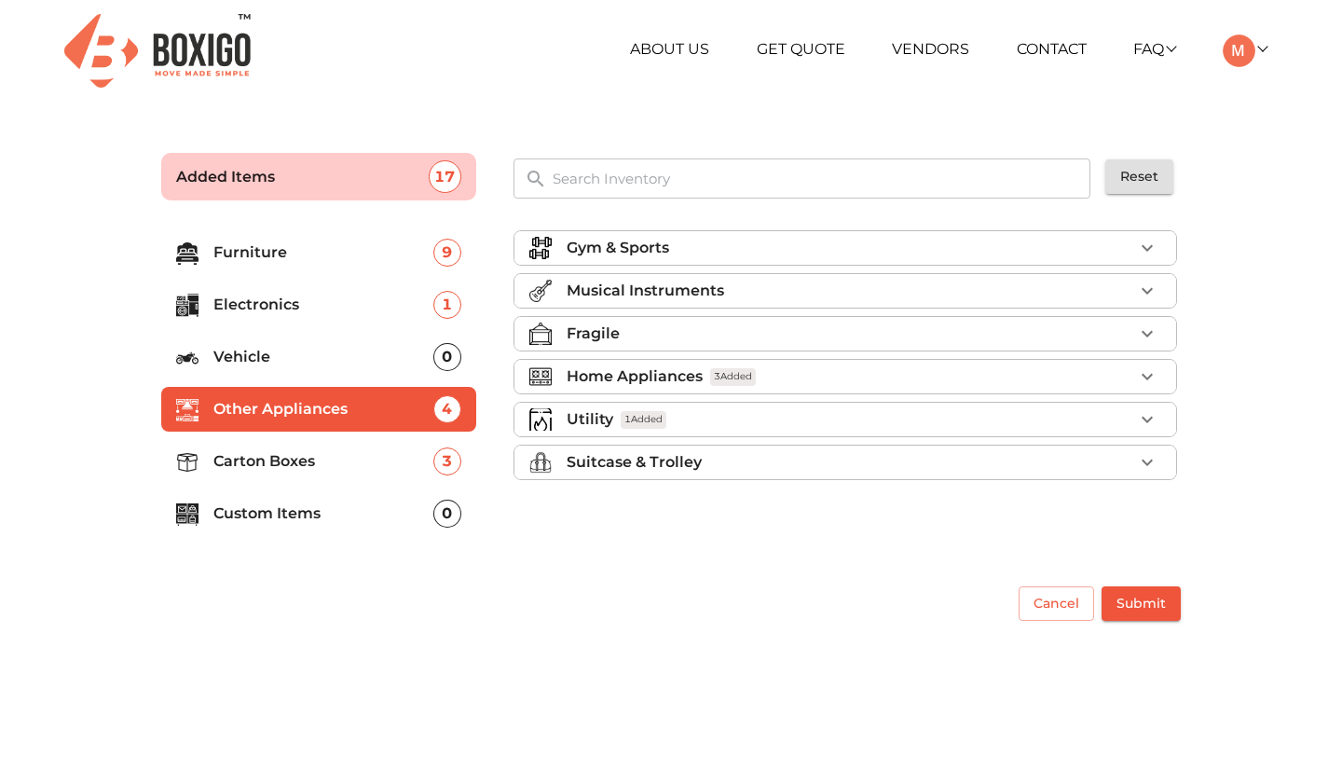
scroll to position [0, 0]
click at [806, 290] on div "Musical Instruments" at bounding box center [849, 290] width 566 height 22
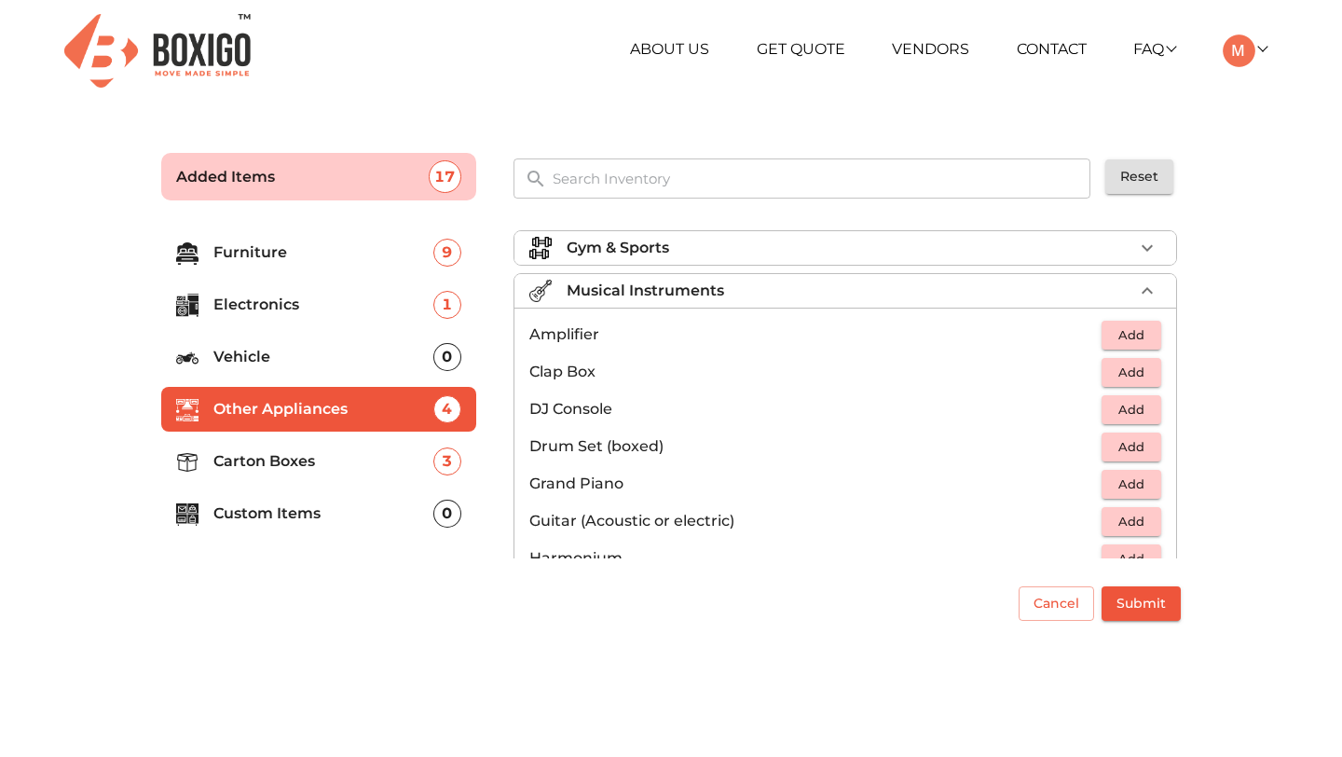
click at [772, 284] on div "Musical Instruments" at bounding box center [849, 290] width 566 height 22
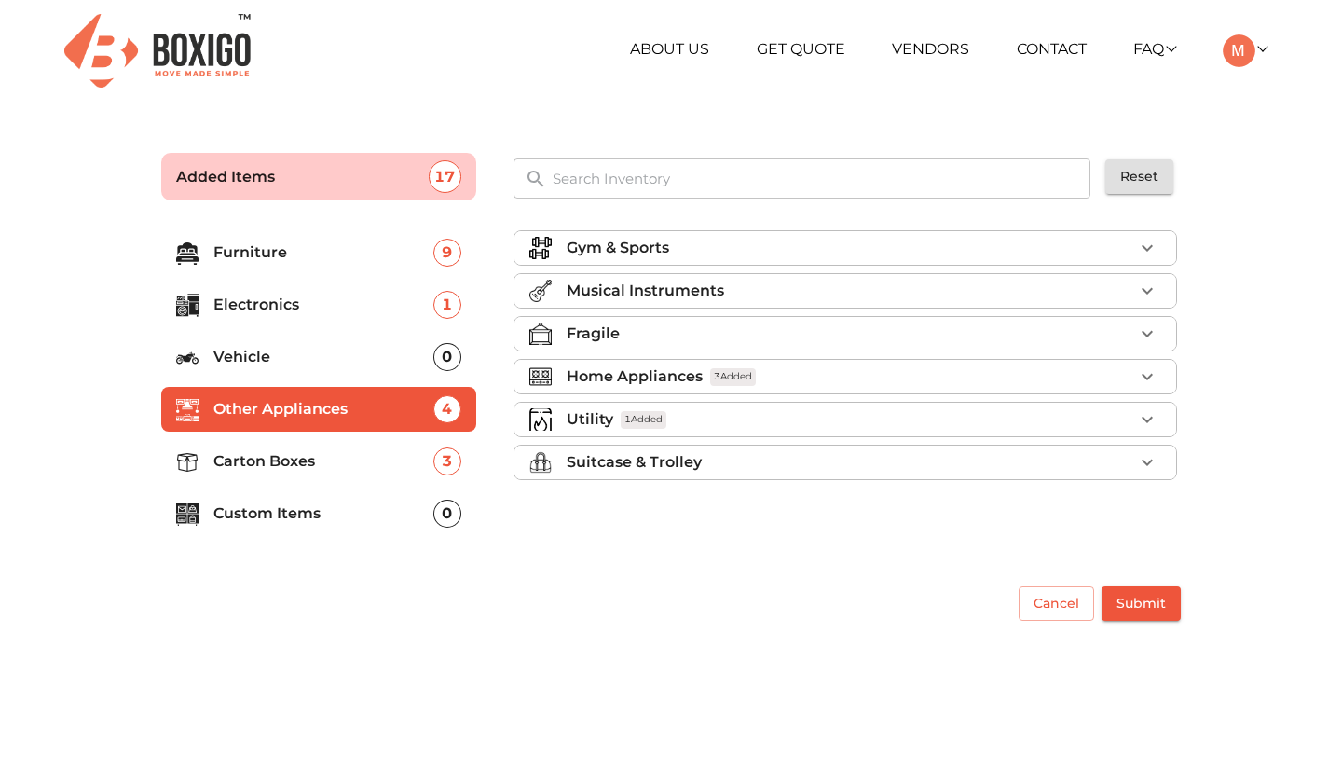
click at [320, 314] on p "Electronics" at bounding box center [323, 304] width 220 height 22
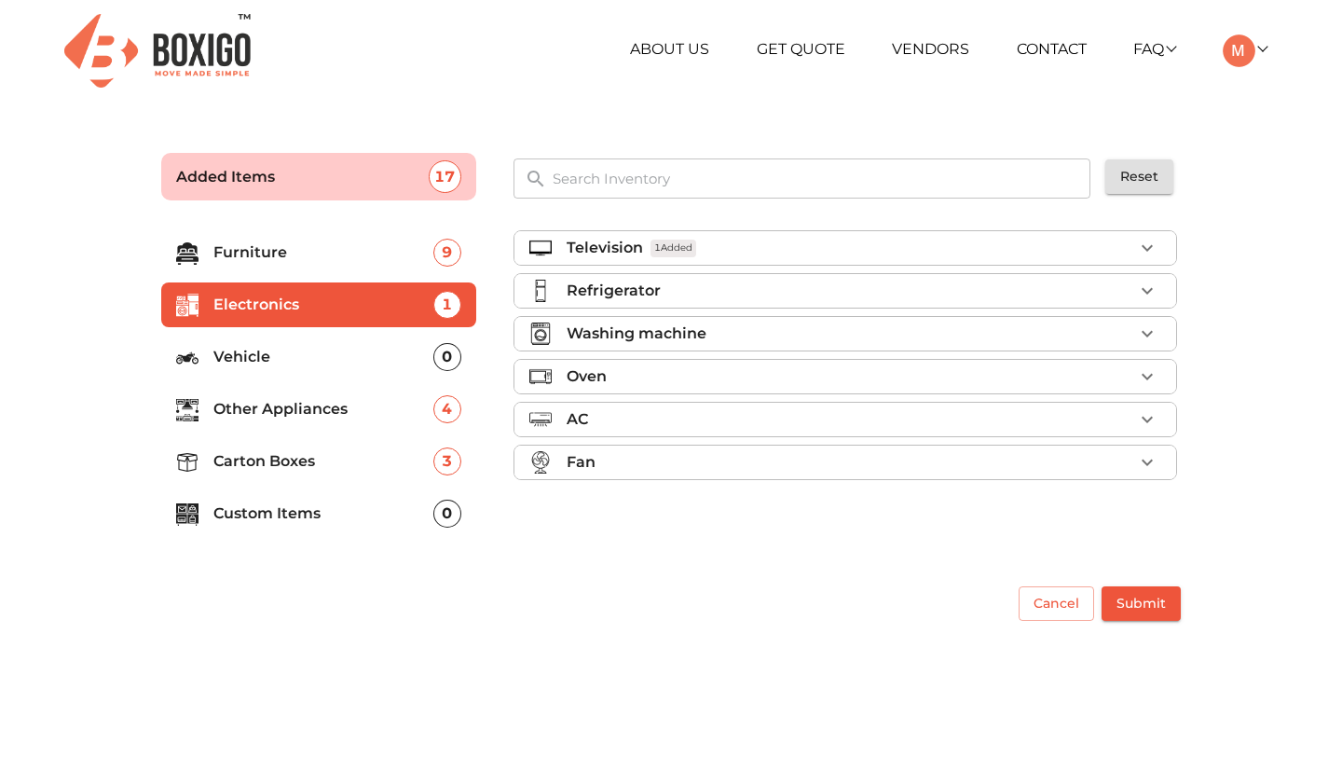
click at [1147, 244] on icon "button" at bounding box center [1147, 248] width 22 height 22
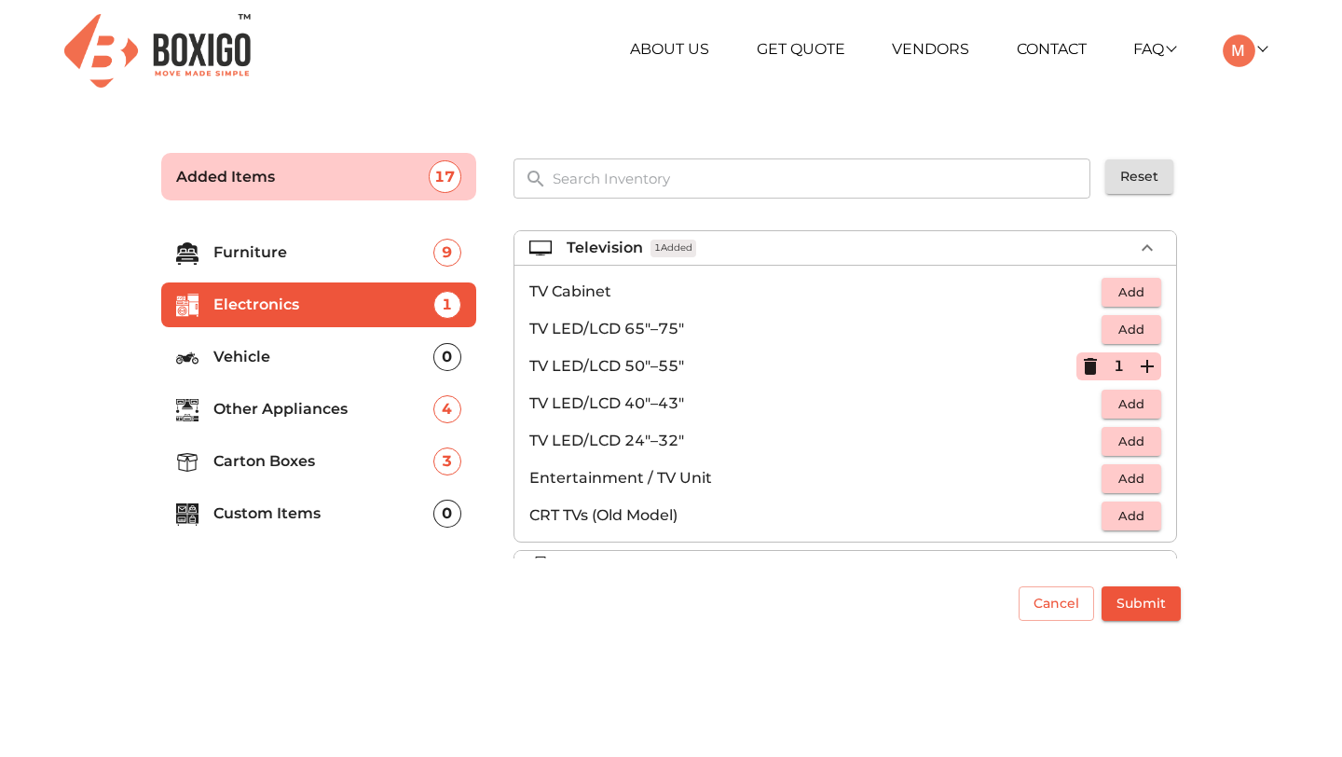
click at [1151, 243] on icon "button" at bounding box center [1147, 248] width 22 height 22
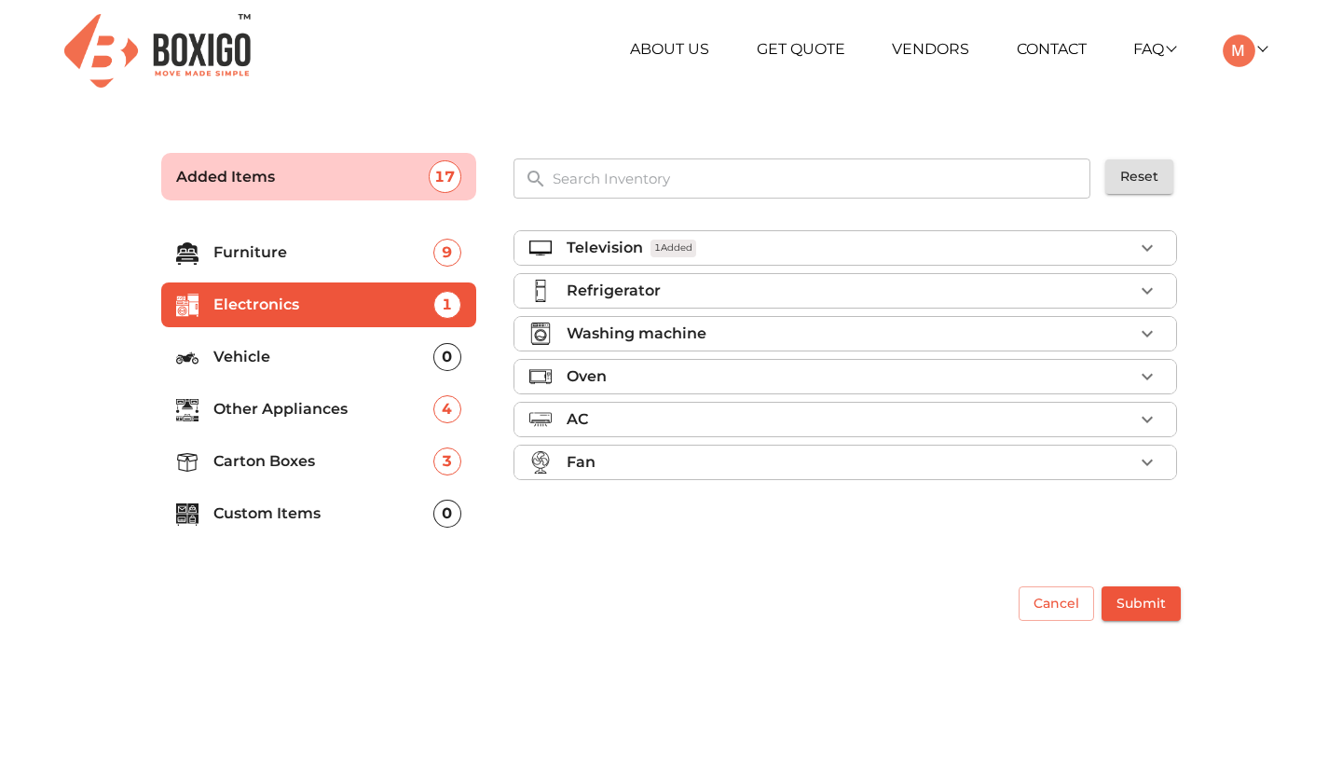
click at [289, 415] on p "Other Appliances" at bounding box center [323, 409] width 220 height 22
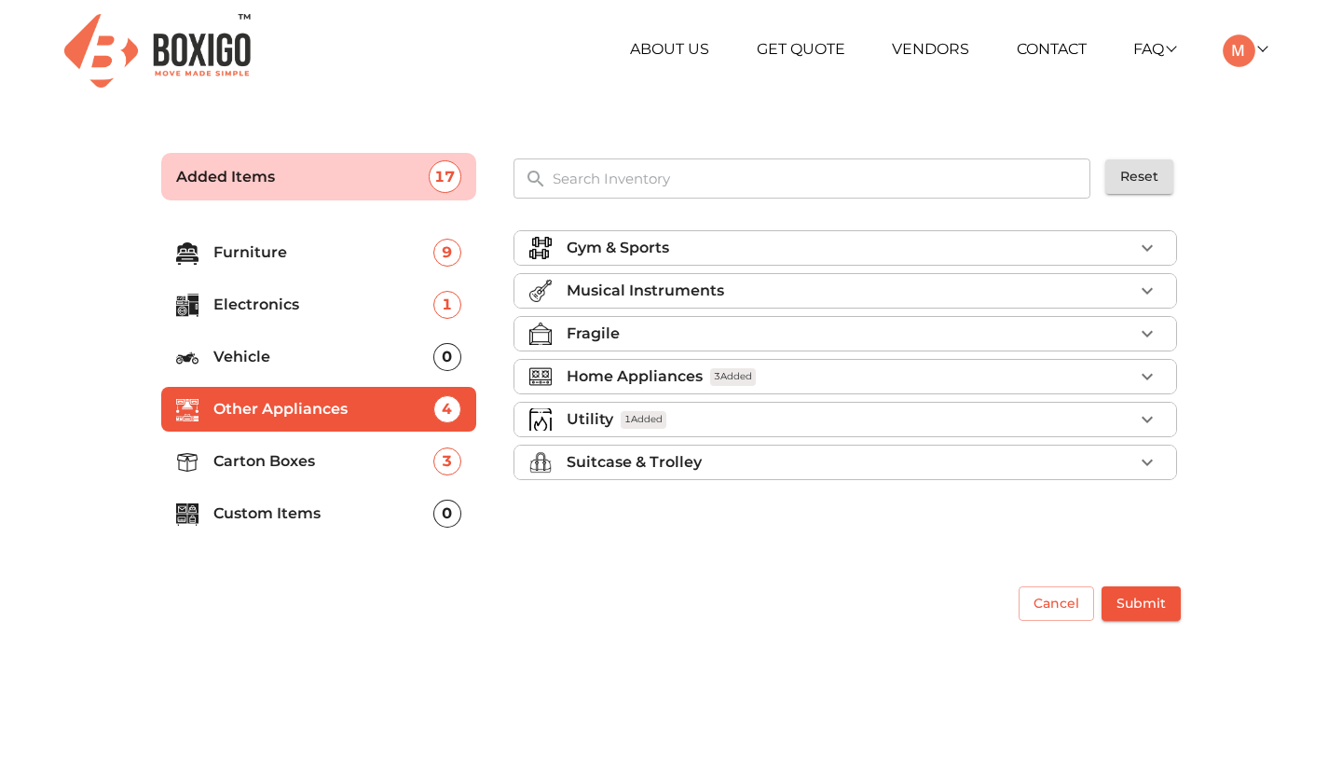
click at [917, 415] on div "Utility 1 Added" at bounding box center [849, 419] width 566 height 22
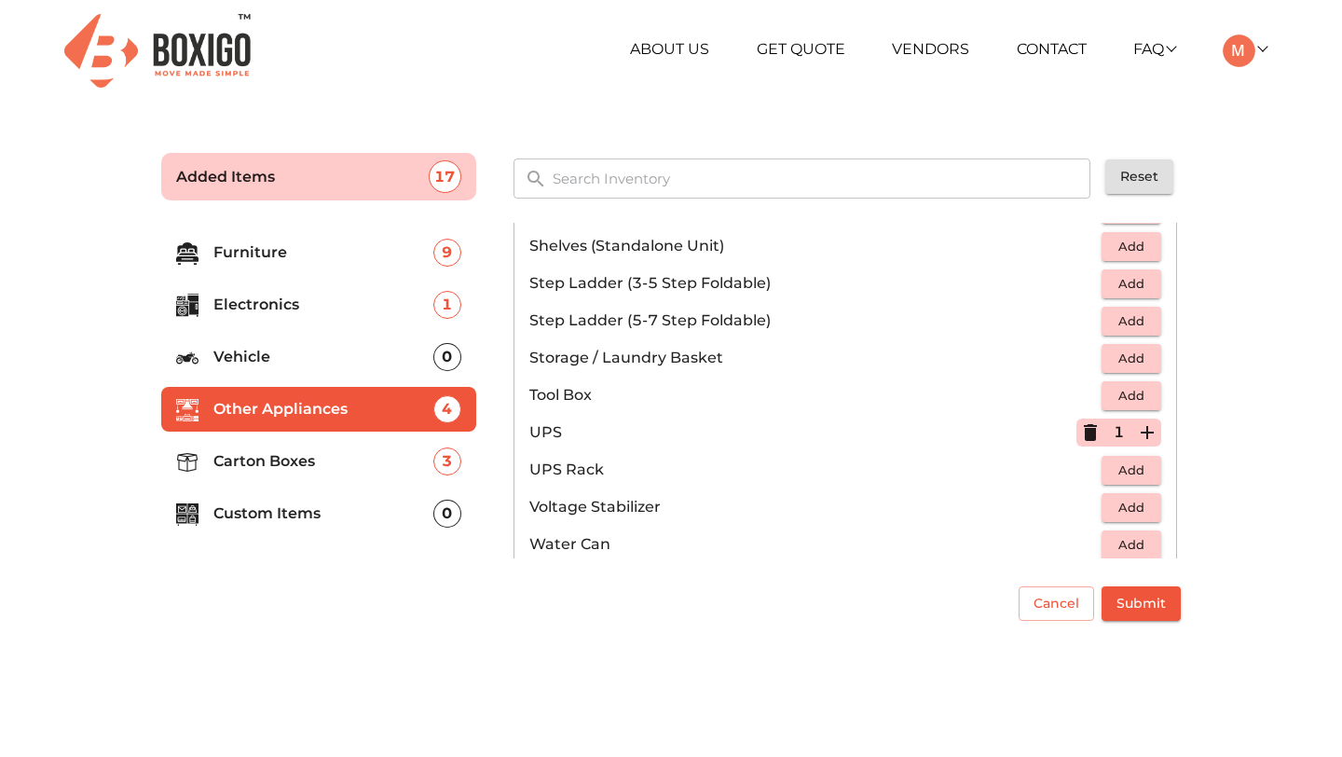
scroll to position [1126, 0]
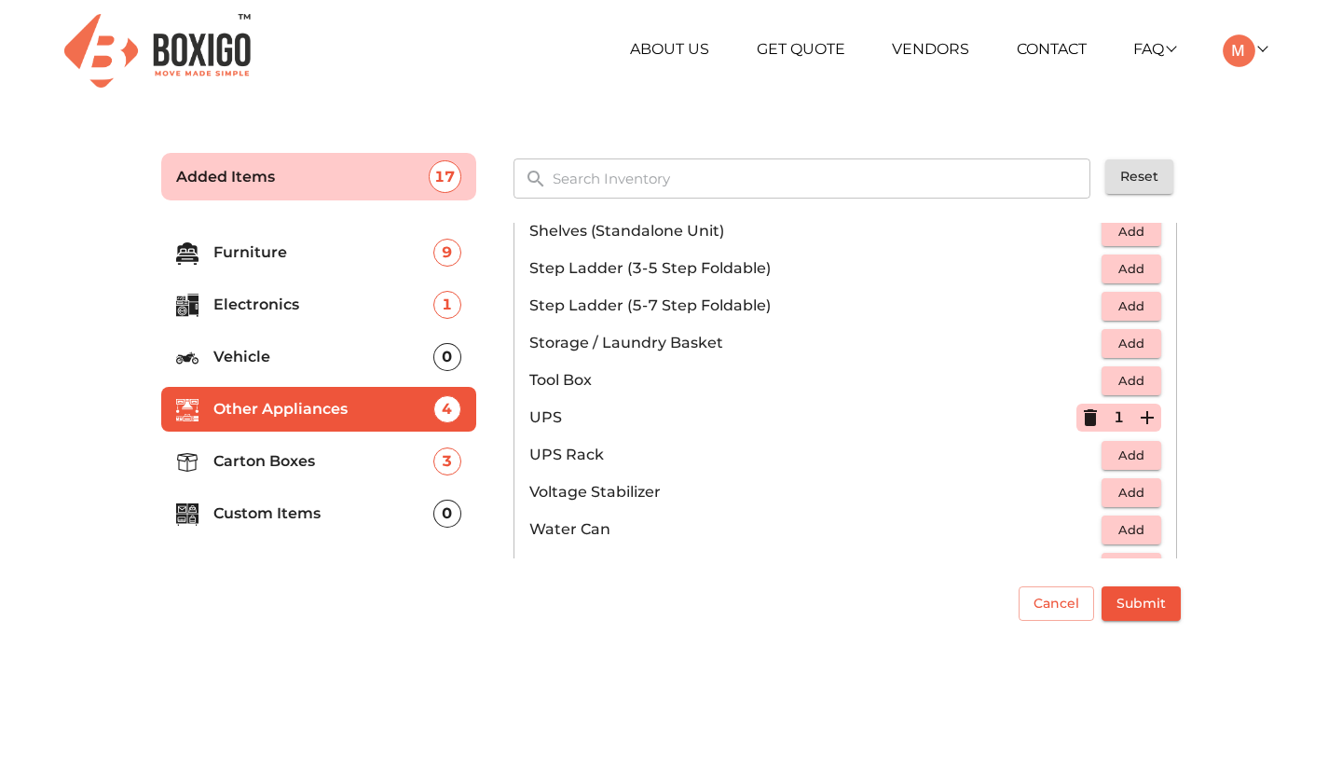
click at [1275, 426] on main "Added Items 17 ​ Reset Furniture 9 Electronics 1 Vehicle 0 Other Appliances 4 C…" at bounding box center [671, 383] width 1342 height 512
click at [1138, 600] on span "Submit" at bounding box center [1140, 603] width 49 height 23
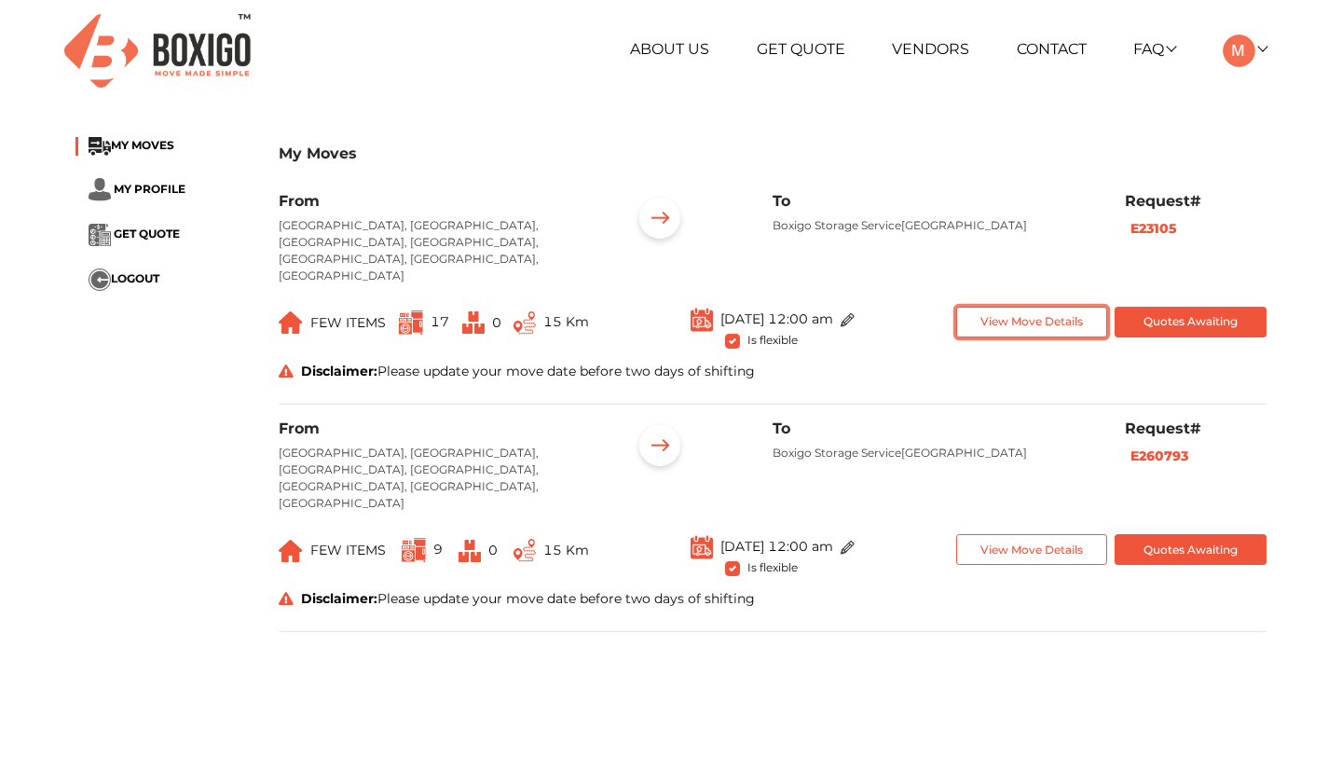
click at [1020, 307] on button "View Move Details" at bounding box center [1032, 322] width 152 height 31
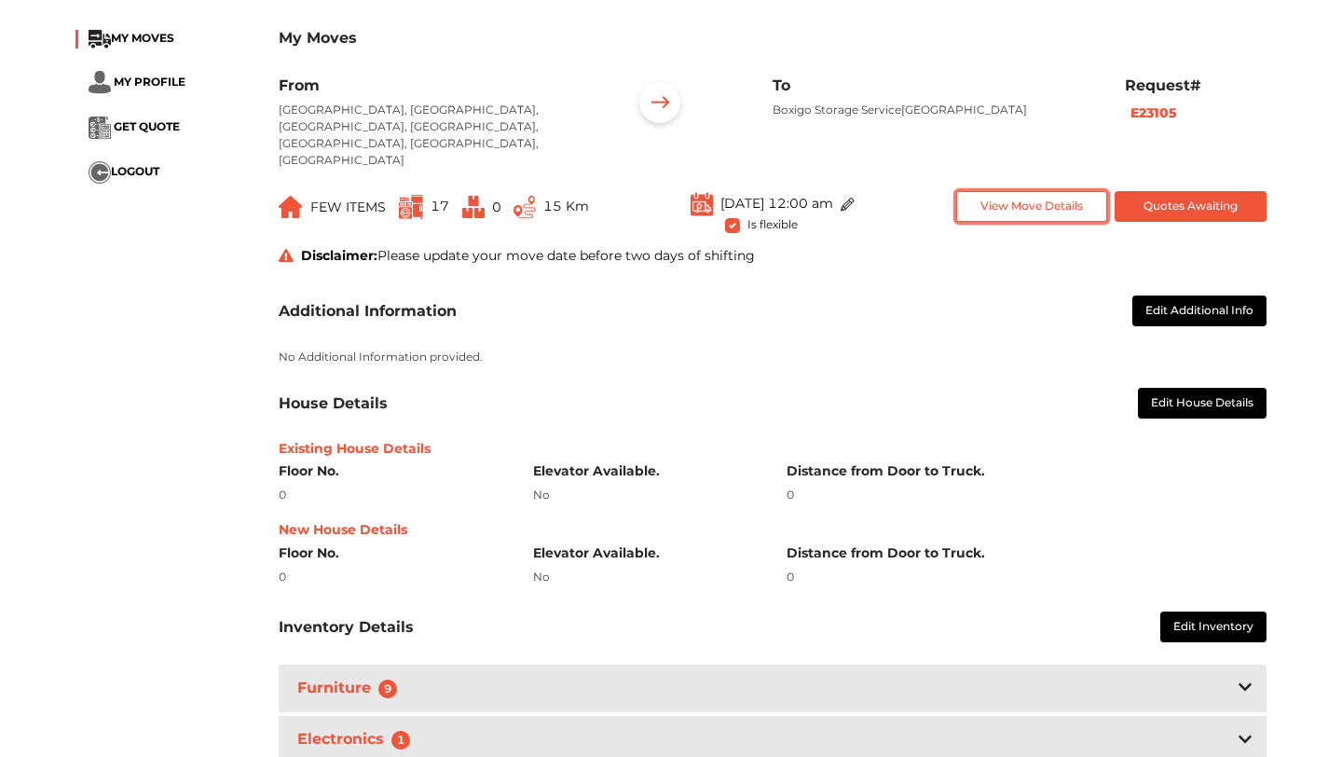
scroll to position [134, 0]
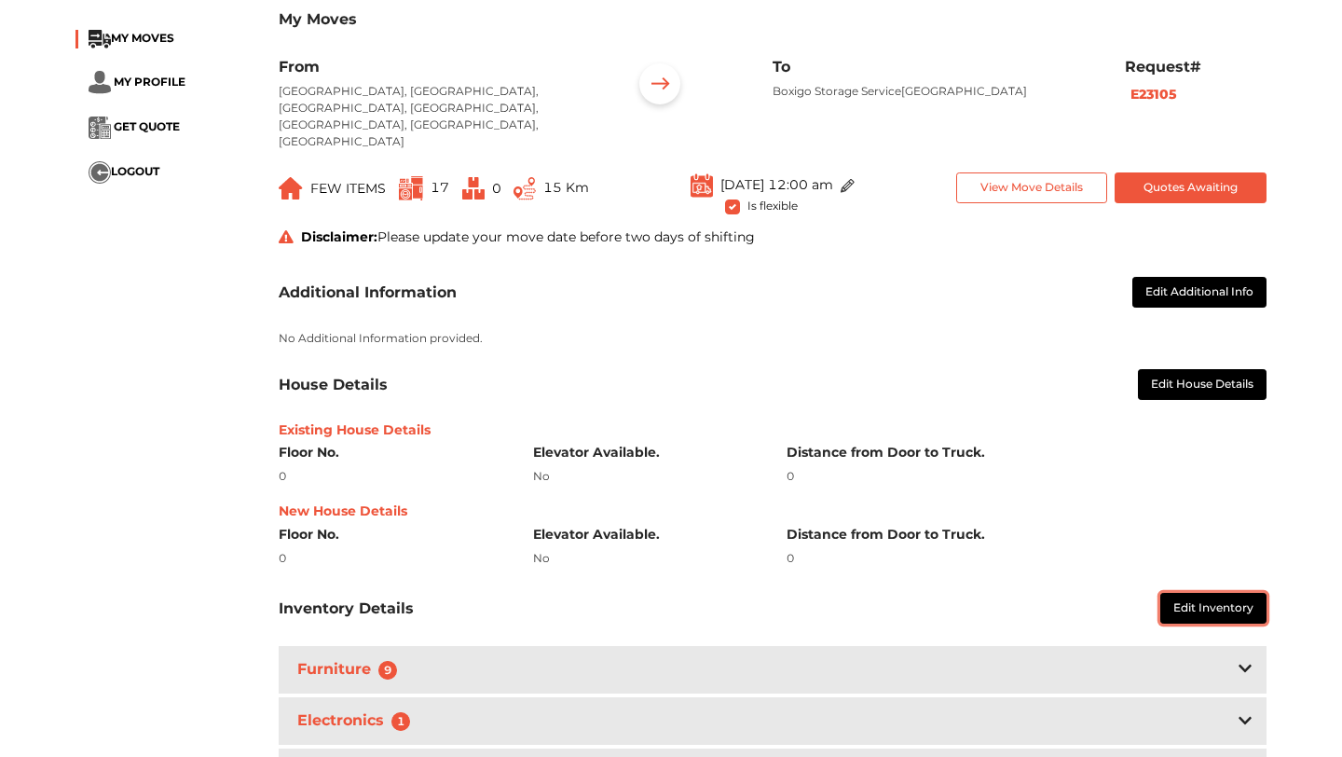
click at [1192, 593] on button "Edit Inventory" at bounding box center [1213, 608] width 106 height 31
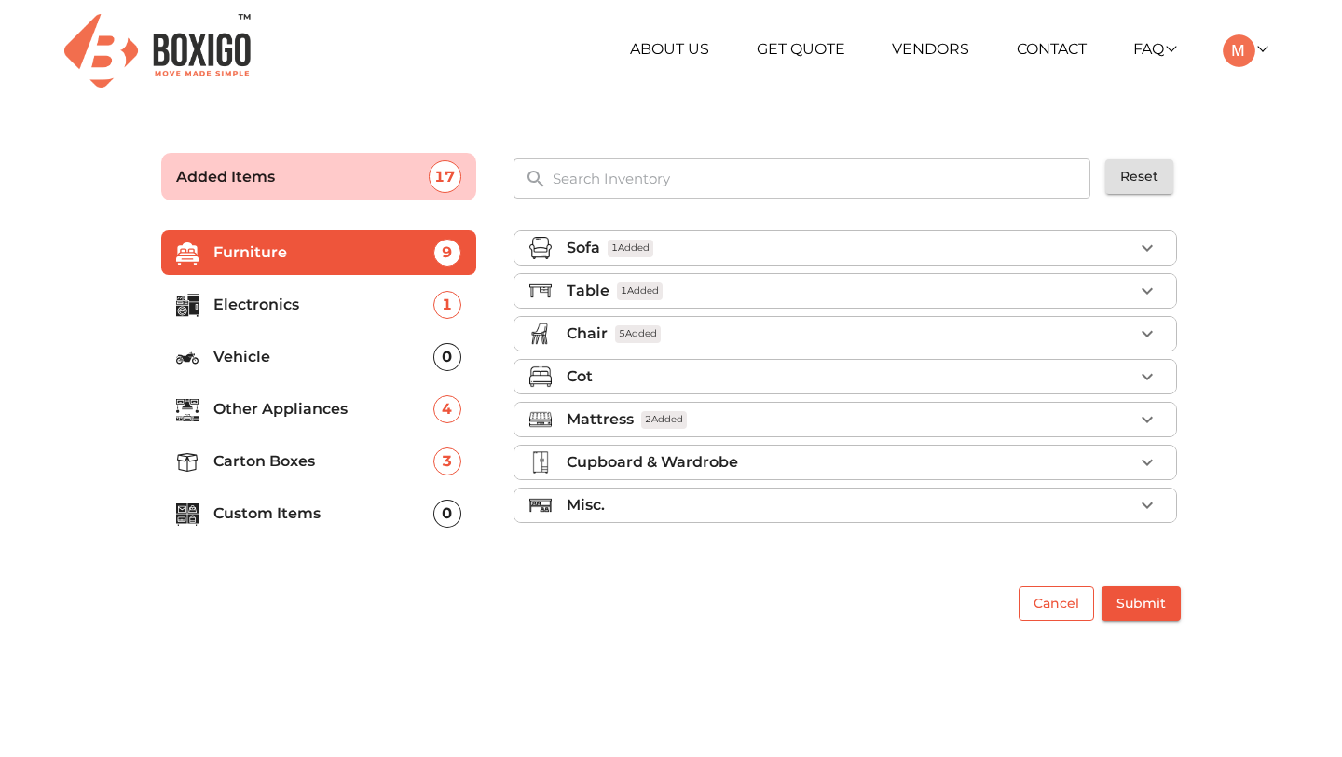
click at [1045, 594] on span "Cancel" at bounding box center [1056, 603] width 46 height 23
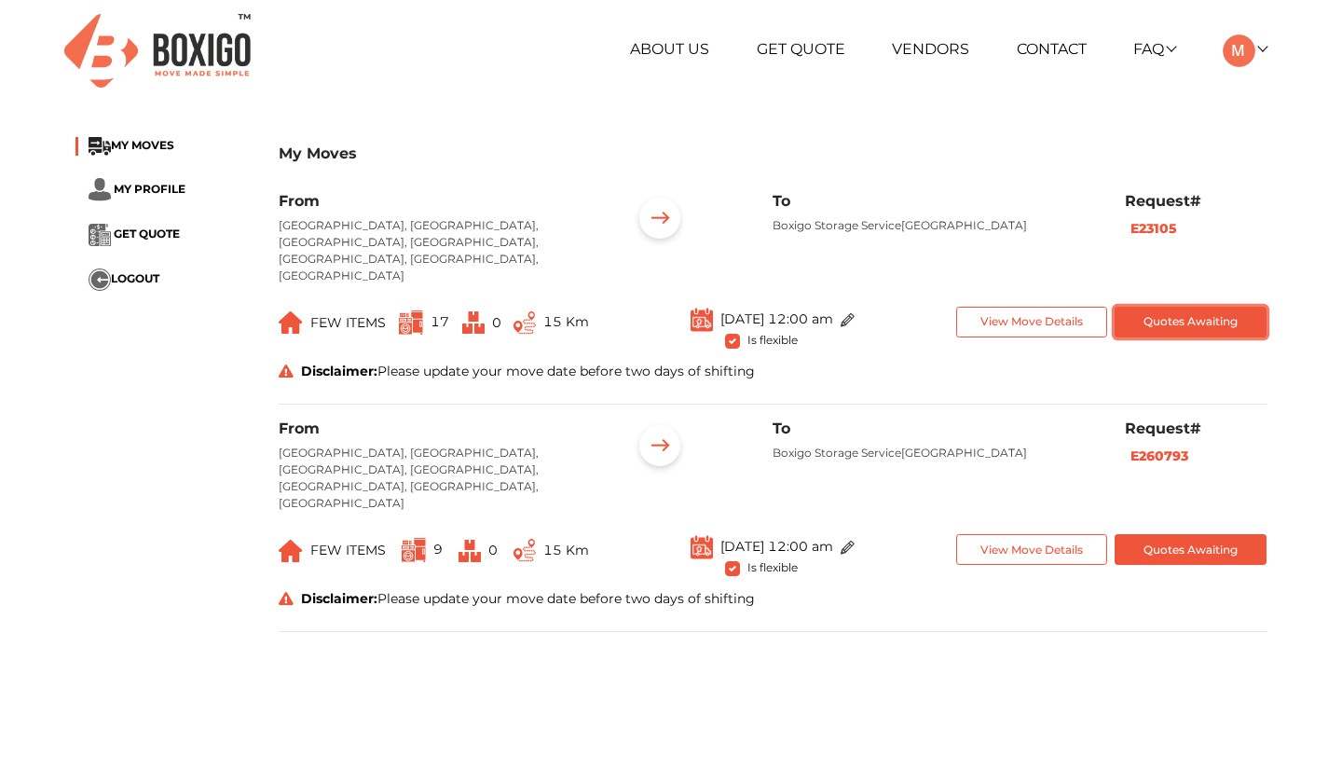
click at [1162, 307] on button "Quotes Awaiting" at bounding box center [1190, 322] width 152 height 31
click at [1002, 307] on button "View Move Details" at bounding box center [1032, 322] width 152 height 31
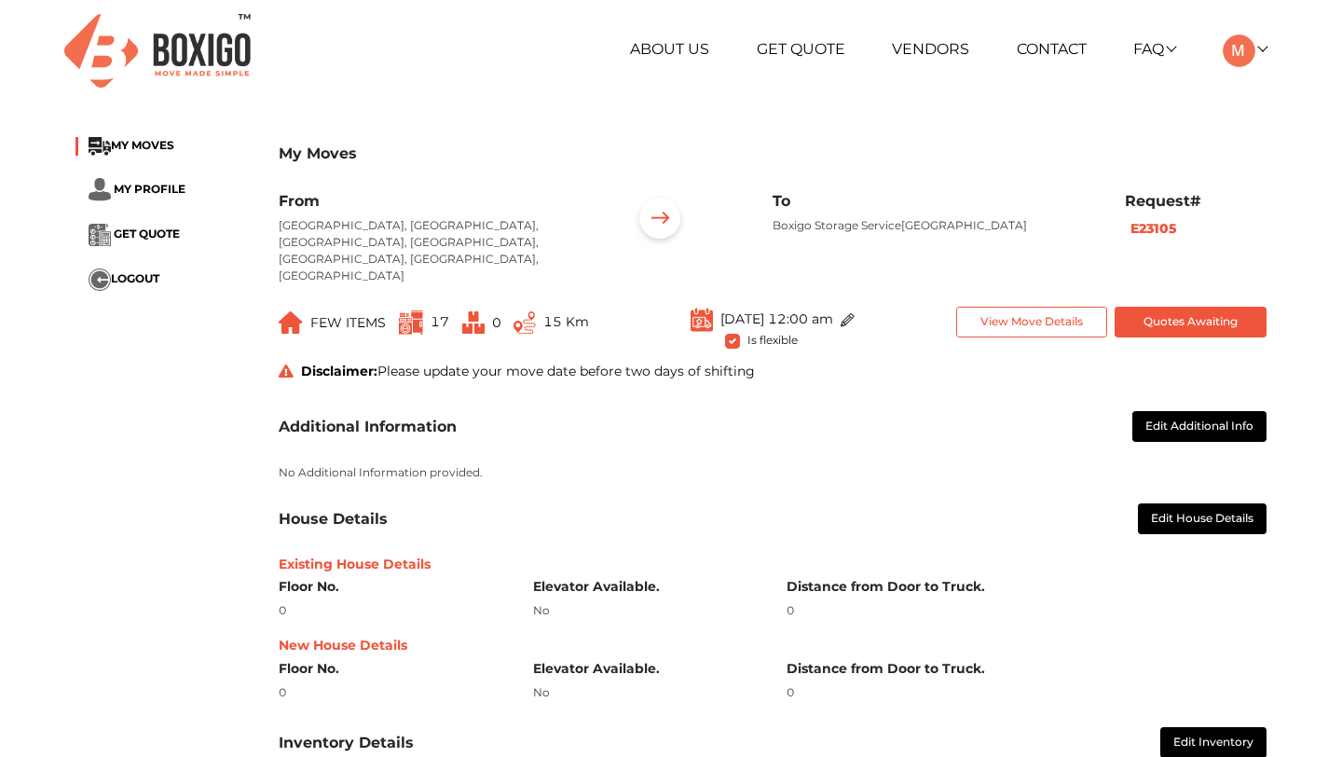
click at [774, 167] on div "My Moves" at bounding box center [773, 164] width 988 height 55
click at [1000, 307] on button "View Move Details" at bounding box center [1032, 322] width 152 height 31
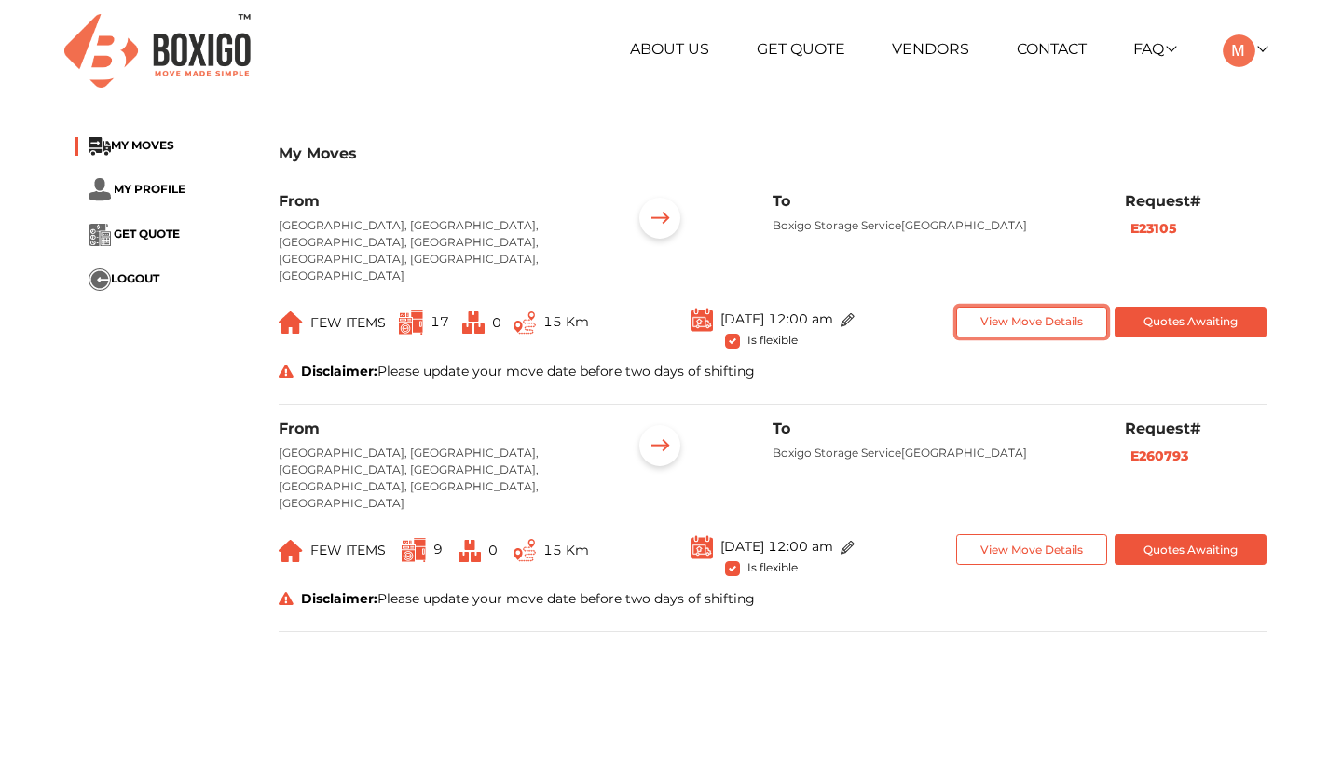
click at [1000, 307] on button "View Move Details" at bounding box center [1032, 322] width 152 height 31
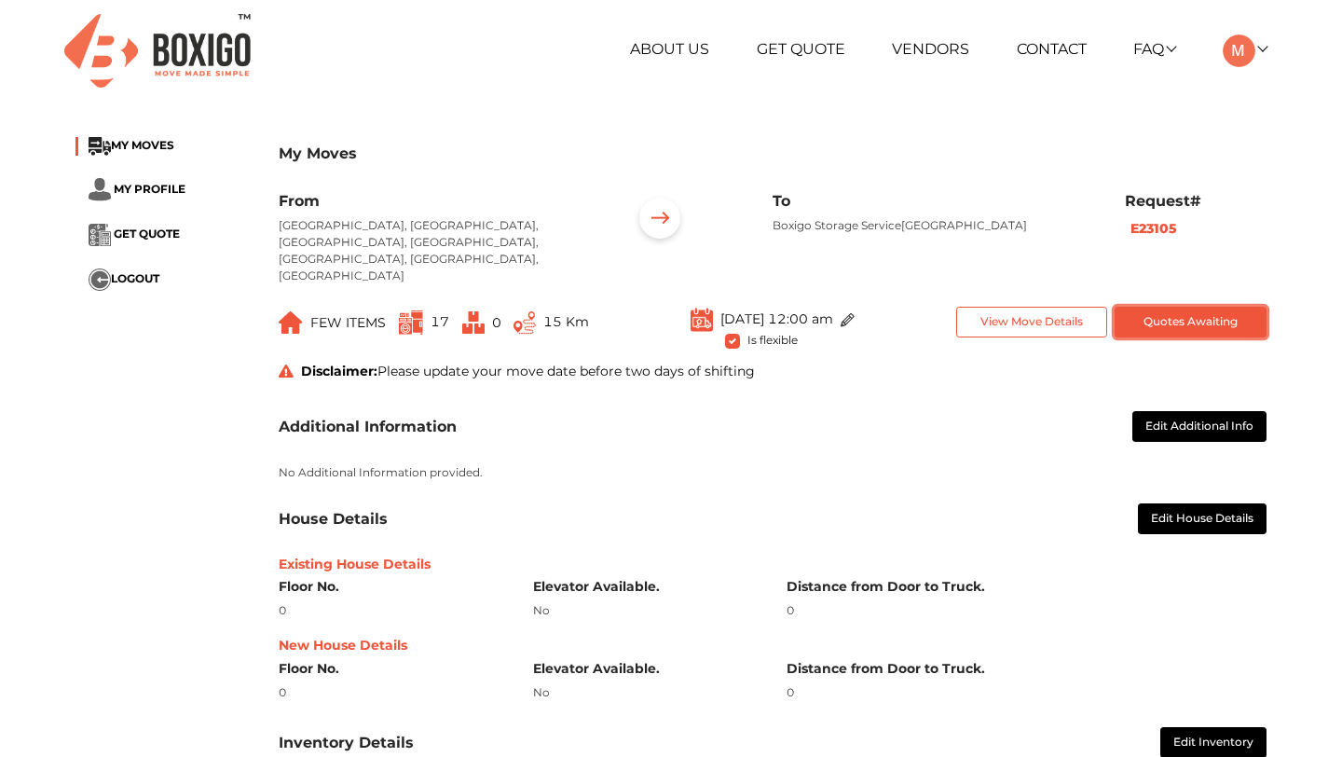
click at [1169, 307] on button "Quotes Awaiting" at bounding box center [1190, 322] width 152 height 31
click at [1038, 307] on button "View Move Details" at bounding box center [1032, 322] width 152 height 31
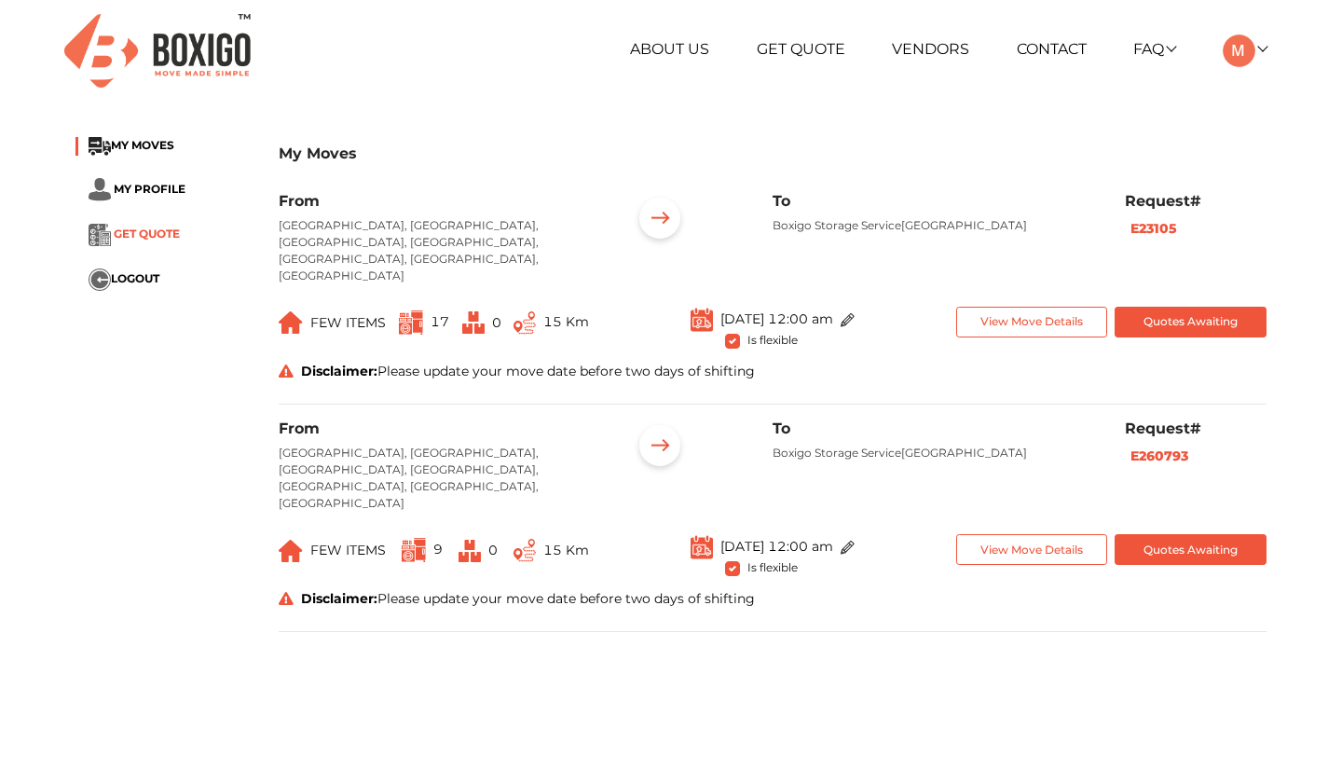
click at [137, 229] on span "GET QUOTE" at bounding box center [147, 233] width 66 height 14
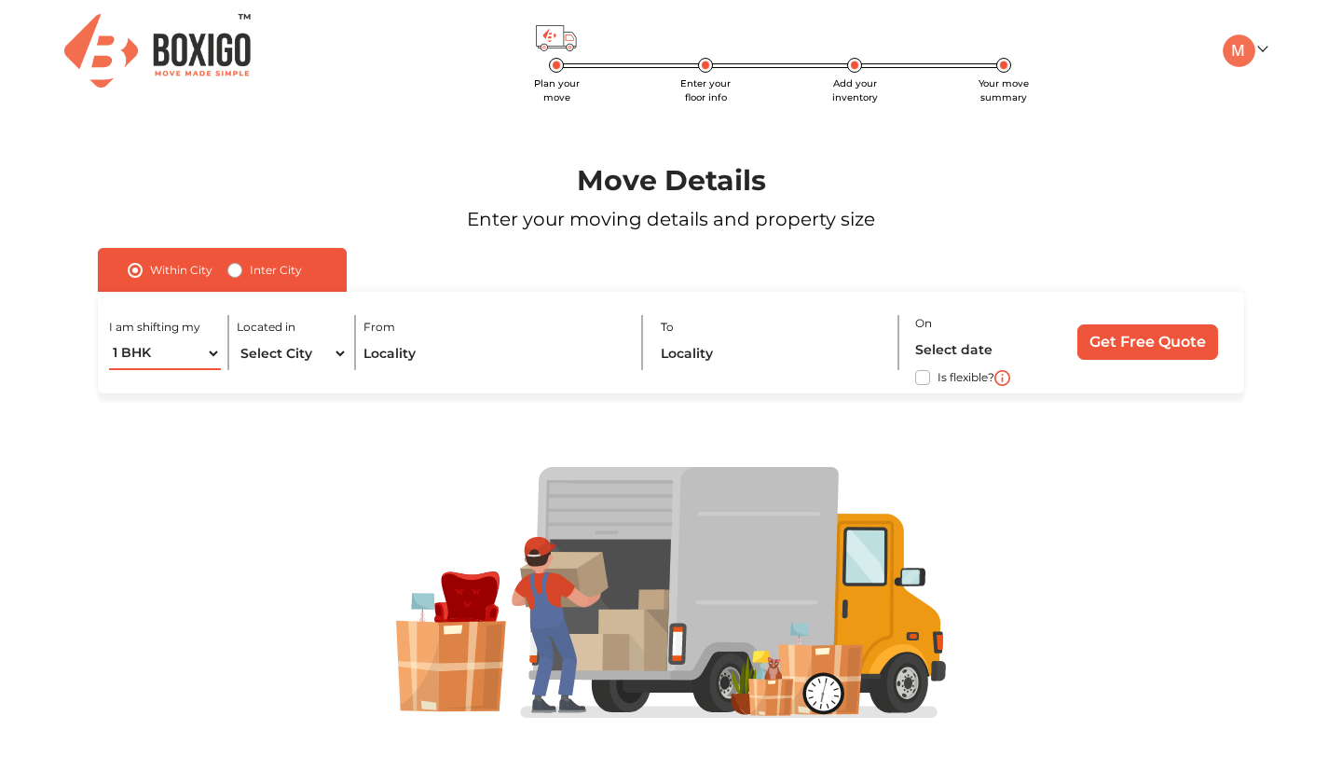
click at [171, 360] on select "1 BHK 2 BHK 3 BHK 3 + BHK FEW ITEMS" at bounding box center [164, 353] width 111 height 33
select select "2 BHK"
click at [109, 337] on select "1 BHK 2 BHK 3 BHK 3 + BHK FEW ITEMS" at bounding box center [164, 353] width 111 height 33
click at [286, 350] on select "Select City [GEOGRAPHIC_DATA] [GEOGRAPHIC_DATA] [GEOGRAPHIC_DATA] [GEOGRAPHIC_D…" at bounding box center [292, 353] width 111 height 33
select select "[GEOGRAPHIC_DATA]"
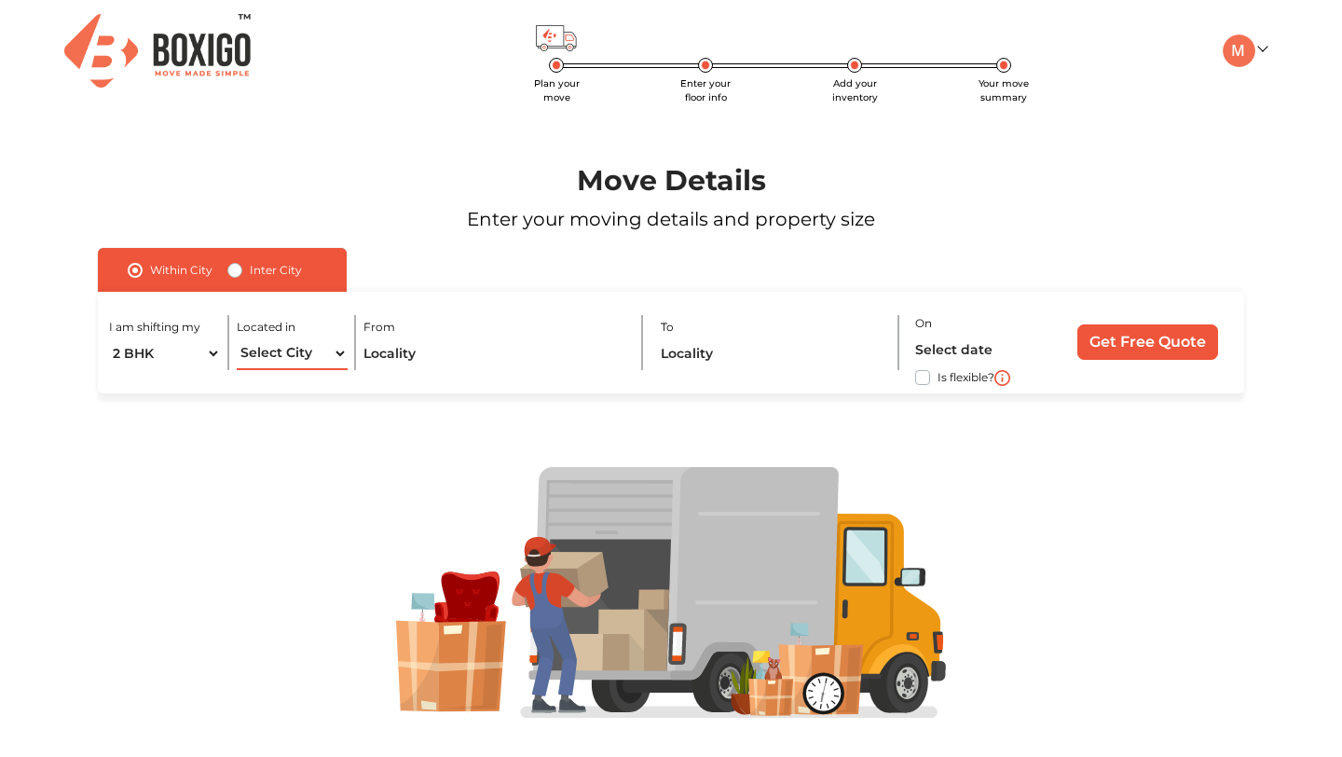
click at [237, 337] on select "Select City [GEOGRAPHIC_DATA] [GEOGRAPHIC_DATA] [GEOGRAPHIC_DATA] [GEOGRAPHIC_D…" at bounding box center [292, 353] width 111 height 33
click at [443, 356] on input "text" at bounding box center [494, 353] width 262 height 33
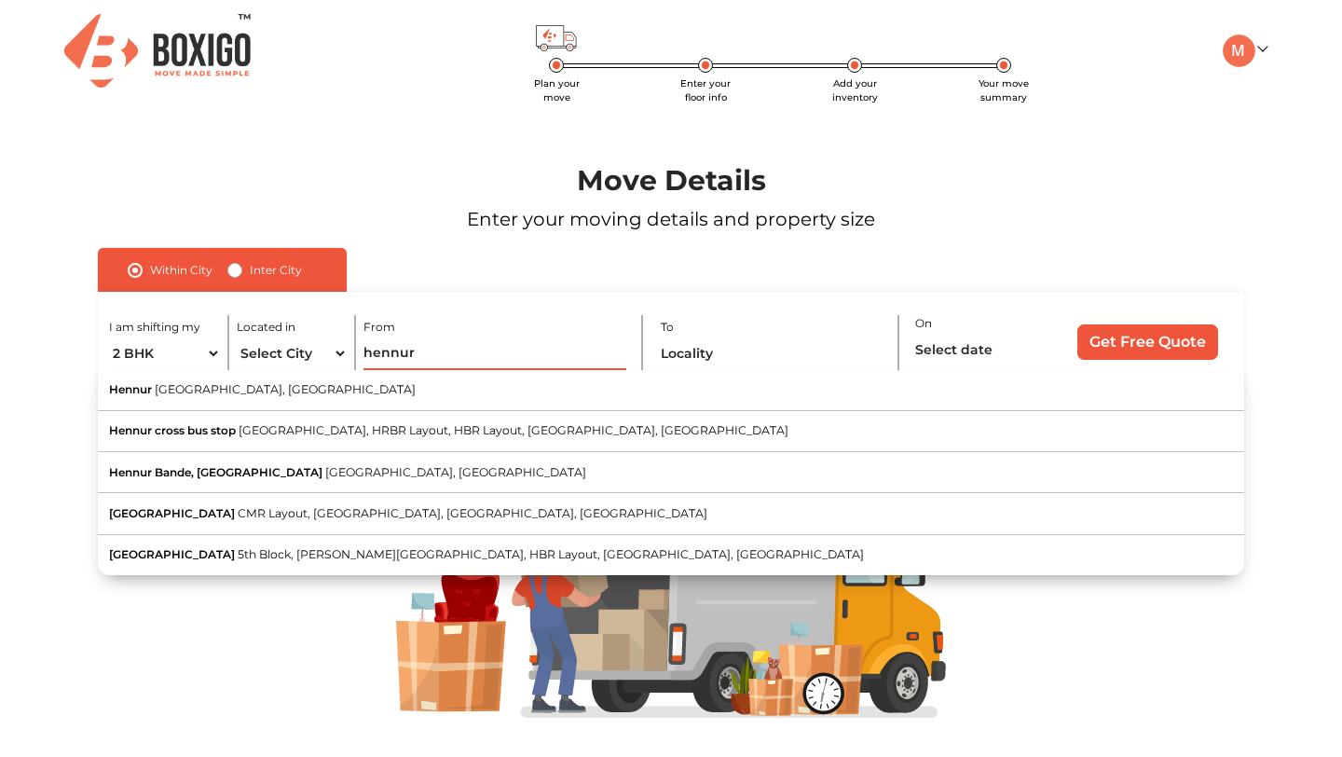
click at [377, 342] on input "hennur" at bounding box center [494, 353] width 262 height 33
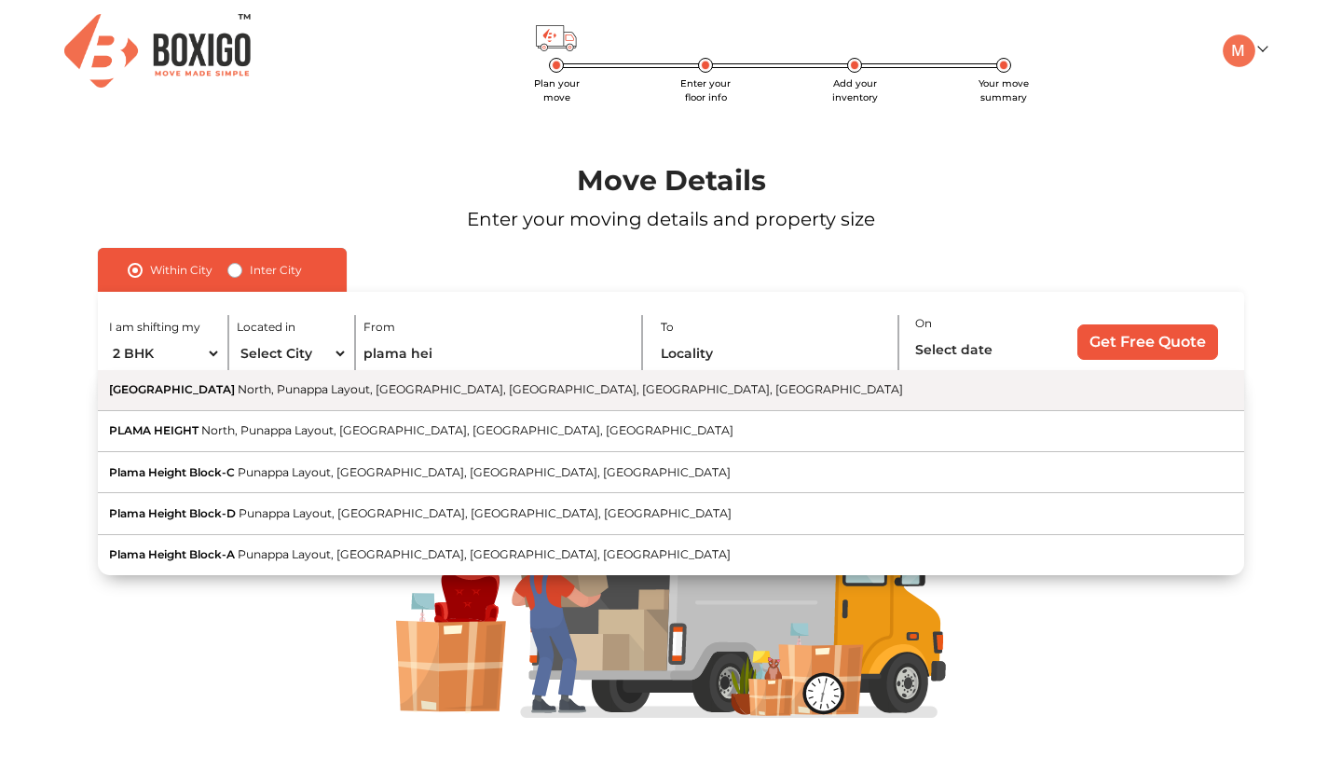
click at [371, 391] on span "North, Punappa Layout, [GEOGRAPHIC_DATA], [GEOGRAPHIC_DATA], [GEOGRAPHIC_DATA],…" at bounding box center [570, 389] width 665 height 14
type input "[GEOGRAPHIC_DATA], [GEOGRAPHIC_DATA], [GEOGRAPHIC_DATA], [GEOGRAPHIC_DATA], [GE…"
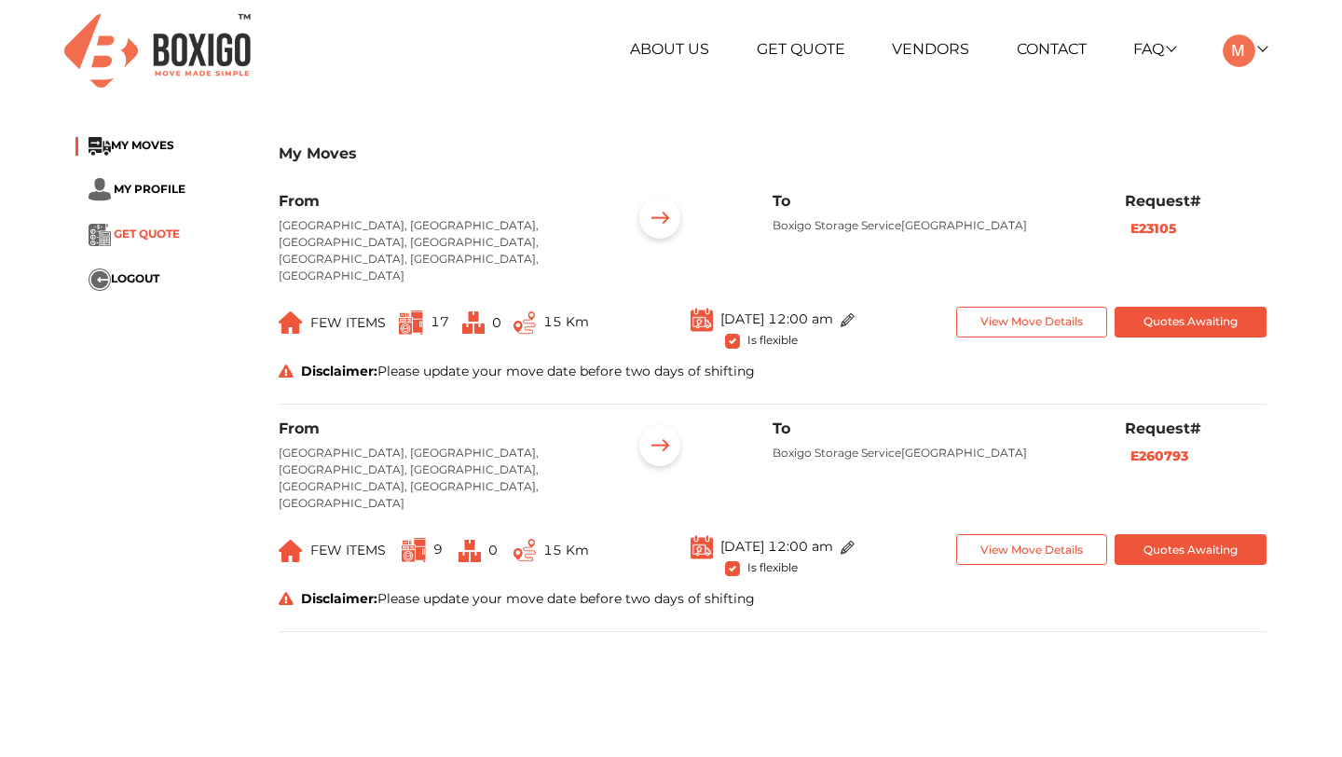
click at [141, 231] on span "GET QUOTE" at bounding box center [147, 233] width 66 height 14
